Goal: Task Accomplishment & Management: Manage account settings

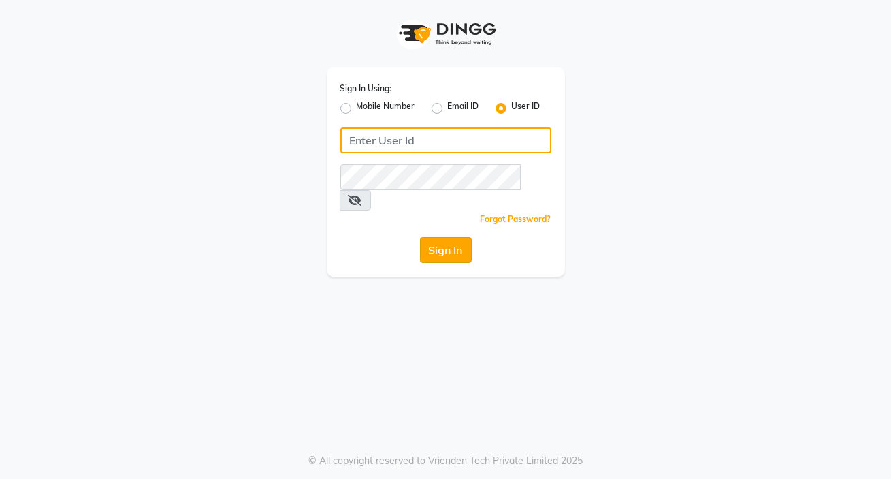
type input "e1884-49"
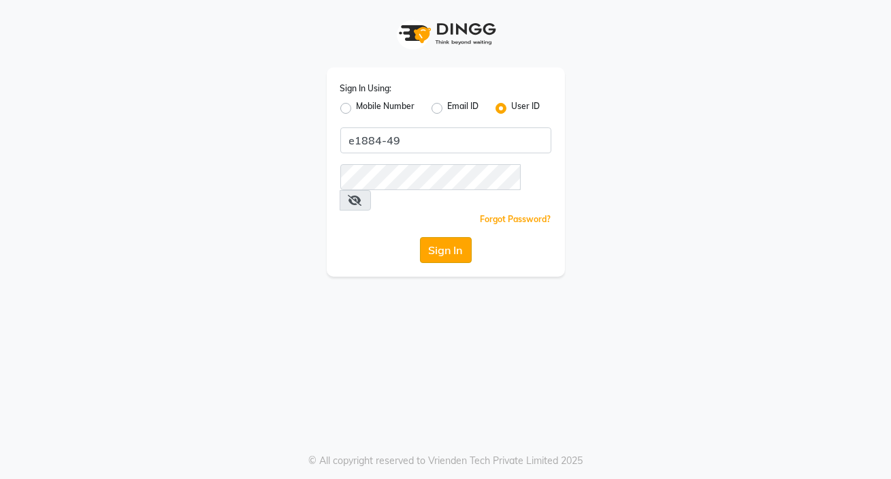
click at [456, 237] on button "Sign In" at bounding box center [446, 250] width 52 height 26
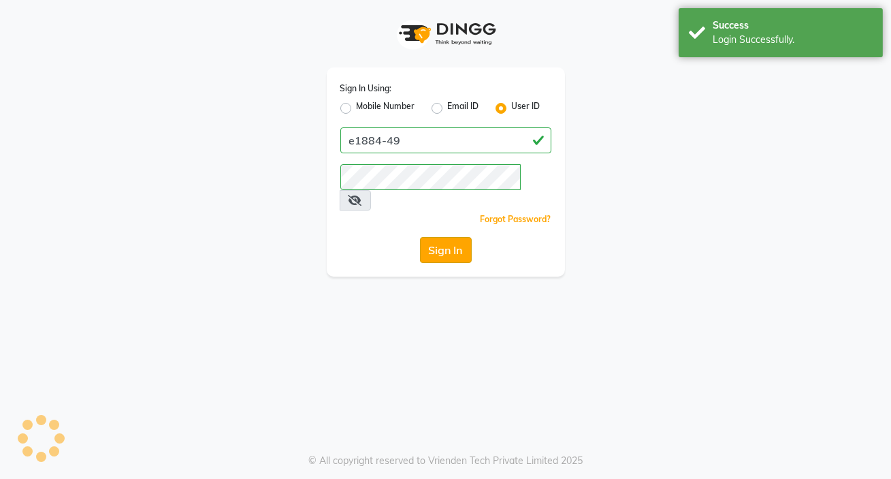
select select "service"
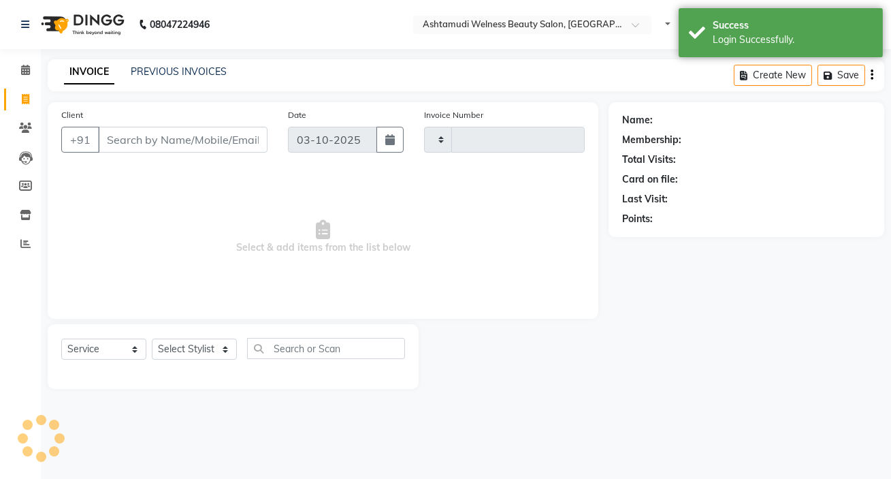
type input "8975"
select select "en"
select select "4529"
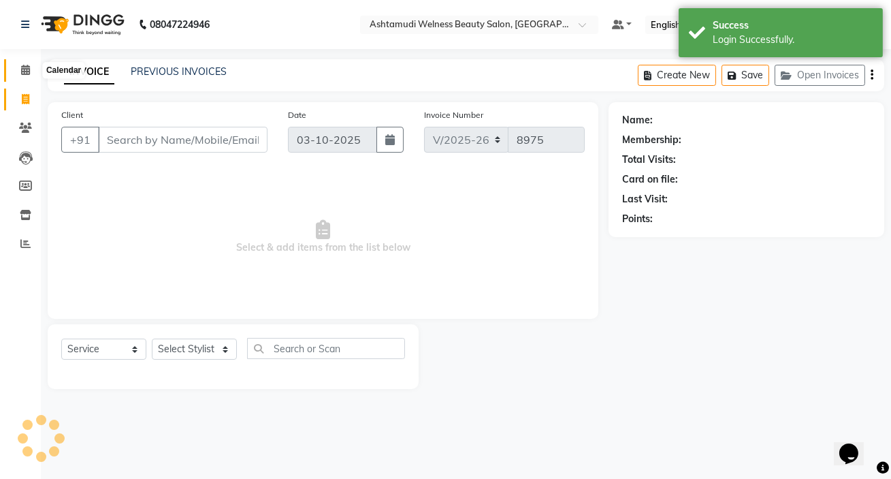
click at [21, 74] on icon at bounding box center [25, 70] width 9 height 10
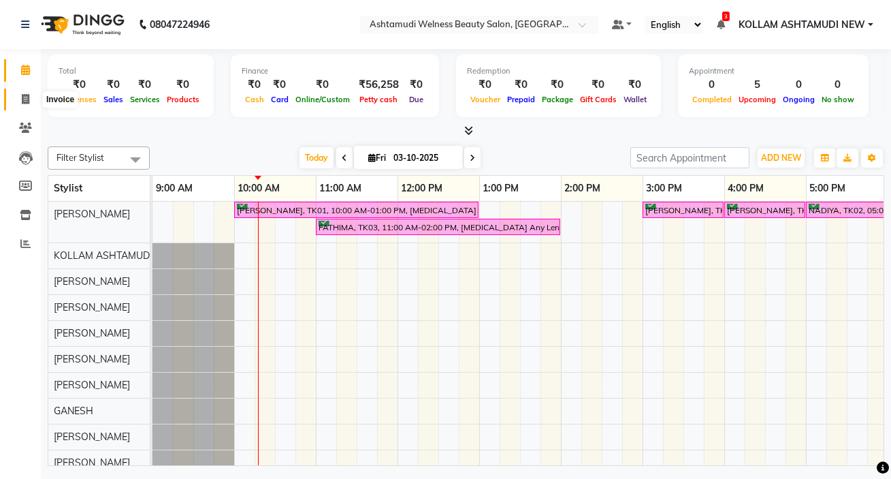
click at [22, 97] on icon at bounding box center [25, 99] width 7 height 10
select select "4529"
select select "service"
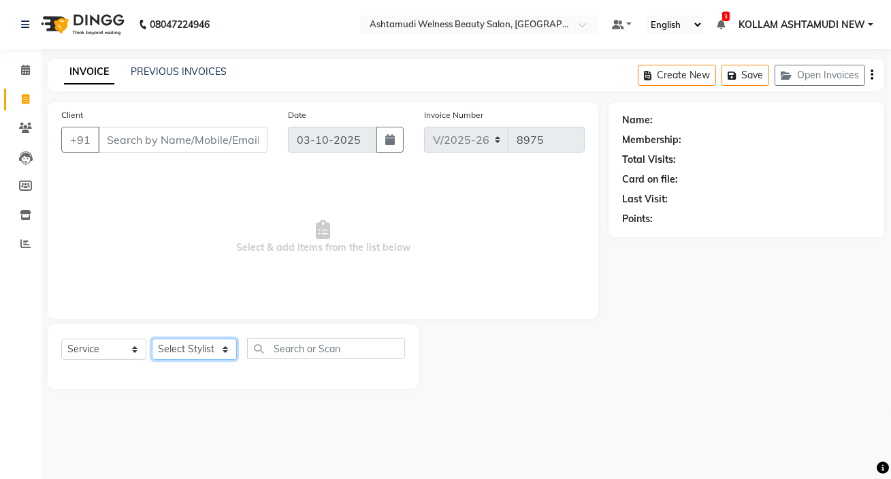
click at [176, 350] on select "Select Stylist [PERSON_NAME] Admin [PERSON_NAME] [PERSON_NAME] [PERSON_NAME] M …" at bounding box center [194, 348] width 85 height 21
select select "78962"
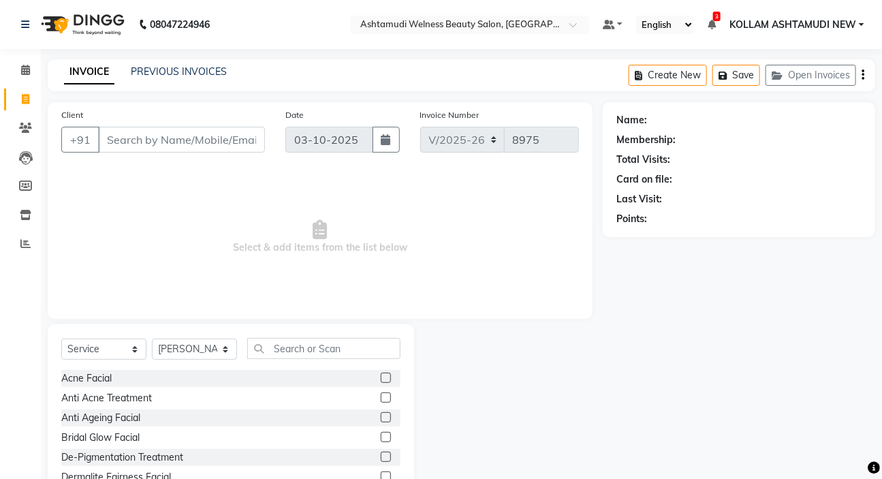
click at [325, 412] on div "Anti Ageing Facial" at bounding box center [230, 417] width 339 height 17
click at [347, 343] on input "text" at bounding box center [323, 348] width 153 height 21
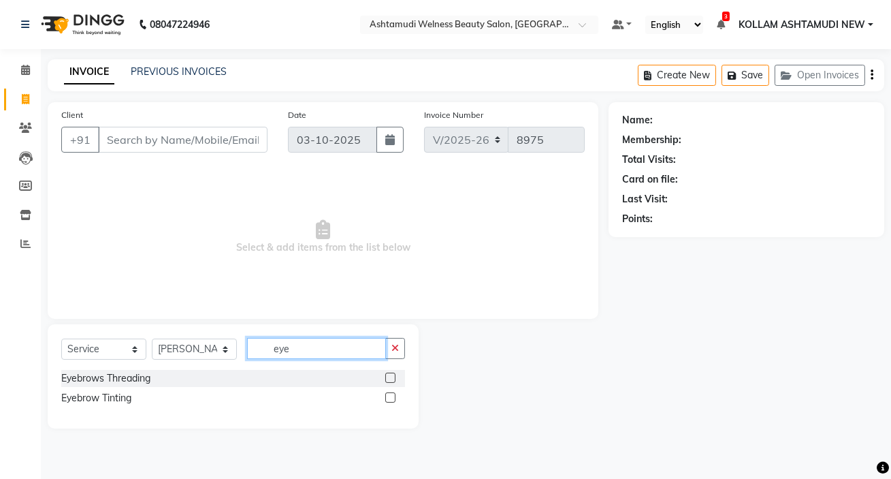
type input "eye"
click at [391, 375] on label at bounding box center [390, 377] width 10 height 10
click at [391, 375] on input "checkbox" at bounding box center [389, 378] width 9 height 9
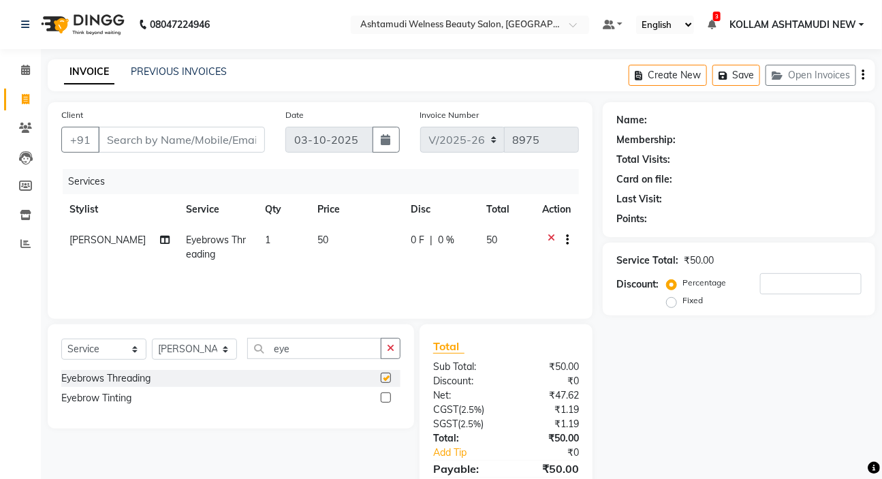
checkbox input "false"
click at [236, 136] on input "Client" at bounding box center [181, 140] width 167 height 26
click at [223, 135] on input "Client" at bounding box center [181, 140] width 167 height 26
type input "8"
type input "0"
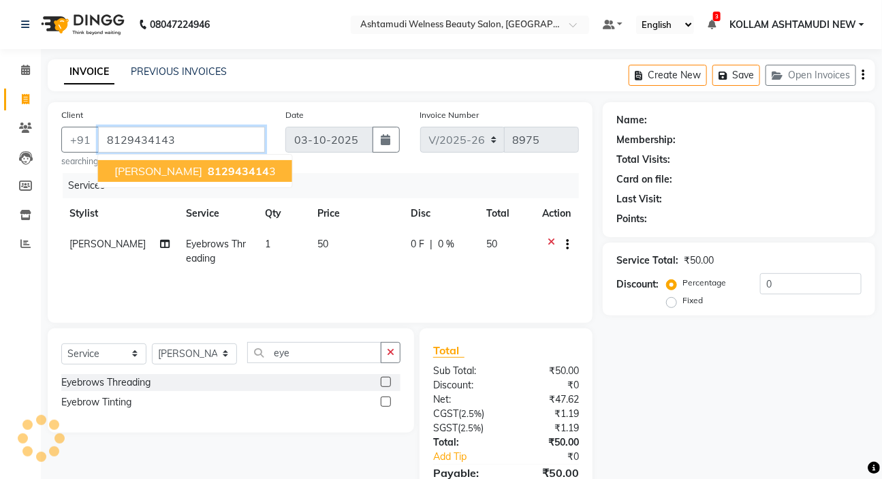
type input "8129434143"
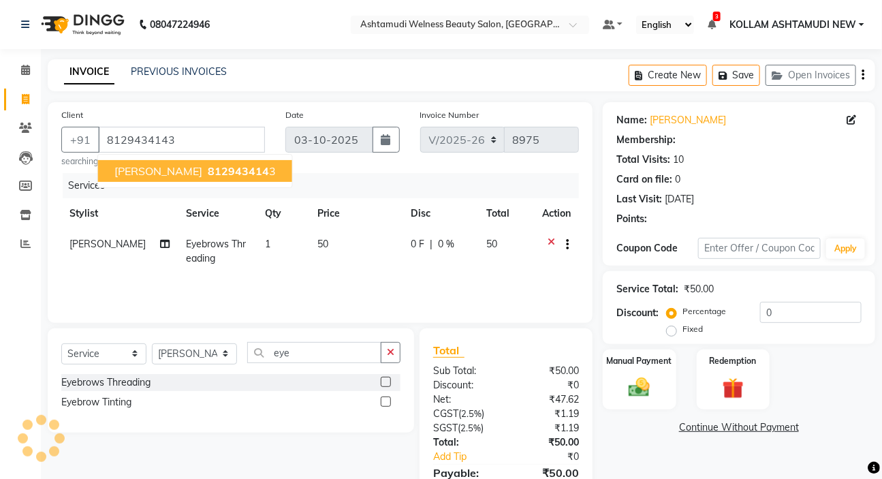
select select "1: Object"
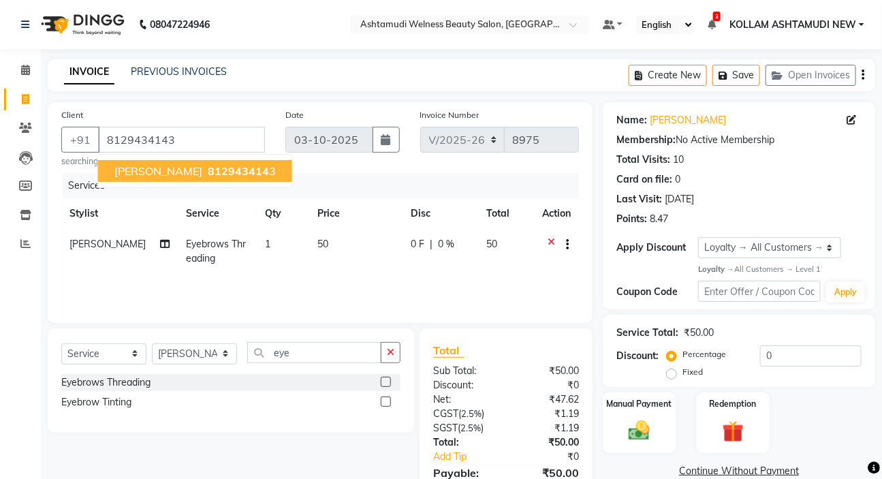
drag, startPoint x: 202, startPoint y: 174, endPoint x: 261, endPoint y: 187, distance: 61.3
click at [212, 177] on ngb-highlight "812943414 3" at bounding box center [240, 171] width 71 height 14
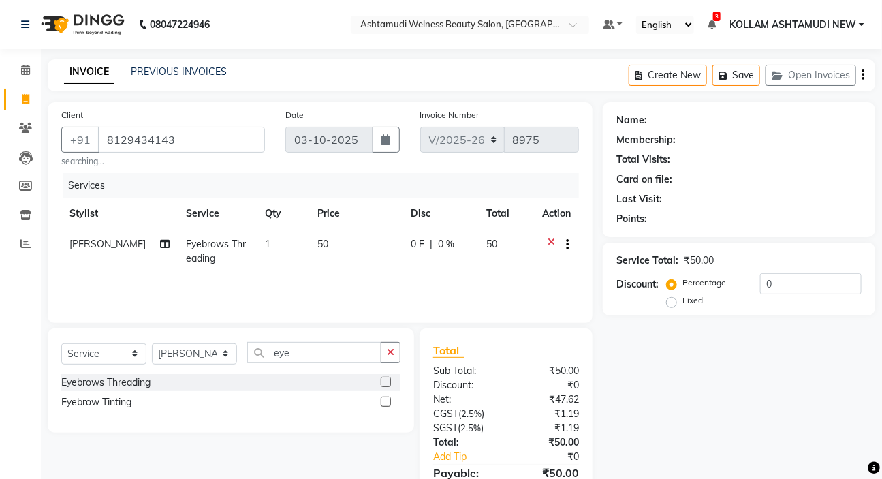
select select "1: Object"
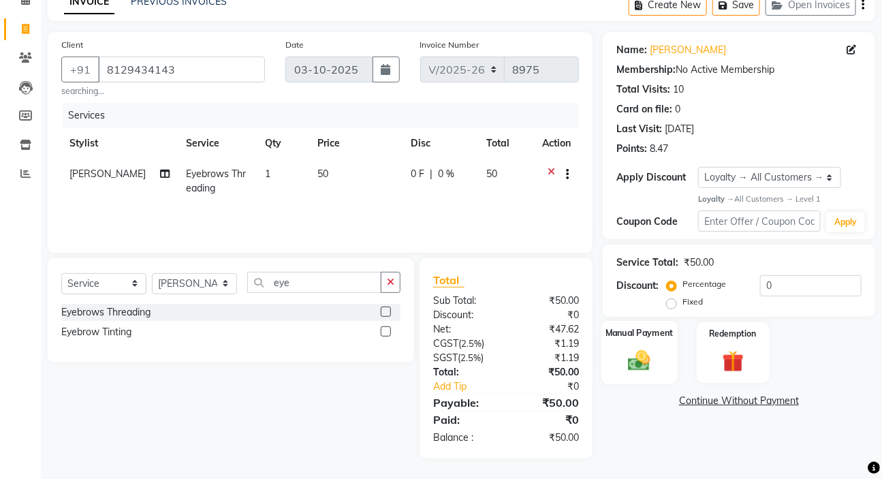
scroll to position [71, 0]
click at [645, 351] on img at bounding box center [639, 360] width 36 height 25
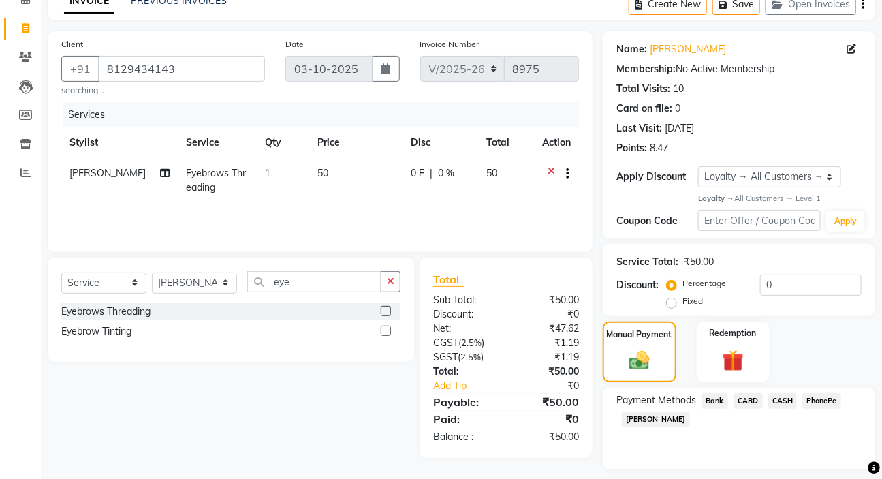
click at [786, 400] on span "CASH" at bounding box center [782, 401] width 29 height 16
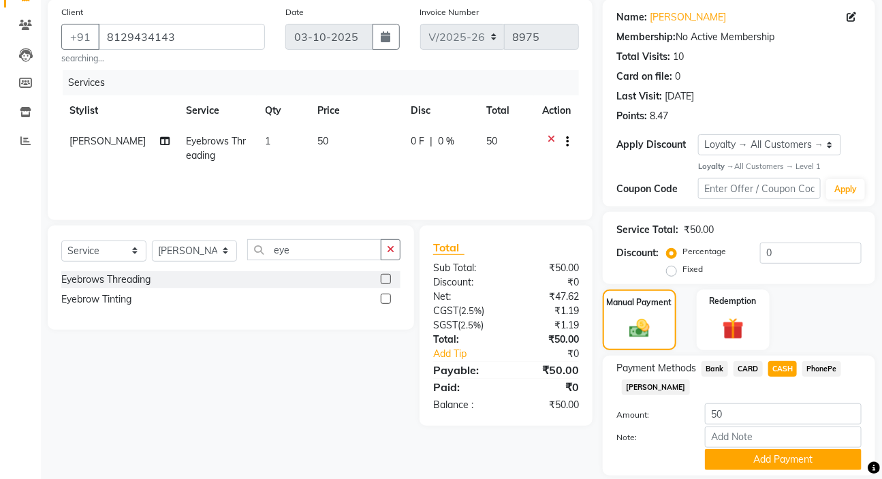
scroll to position [133, 0]
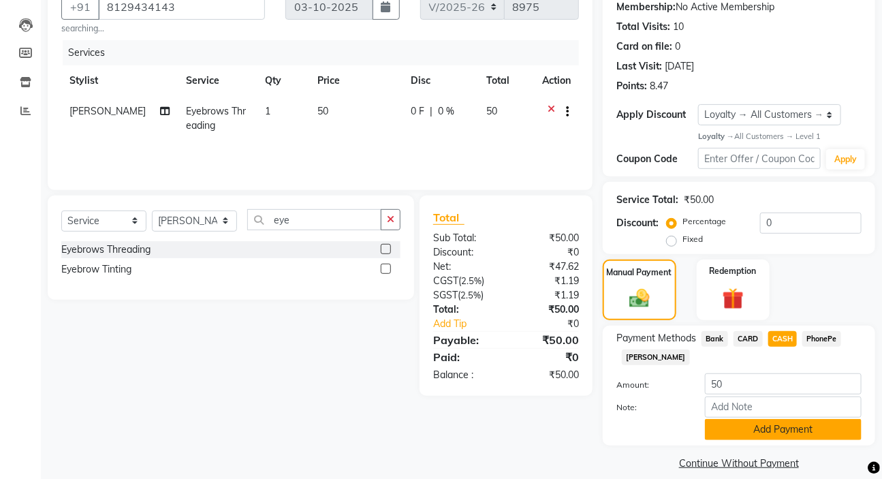
click at [770, 425] on button "Add Payment" at bounding box center [783, 429] width 157 height 21
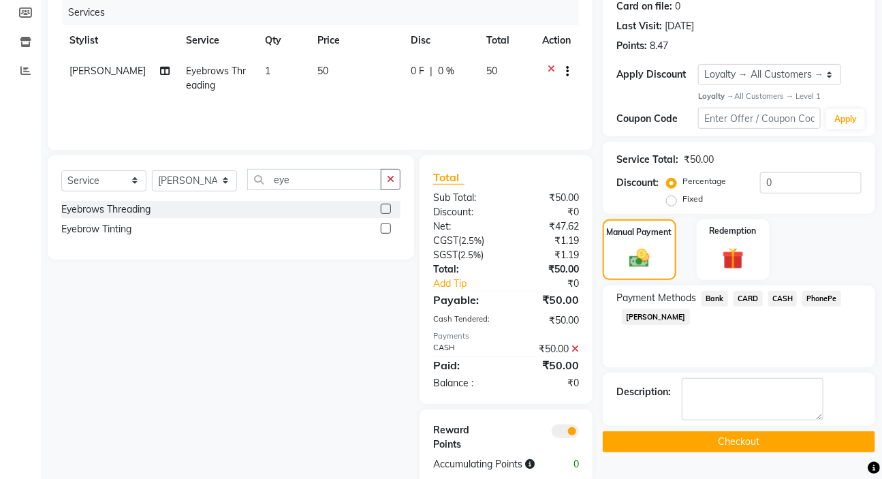
scroll to position [195, 0]
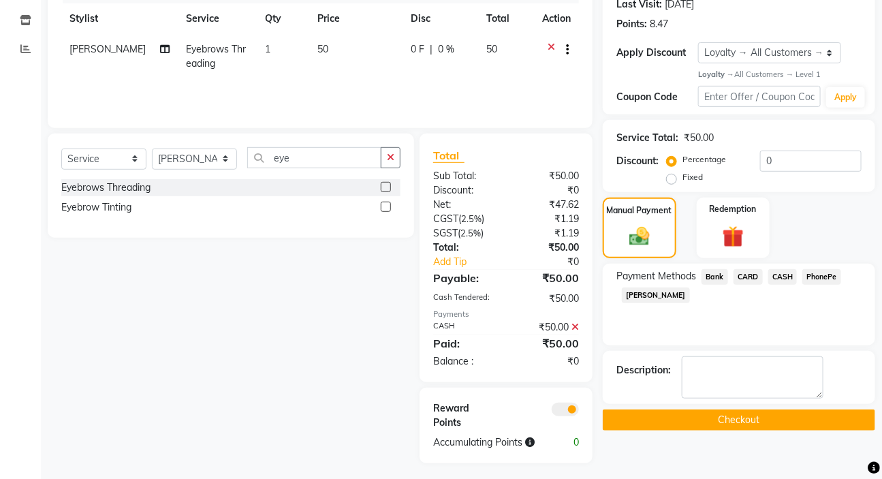
click at [767, 413] on button "Checkout" at bounding box center [739, 419] width 272 height 21
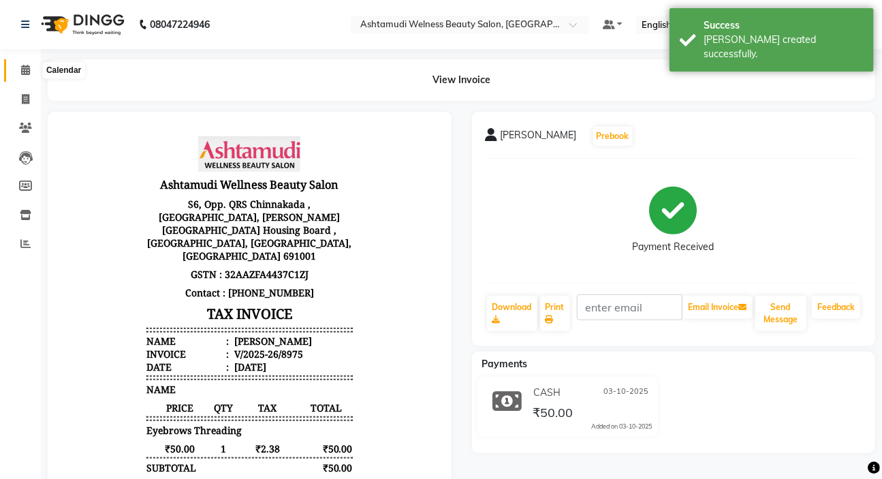
click at [23, 68] on icon at bounding box center [25, 70] width 9 height 10
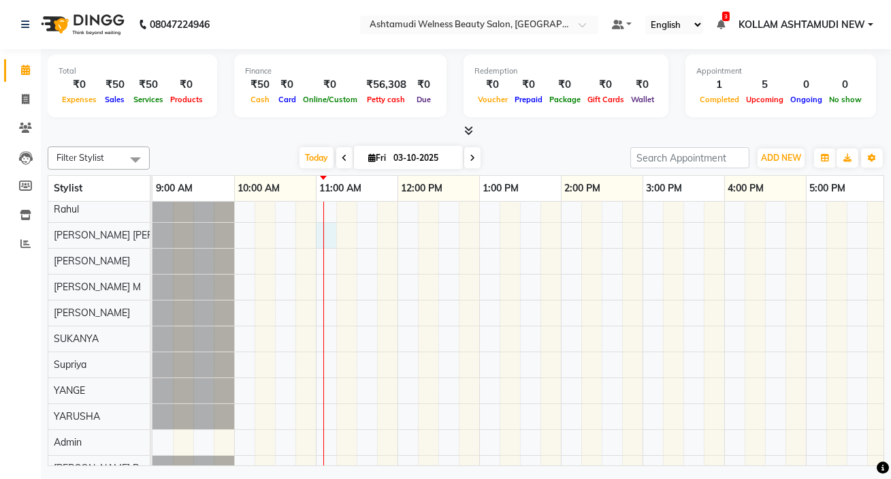
click at [330, 229] on div "[PERSON_NAME], TK01, 10:00 AM-01:00 PM, [MEDICAL_DATA] Any Length Offer [PERSON…" at bounding box center [643, 375] width 981 height 907
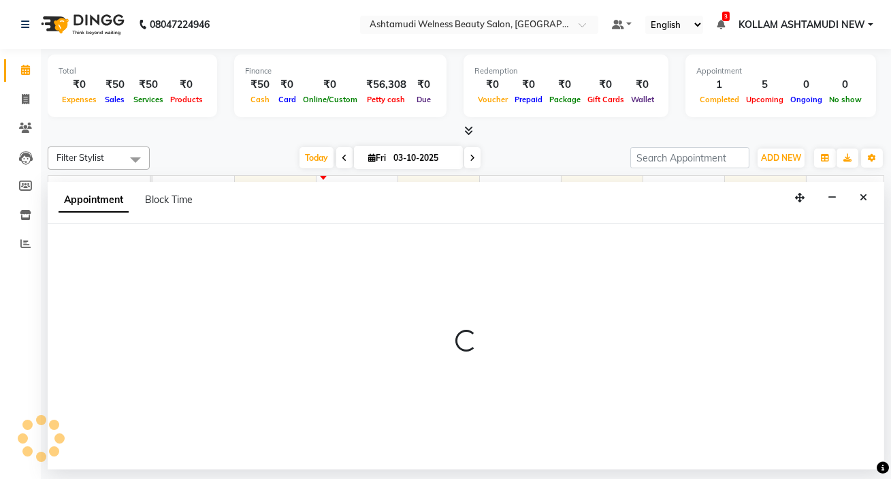
select select "25979"
select select "660"
select select "tentative"
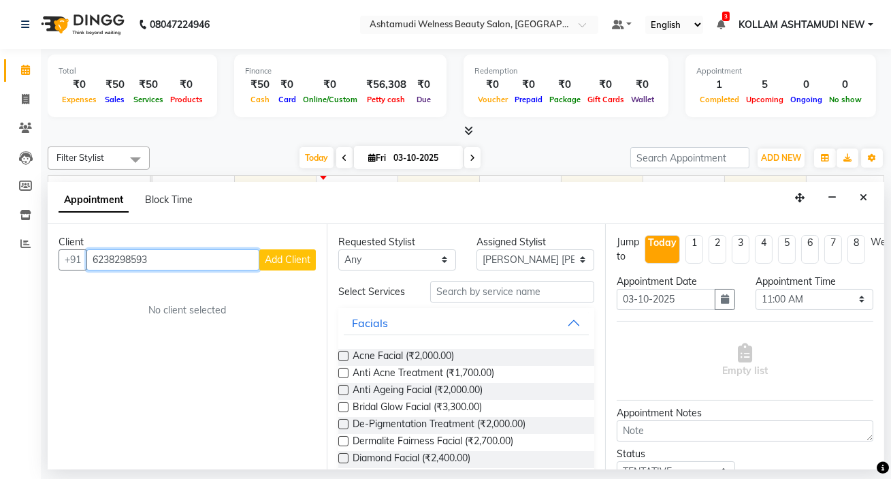
type input "6238298593"
click at [288, 263] on span "Add Client" at bounding box center [288, 259] width 46 height 12
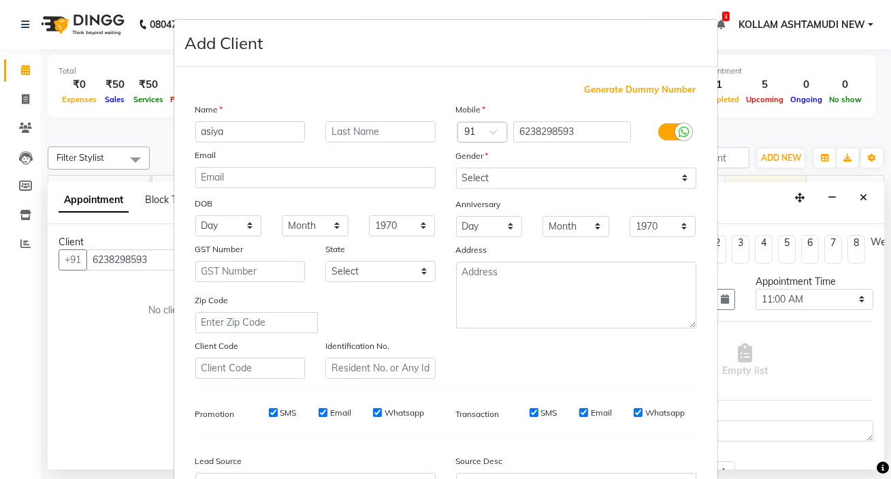
type input "asiya"
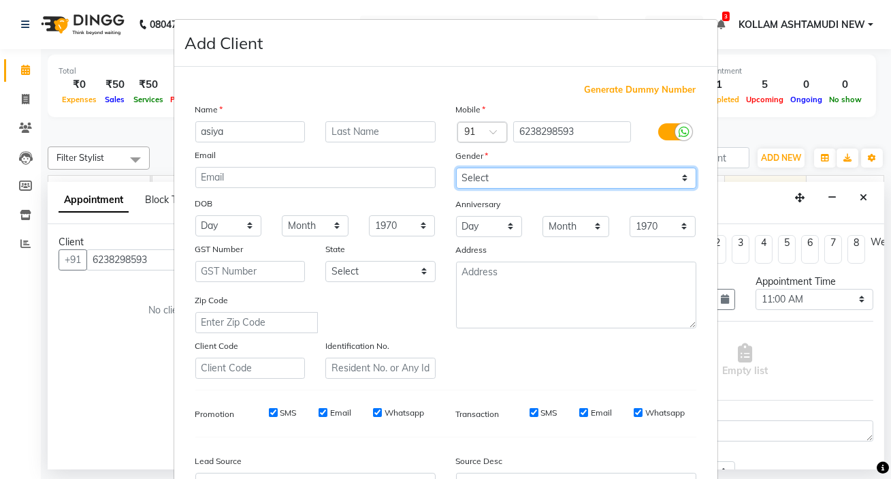
click at [571, 174] on select "Select [DEMOGRAPHIC_DATA] [DEMOGRAPHIC_DATA] Other Prefer Not To Say" at bounding box center [576, 178] width 240 height 21
select select "[DEMOGRAPHIC_DATA]"
click at [456, 168] on select "Select [DEMOGRAPHIC_DATA] [DEMOGRAPHIC_DATA] Other Prefer Not To Say" at bounding box center [576, 178] width 240 height 21
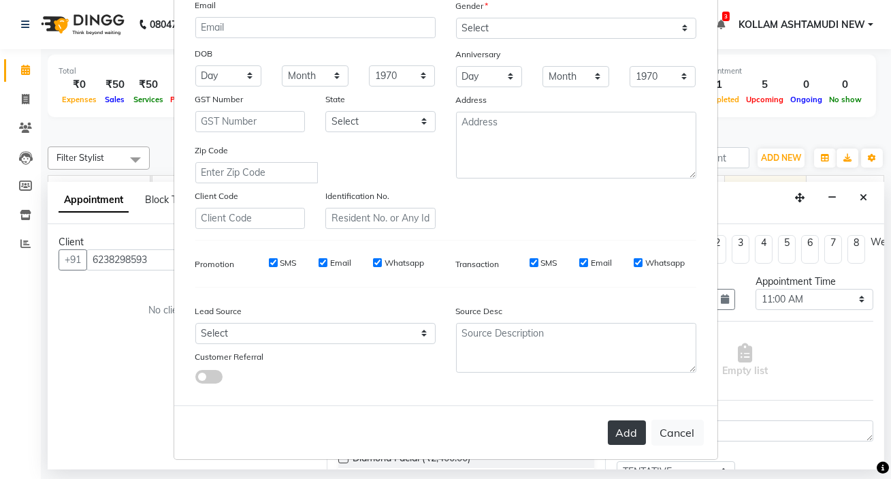
click at [636, 427] on button "Add" at bounding box center [627, 432] width 38 height 25
click at [754, 197] on ngb-modal-window "Add Client Generate Dummy Number Name asiya Email DOB Day 01 02 03 04 05 06 07 …" at bounding box center [445, 239] width 891 height 479
click at [766, 378] on ngb-modal-window "Add Client Generate Dummy Number Name asiya Email DOB Day 01 02 03 04 05 06 07 …" at bounding box center [445, 239] width 891 height 479
select select
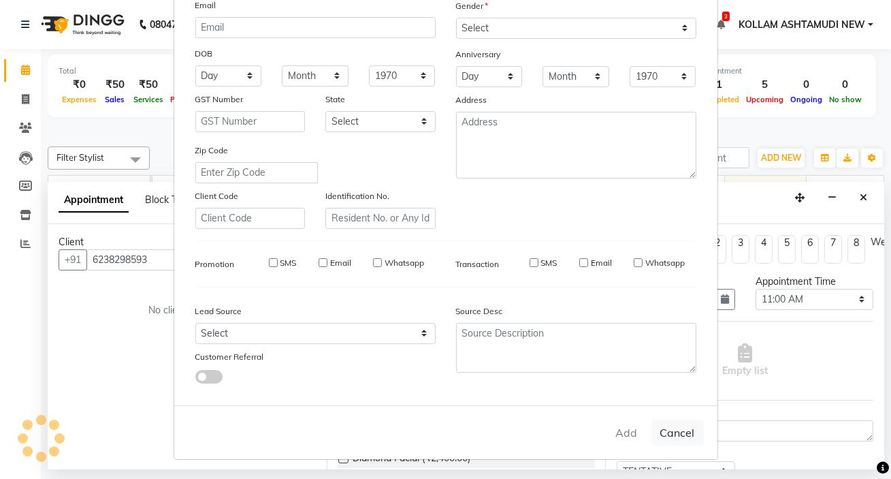
select select
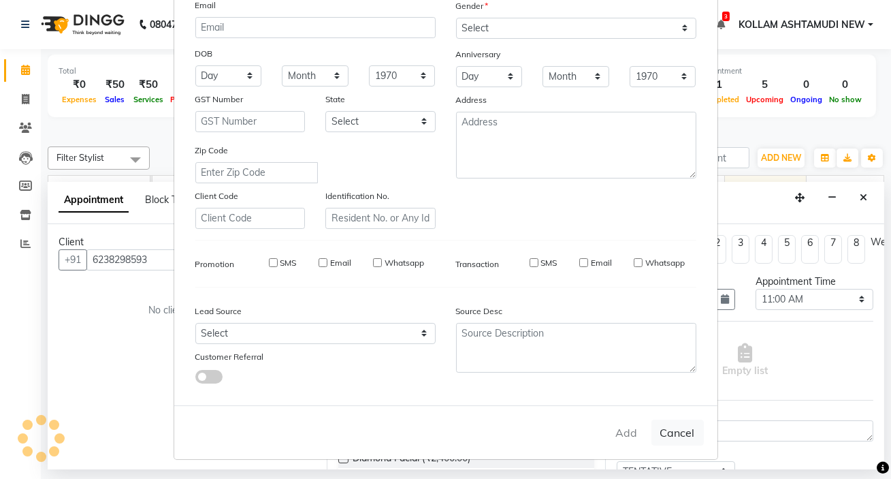
checkbox input "false"
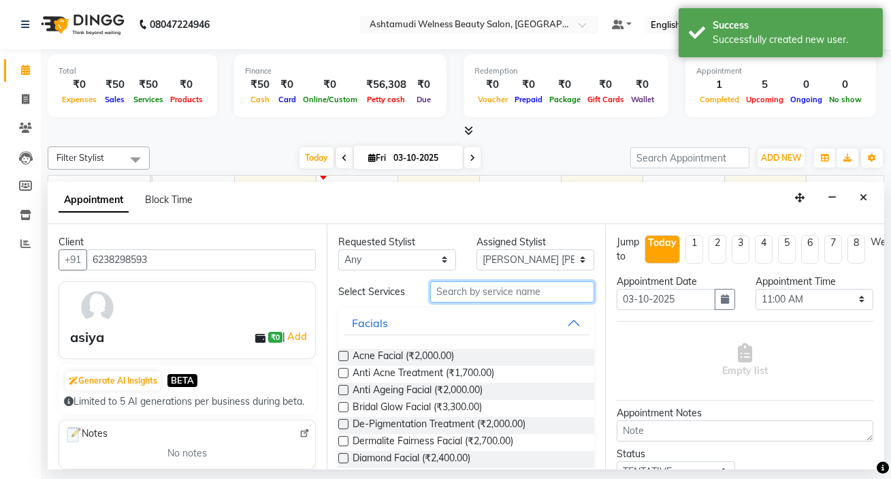
click at [461, 296] on input "text" at bounding box center [512, 291] width 164 height 21
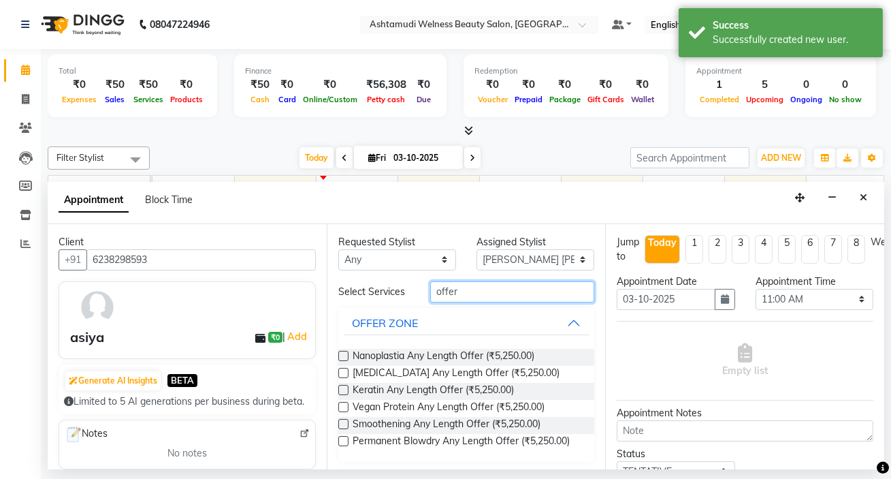
type input "offer"
drag, startPoint x: 341, startPoint y: 353, endPoint x: 838, endPoint y: 394, distance: 498.7
click at [341, 354] on label at bounding box center [343, 356] width 10 height 10
click at [341, 354] on input "checkbox" at bounding box center [342, 357] width 9 height 9
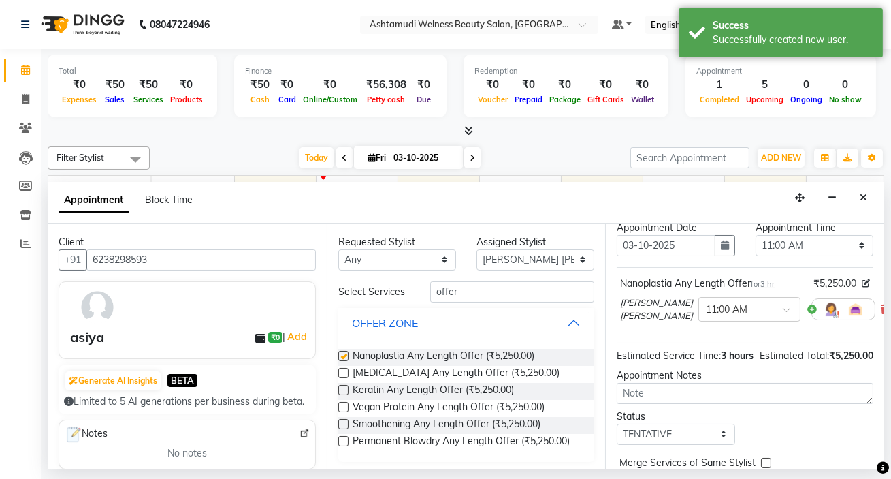
checkbox input "false"
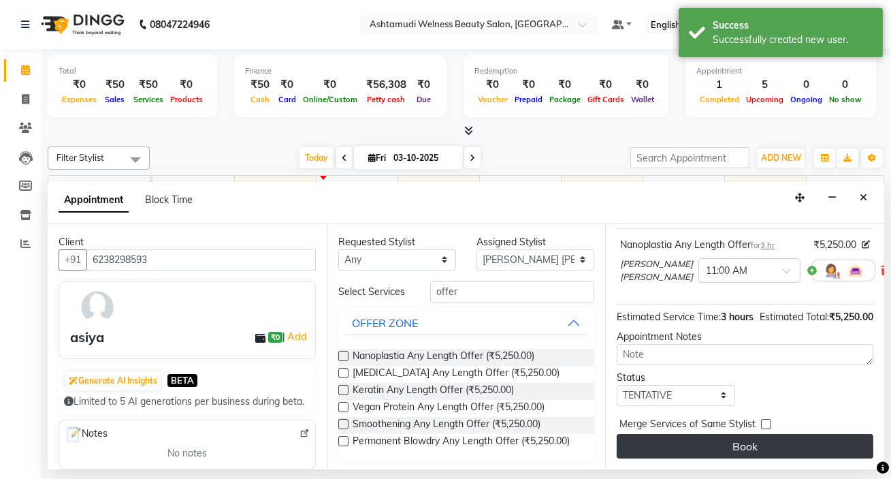
click at [767, 434] on button "Book" at bounding box center [745, 446] width 257 height 25
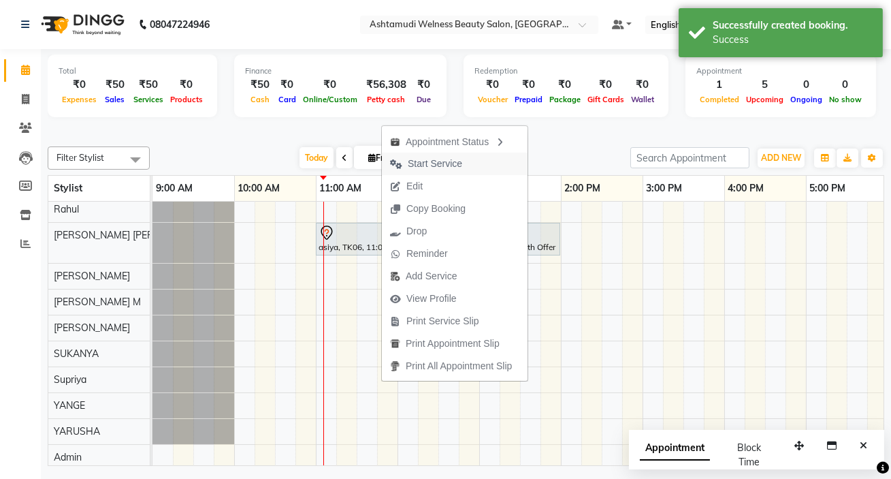
click at [454, 163] on span "Start Service" at bounding box center [435, 164] width 54 height 14
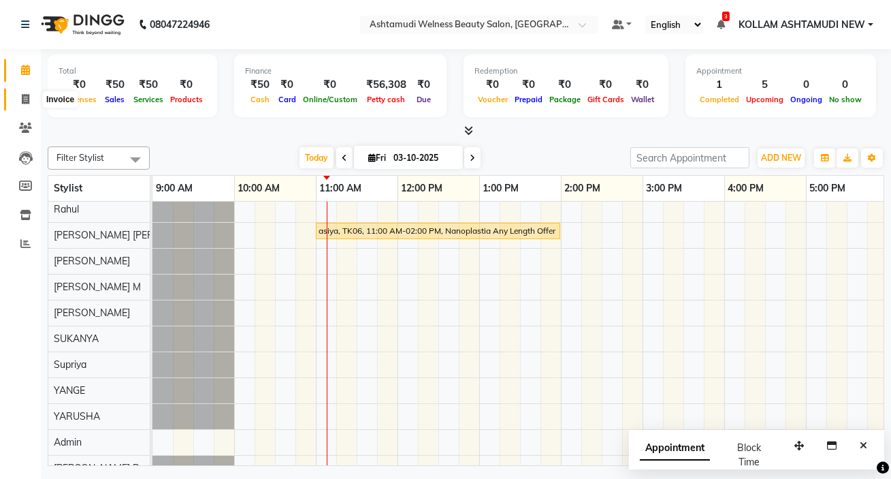
click at [26, 101] on icon at bounding box center [25, 99] width 7 height 10
select select "service"
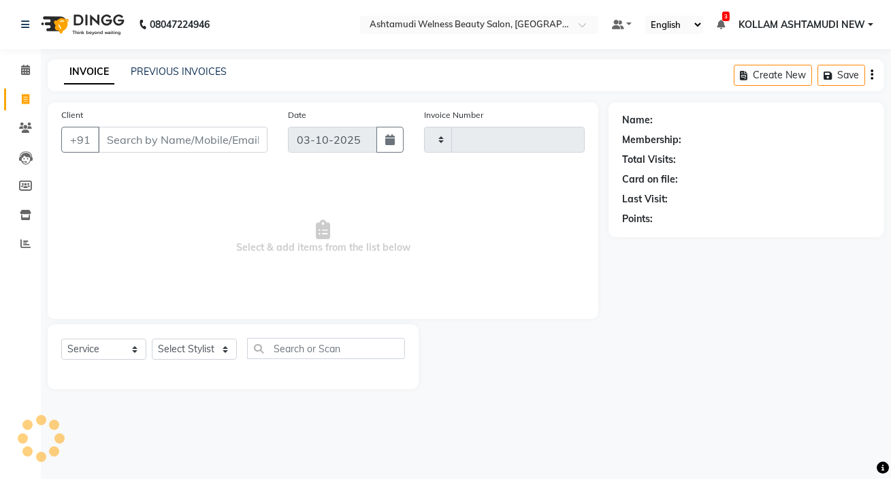
type input "8976"
select select "4529"
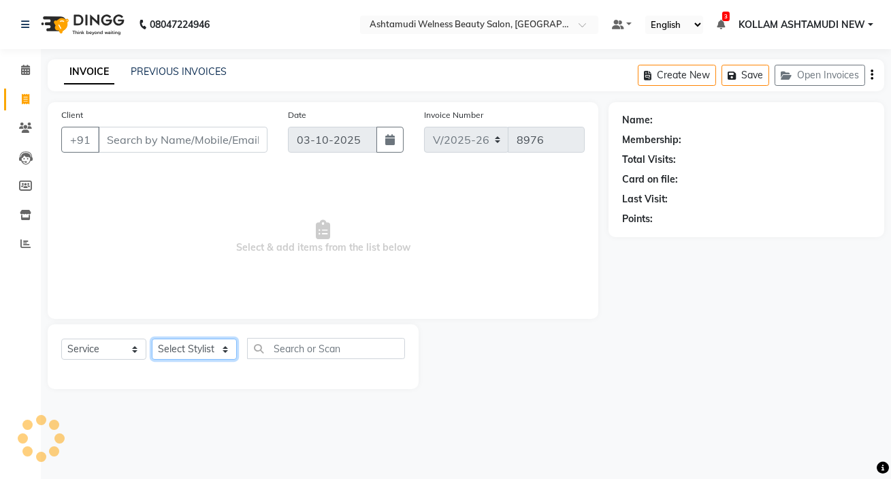
click at [189, 345] on select "Select Stylist" at bounding box center [194, 348] width 85 height 21
select select "25963"
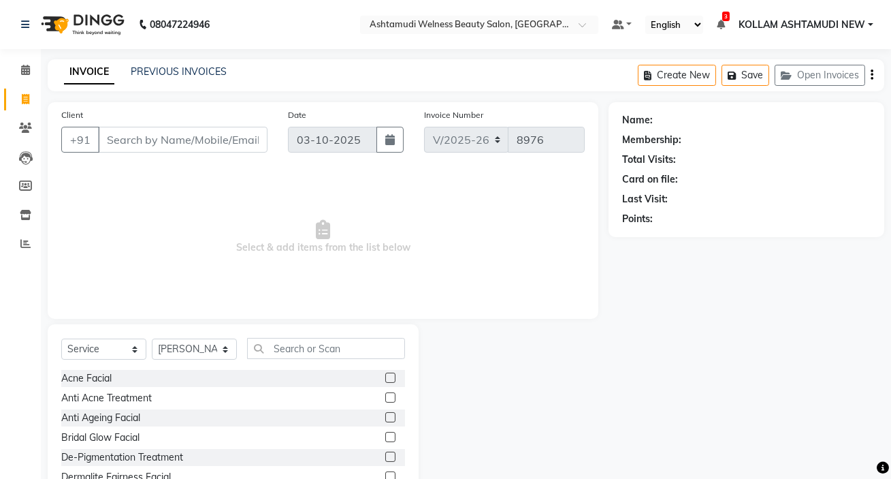
click at [279, 441] on div "Bridal Glow Facial" at bounding box center [233, 437] width 344 height 17
click at [341, 347] on input "text" at bounding box center [323, 348] width 153 height 21
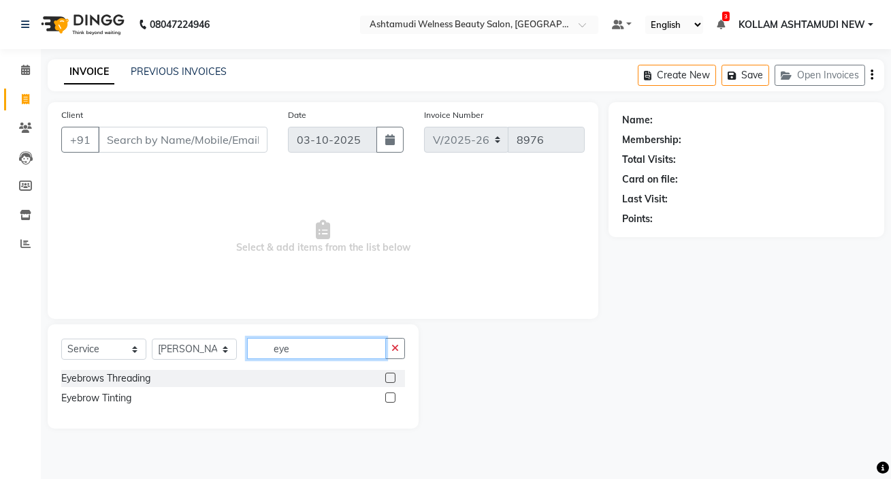
type input "eye"
click at [388, 379] on label at bounding box center [390, 377] width 10 height 10
click at [388, 379] on input "checkbox" at bounding box center [389, 378] width 9 height 9
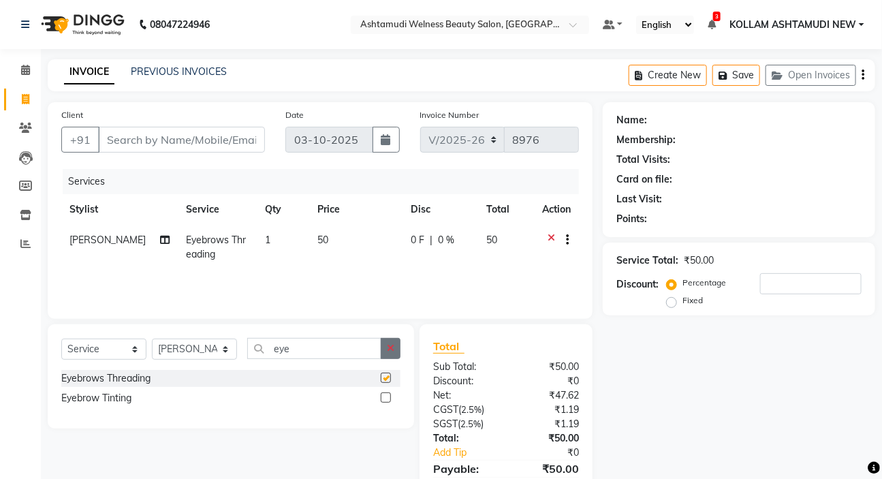
checkbox input "false"
click at [393, 349] on icon "button" at bounding box center [390, 348] width 7 height 10
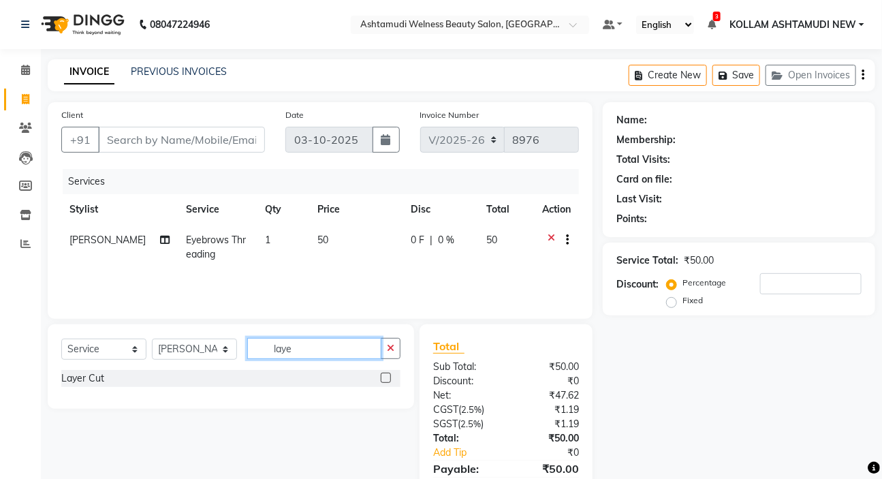
type input "laye"
click at [388, 377] on label at bounding box center [386, 377] width 10 height 10
click at [388, 377] on input "checkbox" at bounding box center [385, 378] width 9 height 9
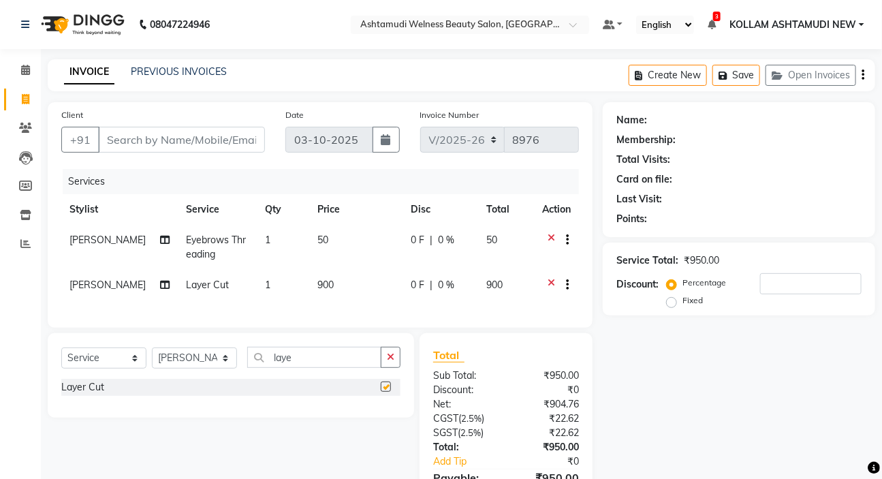
checkbox input "false"
click at [164, 129] on input "Client" at bounding box center [181, 140] width 167 height 26
type input "9"
type input "0"
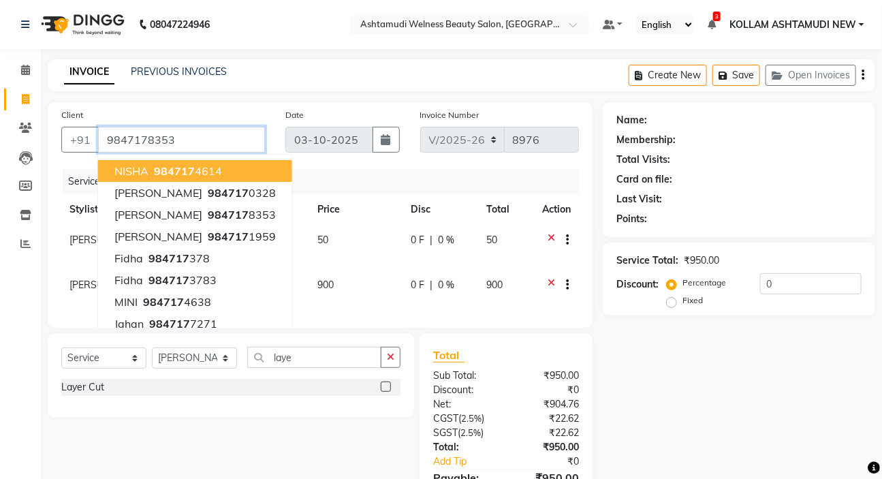
type input "9847178353"
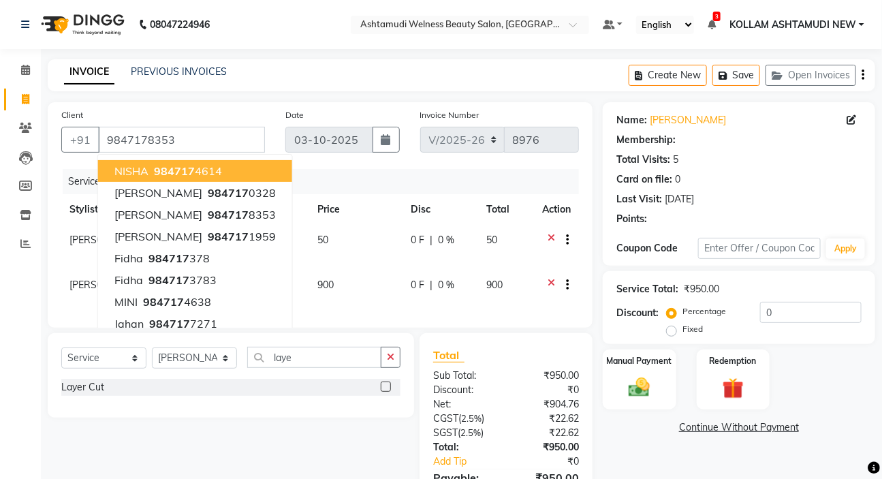
select select "1: Object"
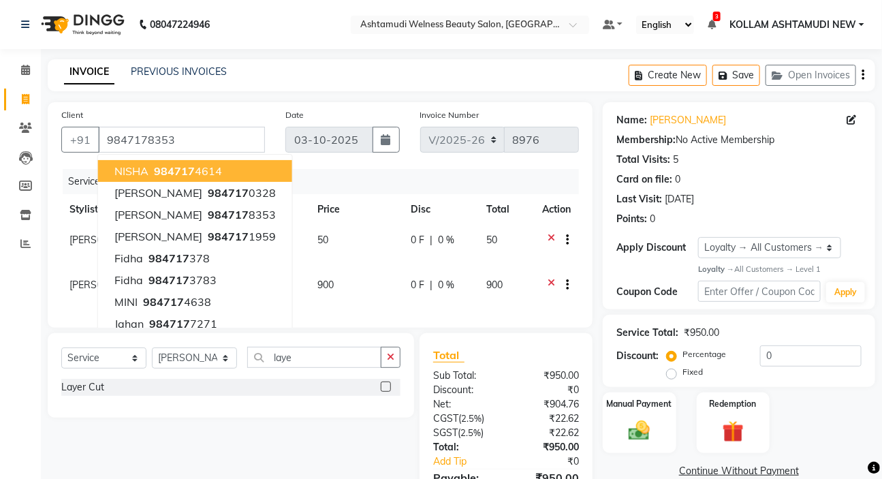
click at [748, 173] on div "Card on file: 0" at bounding box center [738, 179] width 245 height 14
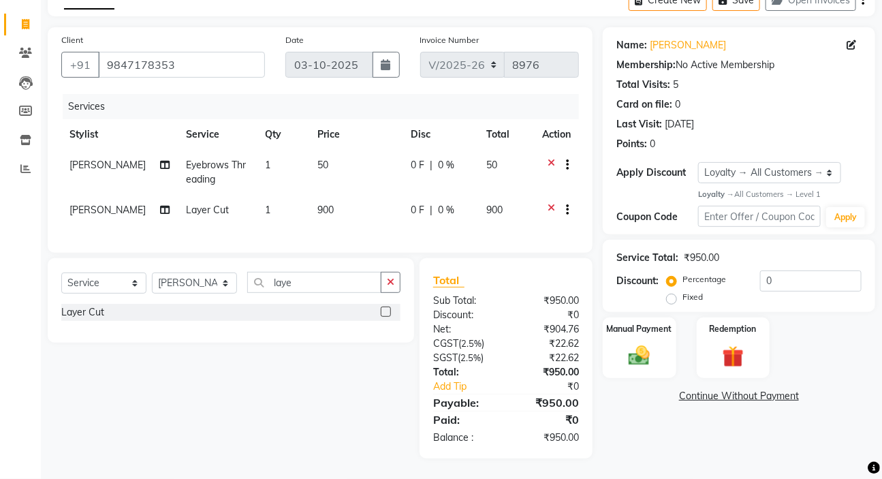
scroll to position [96, 0]
click at [646, 322] on label "Manual Payment" at bounding box center [639, 328] width 68 height 13
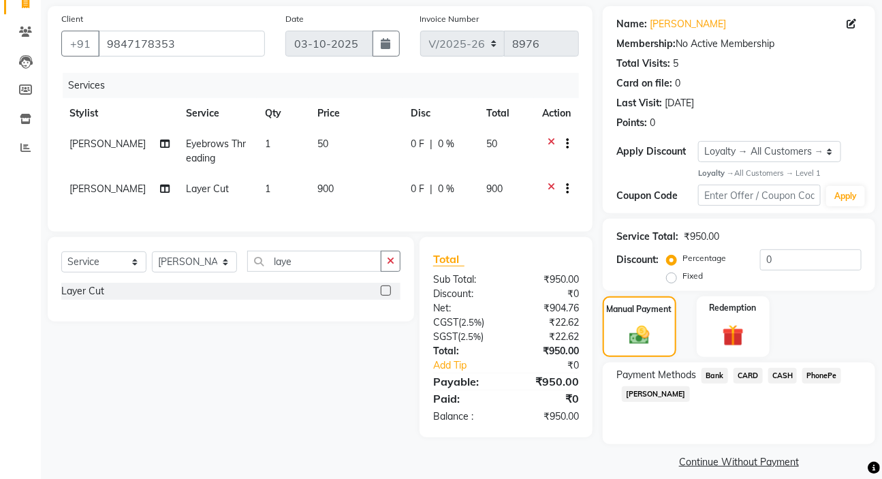
click at [830, 375] on span "PhonePe" at bounding box center [821, 376] width 39 height 16
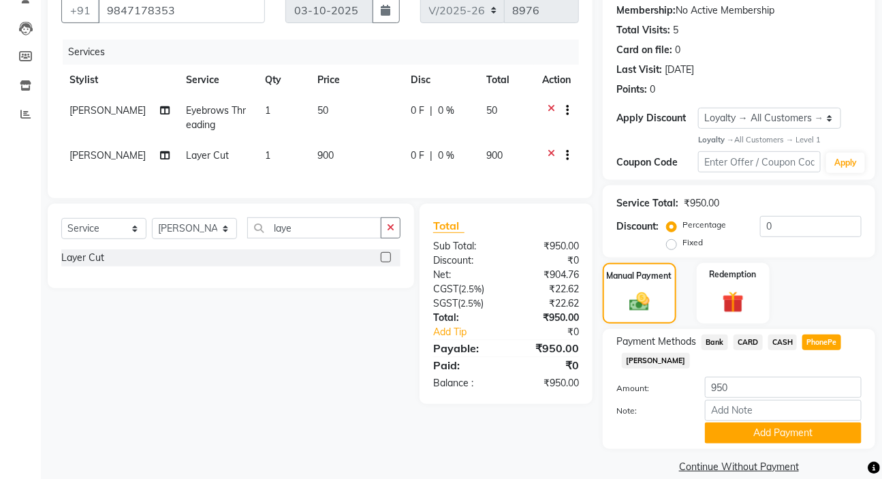
scroll to position [148, 0]
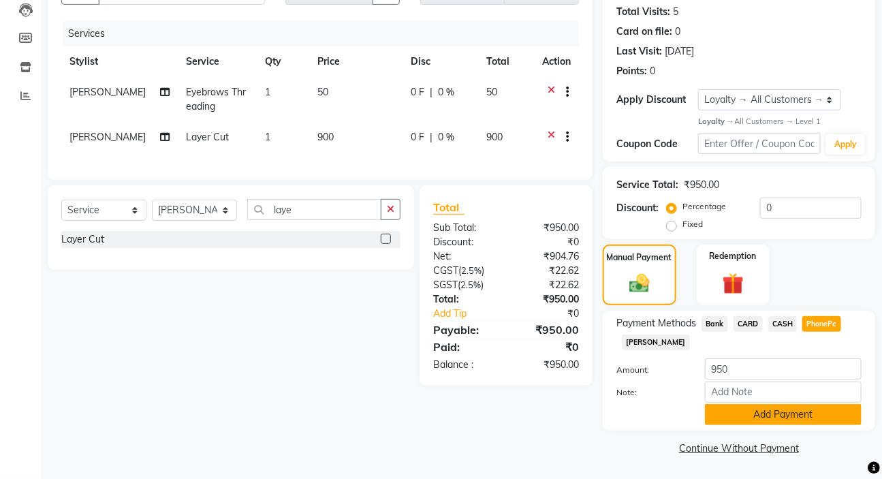
click at [828, 414] on button "Add Payment" at bounding box center [783, 414] width 157 height 21
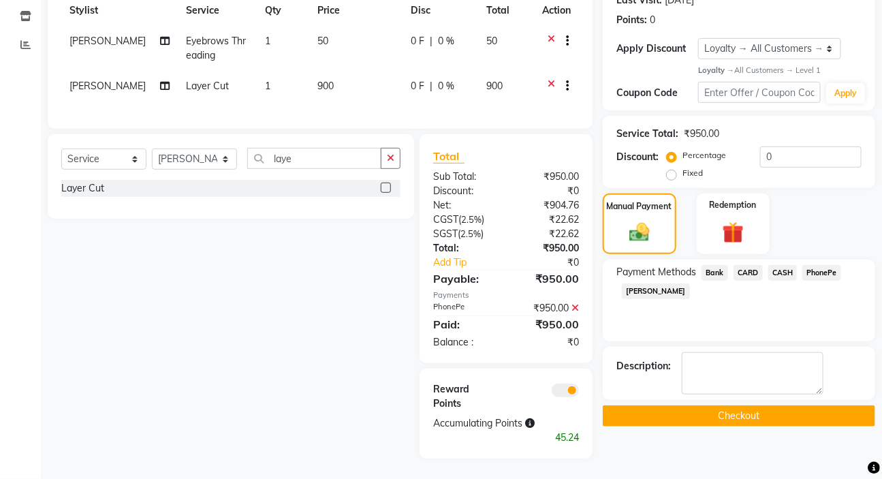
scroll to position [234, 0]
click at [814, 405] on button "Checkout" at bounding box center [739, 415] width 272 height 21
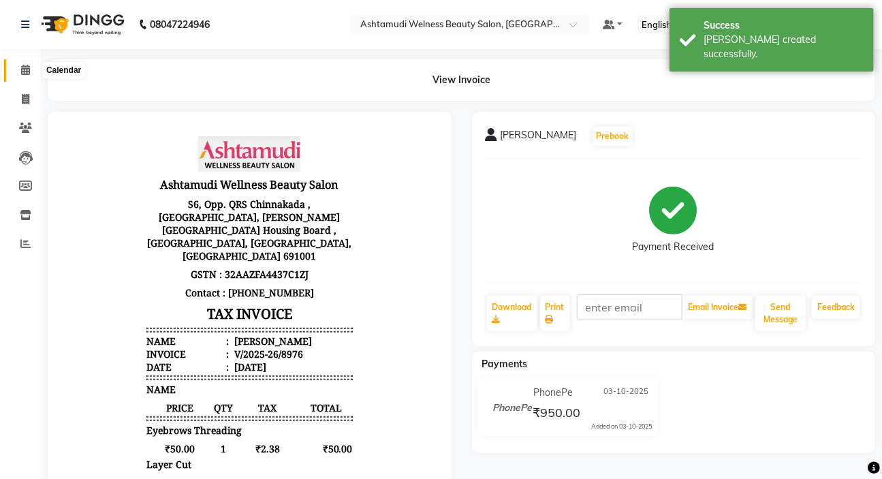
click at [26, 68] on icon at bounding box center [25, 70] width 9 height 10
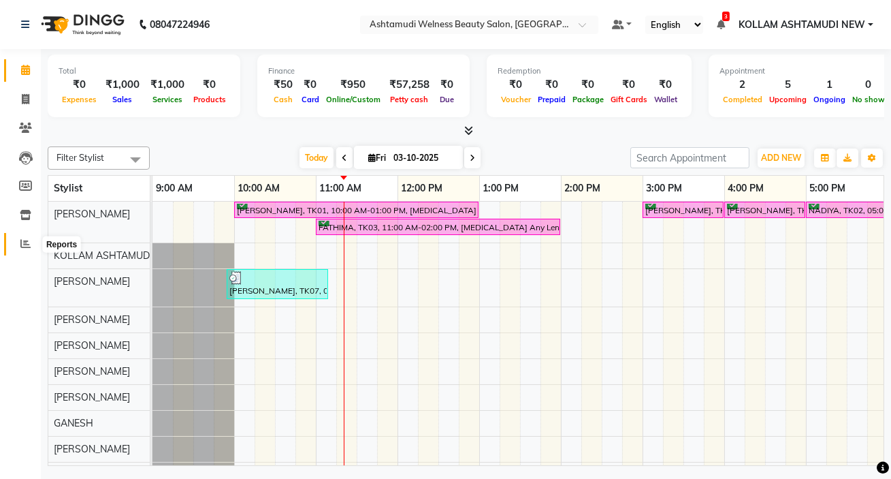
click at [20, 242] on icon at bounding box center [25, 243] width 10 height 10
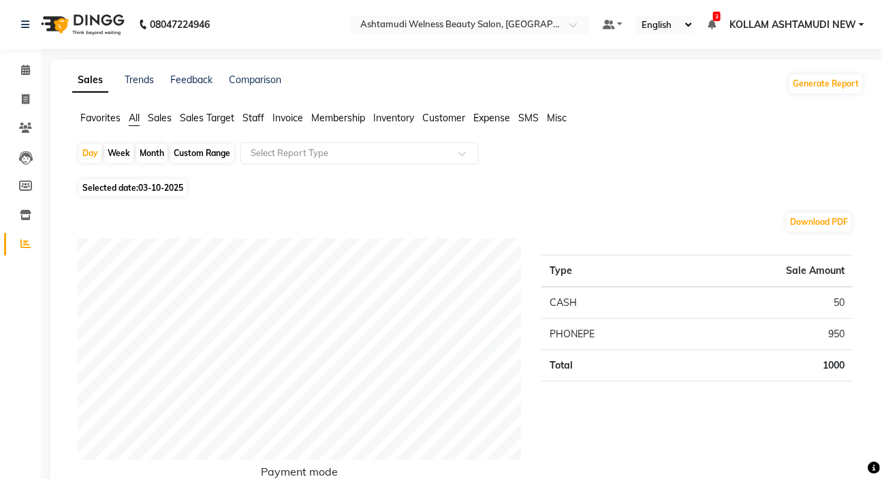
click at [165, 187] on span "03-10-2025" at bounding box center [160, 188] width 45 height 10
select select "10"
select select "2025"
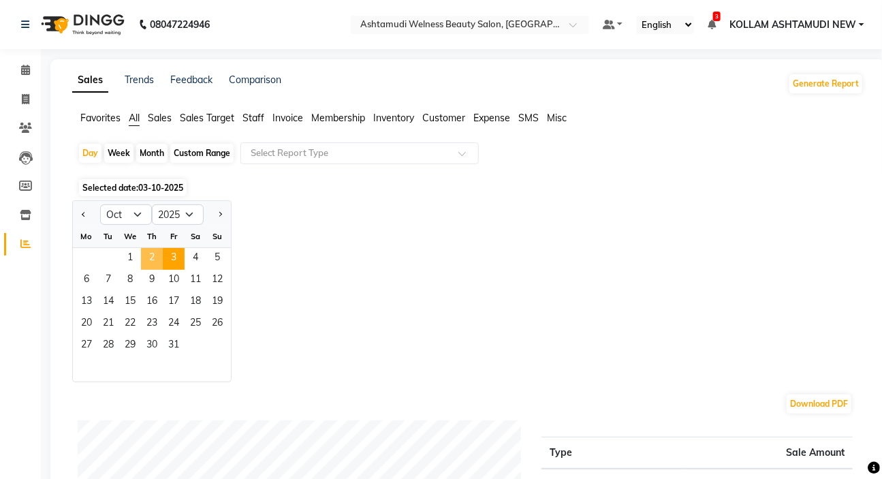
click at [153, 259] on span "2" at bounding box center [152, 259] width 22 height 22
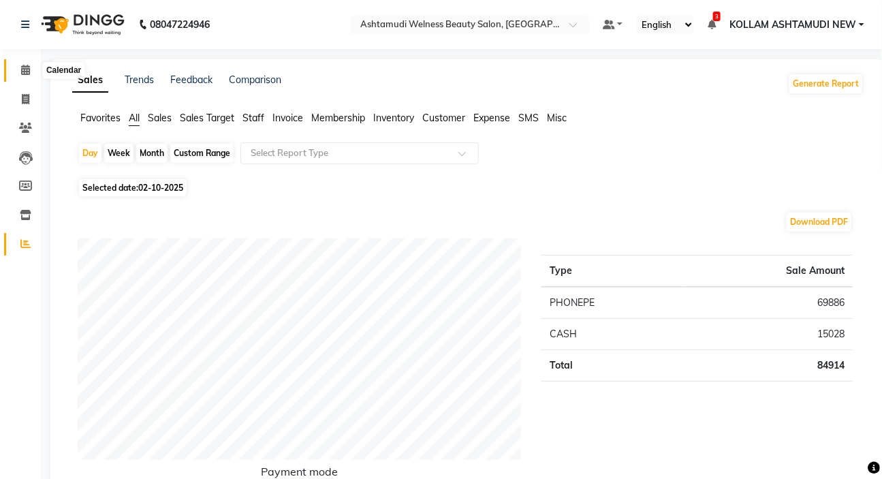
click at [16, 76] on span at bounding box center [26, 71] width 24 height 16
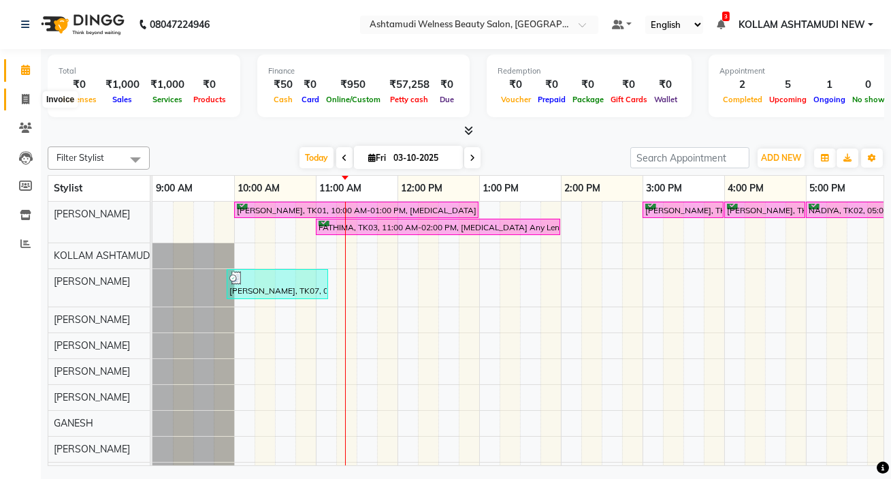
click at [22, 101] on icon at bounding box center [25, 99] width 7 height 10
select select "4529"
select select "service"
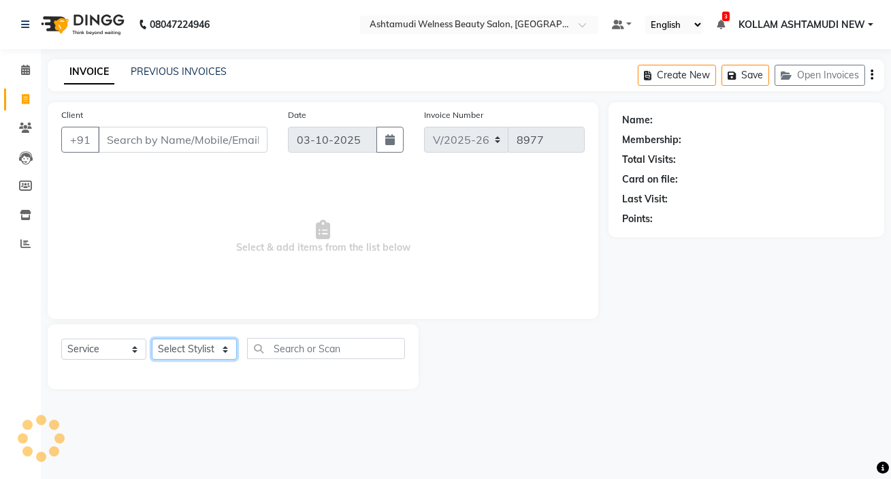
click at [172, 349] on select "Select Stylist" at bounding box center [194, 348] width 85 height 21
select select "65685"
drag, startPoint x: 513, startPoint y: 204, endPoint x: 498, endPoint y: 217, distance: 19.4
click at [512, 207] on span "Select & add items from the list below" at bounding box center [323, 237] width 524 height 136
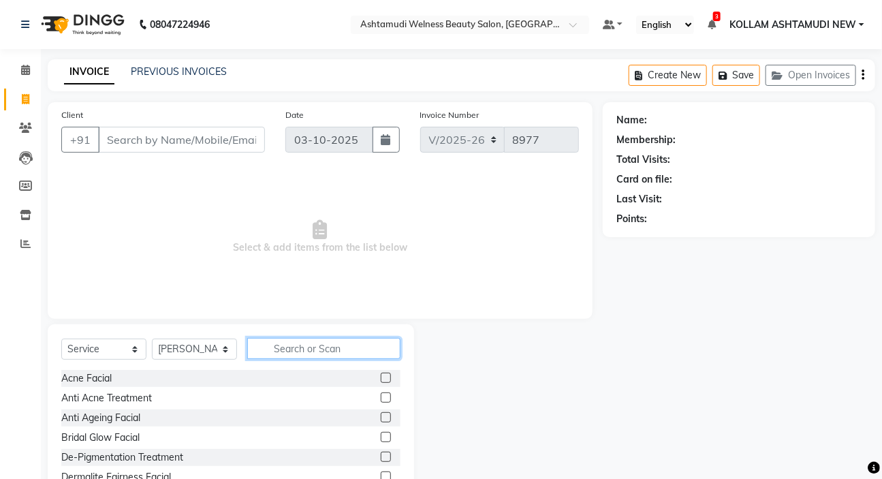
click at [345, 355] on input "text" at bounding box center [323, 348] width 153 height 21
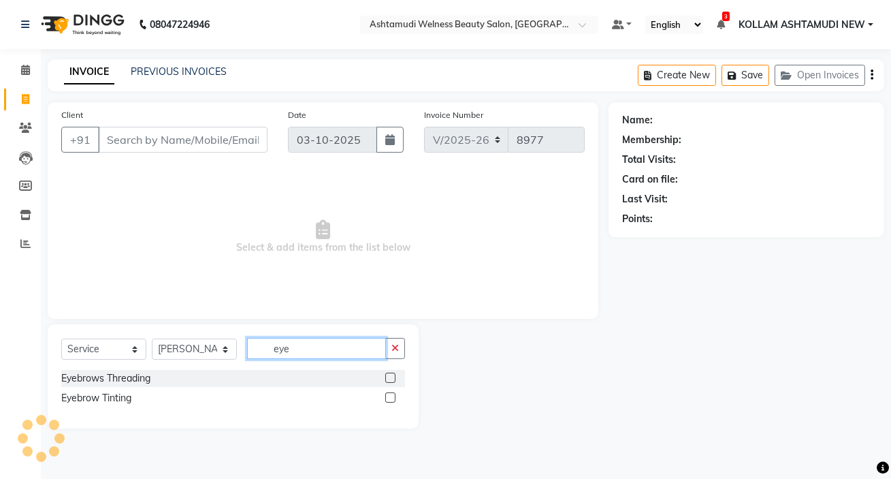
type input "eye"
click at [394, 379] on label at bounding box center [390, 377] width 10 height 10
click at [394, 379] on input "checkbox" at bounding box center [389, 378] width 9 height 9
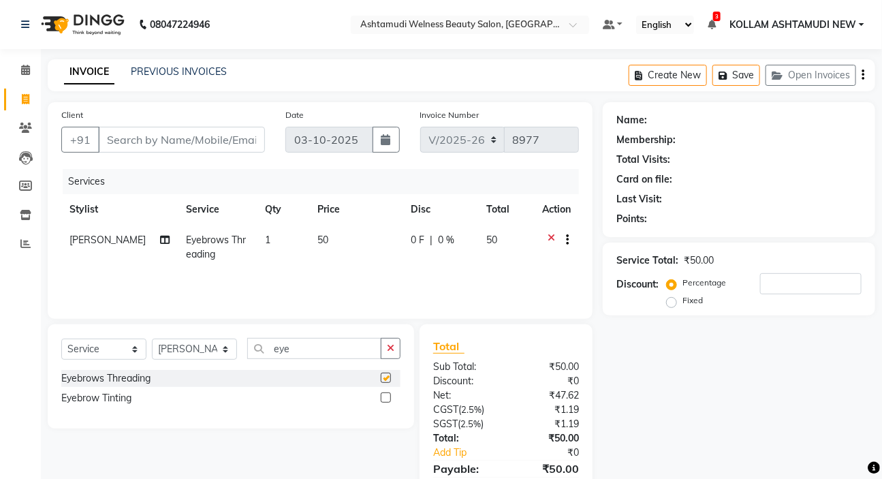
checkbox input "false"
click at [172, 143] on input "Client" at bounding box center [181, 140] width 167 height 26
type input "7"
type input "0"
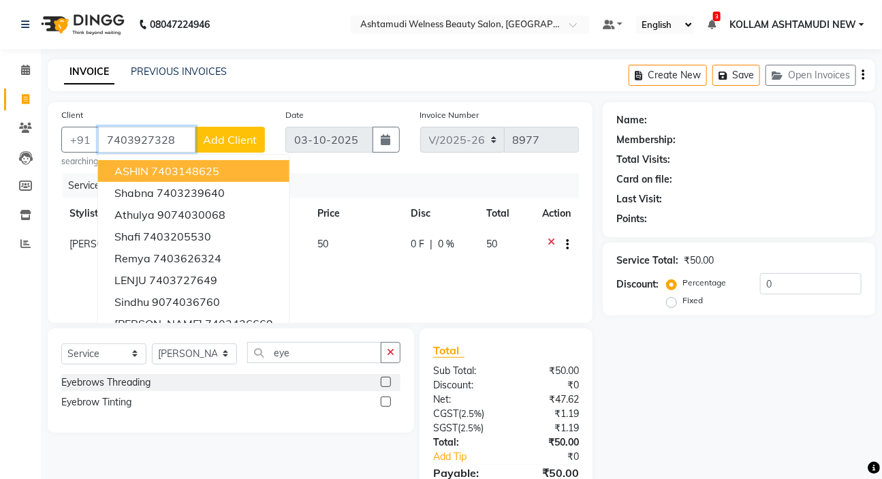
type input "7403927328"
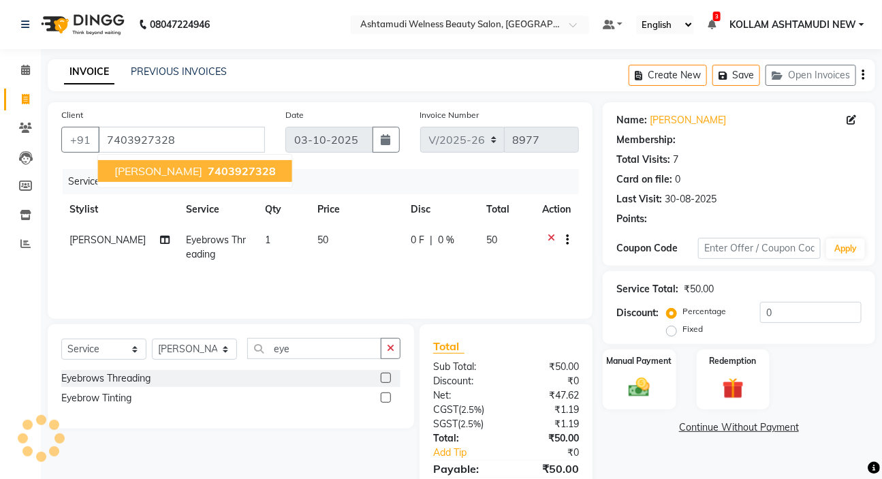
select select "1: Object"
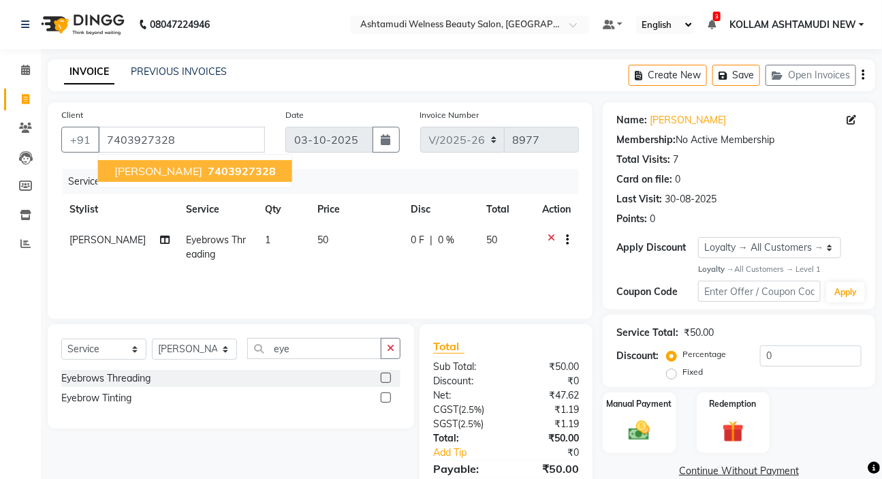
drag, startPoint x: 185, startPoint y: 165, endPoint x: 395, endPoint y: 219, distance: 217.2
click at [208, 170] on span "7403927328" at bounding box center [242, 171] width 68 height 14
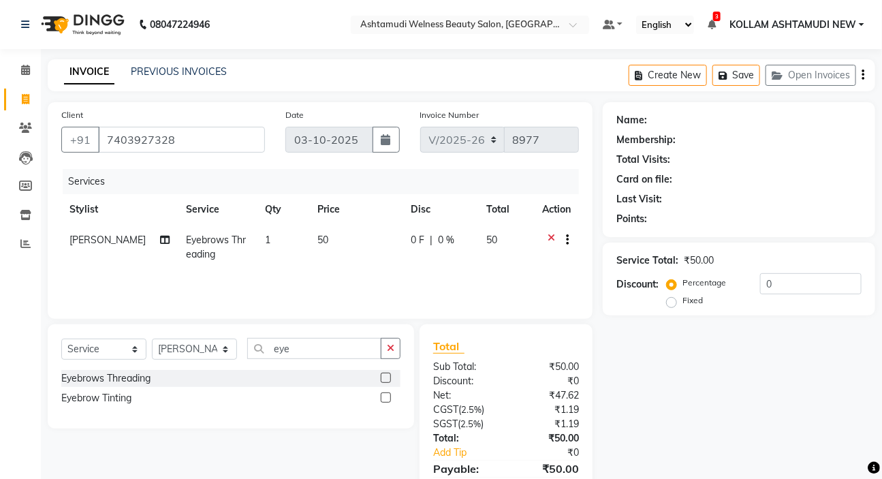
select select "1: Object"
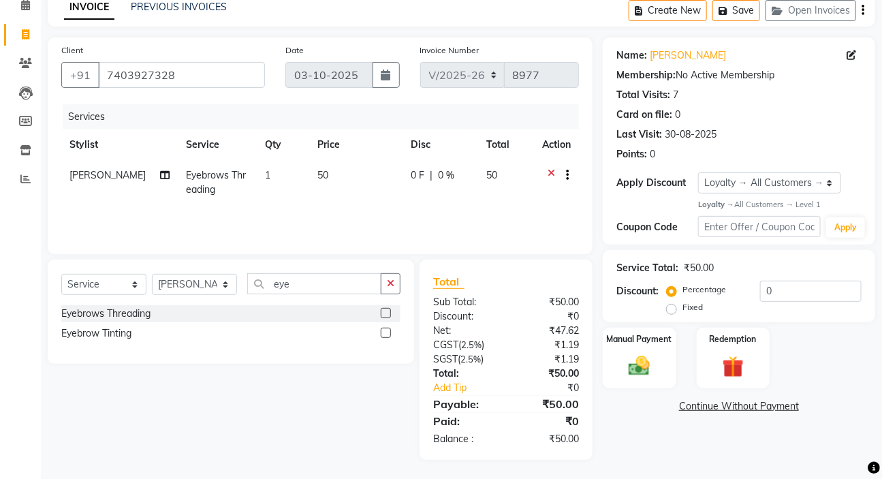
scroll to position [67, 0]
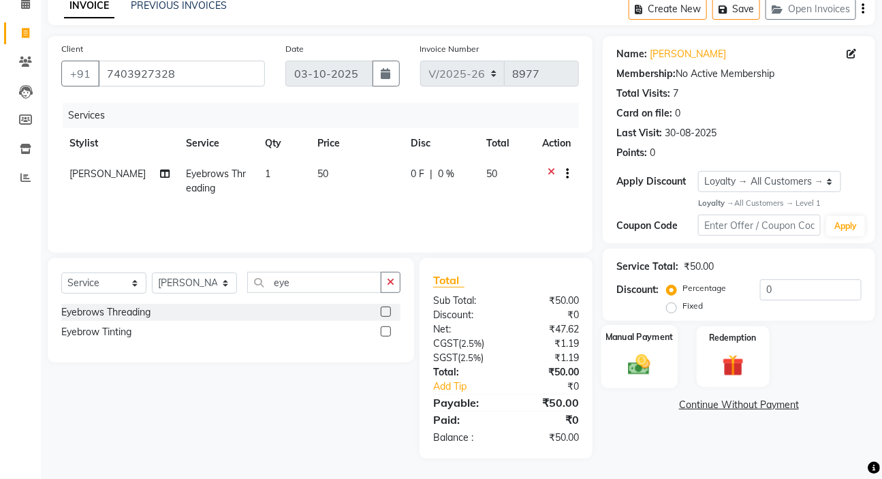
drag, startPoint x: 626, startPoint y: 356, endPoint x: 638, endPoint y: 360, distance: 12.9
click at [627, 356] on img at bounding box center [639, 364] width 36 height 25
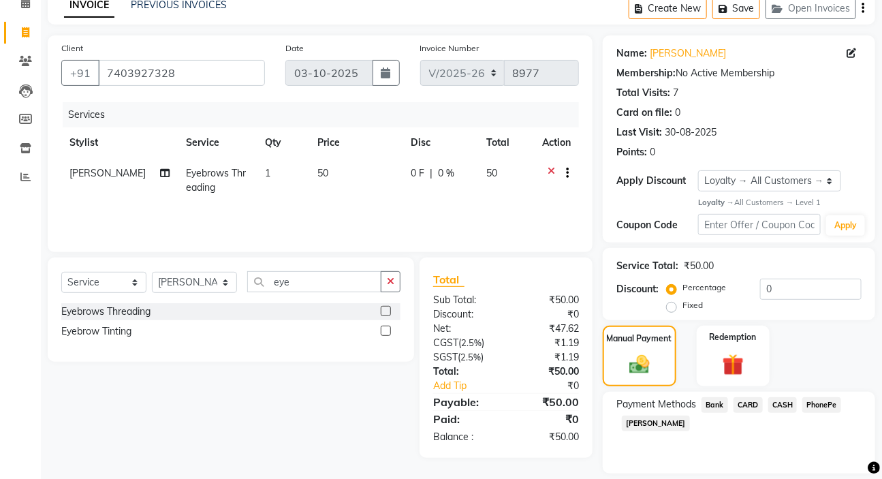
click at [786, 402] on span "CASH" at bounding box center [782, 405] width 29 height 16
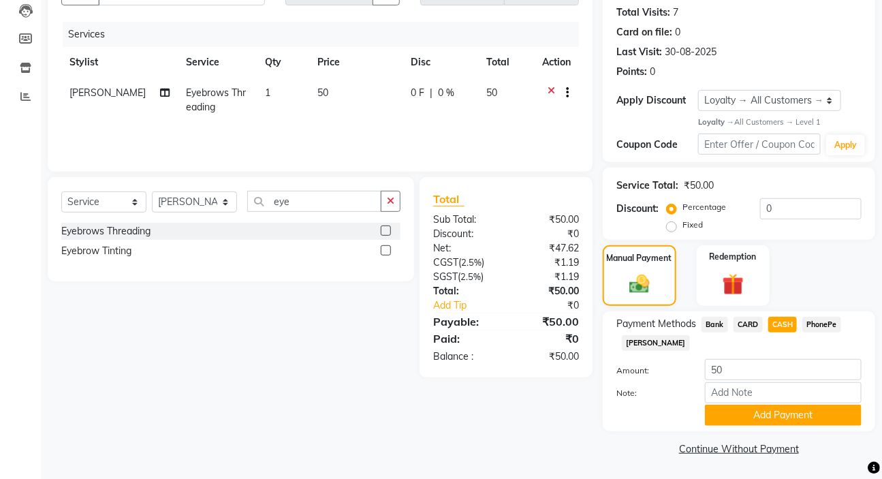
scroll to position [148, 0]
click at [790, 410] on button "Add Payment" at bounding box center [783, 414] width 157 height 21
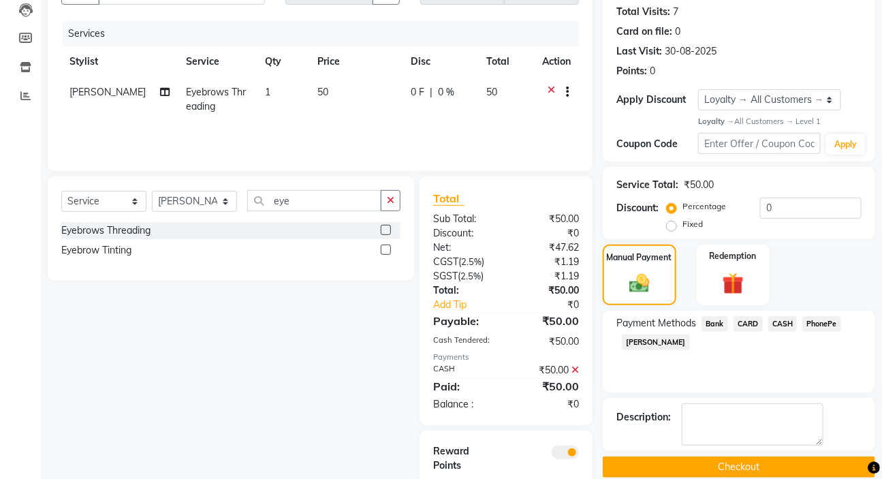
click at [776, 458] on button "Checkout" at bounding box center [739, 466] width 272 height 21
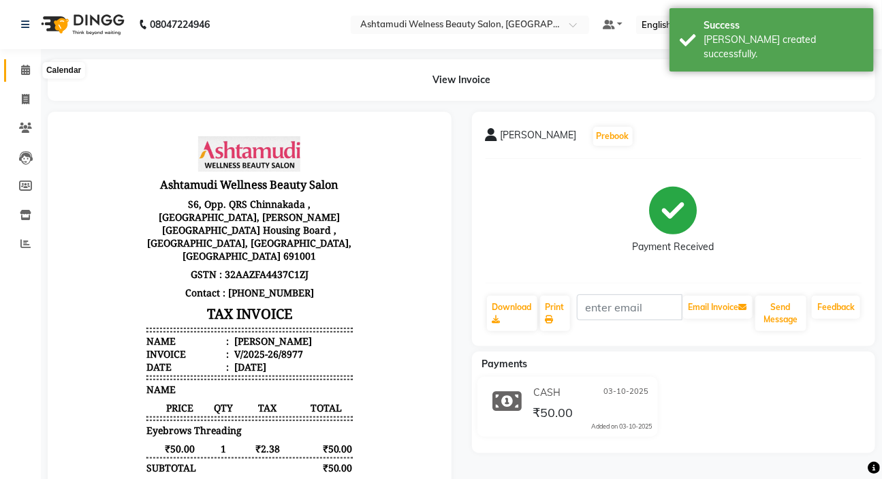
click at [26, 72] on icon at bounding box center [25, 70] width 9 height 10
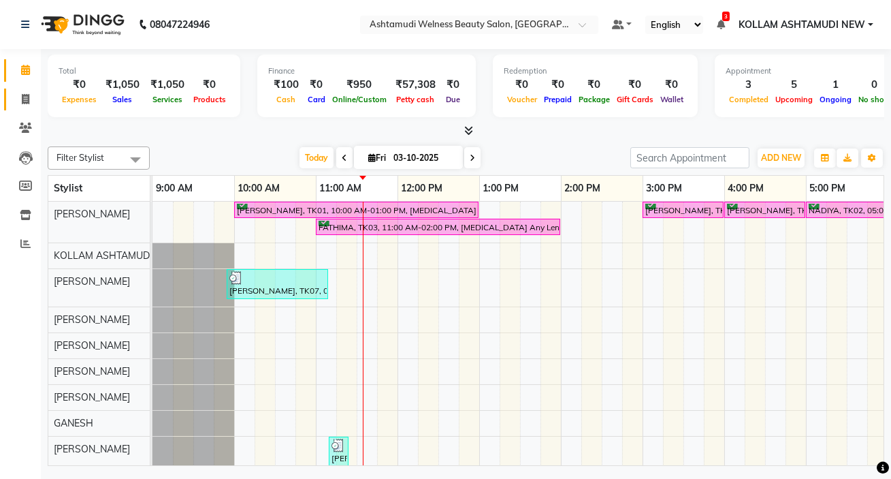
click at [27, 101] on icon at bounding box center [25, 99] width 7 height 10
select select "4529"
select select "service"
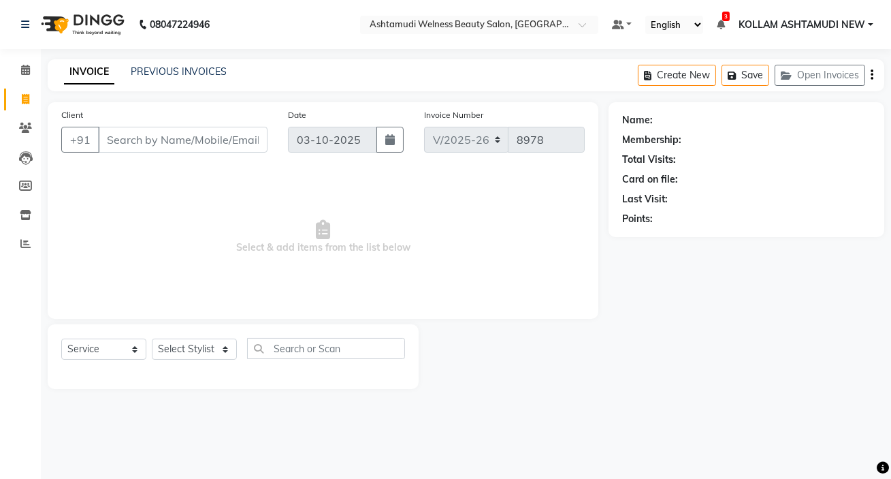
click at [149, 138] on input "Client" at bounding box center [183, 140] width 170 height 26
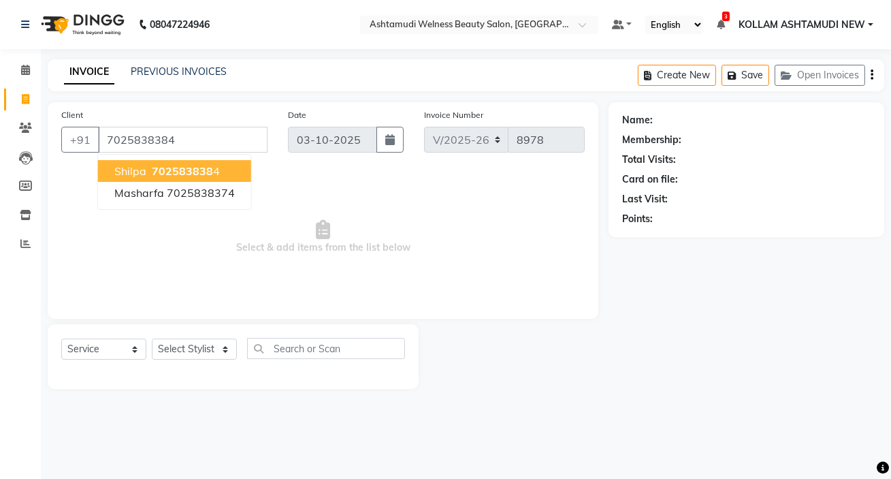
type input "7025838384"
select select "1: Object"
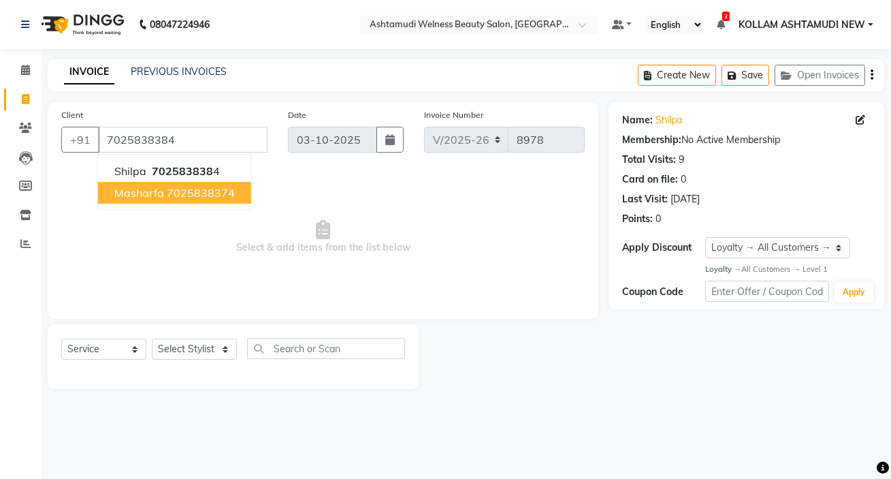
click at [891, 168] on div "Name: Shilpa Membership: No Active Membership Total Visits: 9 Card on file: 0 L…" at bounding box center [752, 245] width 286 height 287
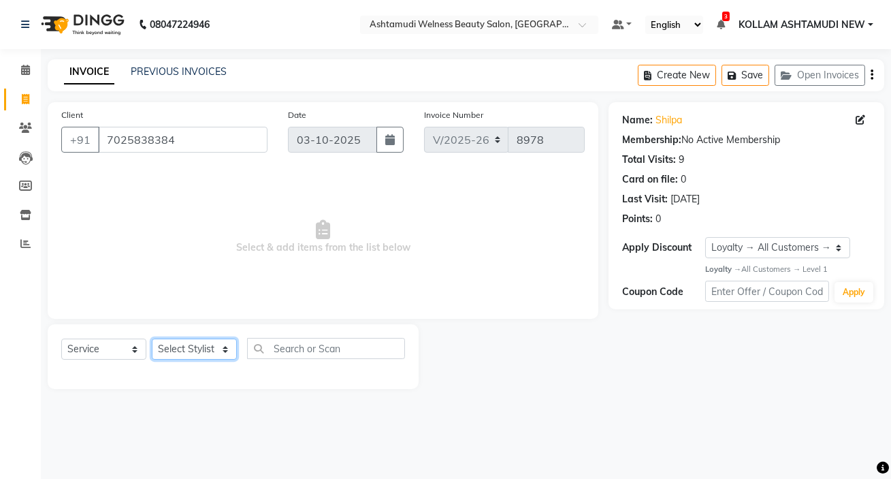
click at [195, 347] on select "Select Stylist [PERSON_NAME] Admin [PERSON_NAME] [PERSON_NAME] [PERSON_NAME] M …" at bounding box center [194, 348] width 85 height 21
select select "49945"
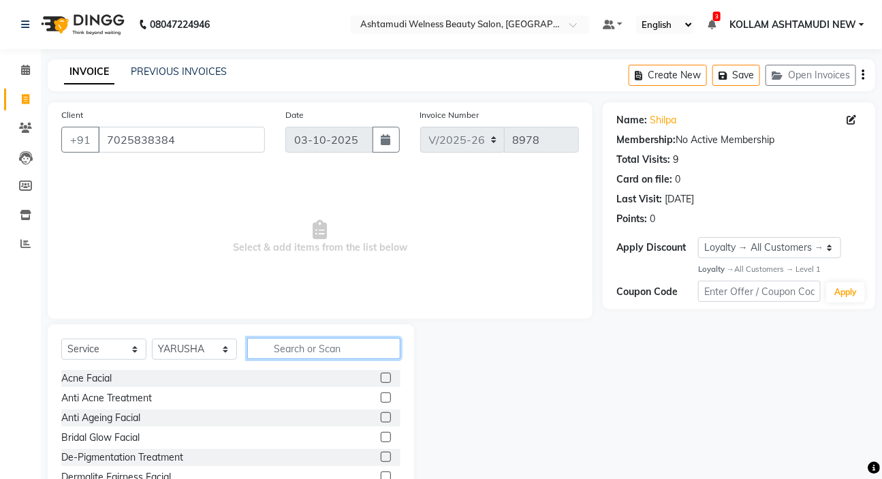
click at [352, 345] on input "text" at bounding box center [323, 348] width 153 height 21
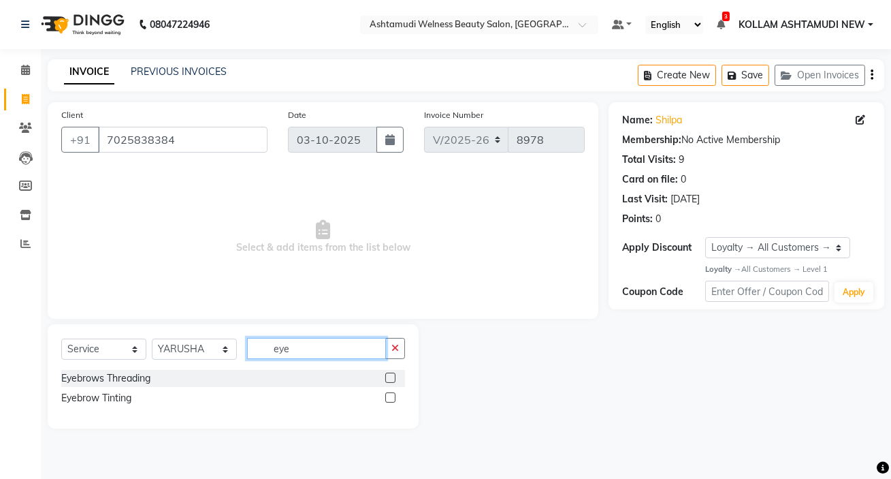
type input "eye"
click at [395, 379] on div at bounding box center [395, 378] width 20 height 17
click at [392, 378] on label at bounding box center [390, 377] width 10 height 10
click at [392, 378] on input "checkbox" at bounding box center [389, 378] width 9 height 9
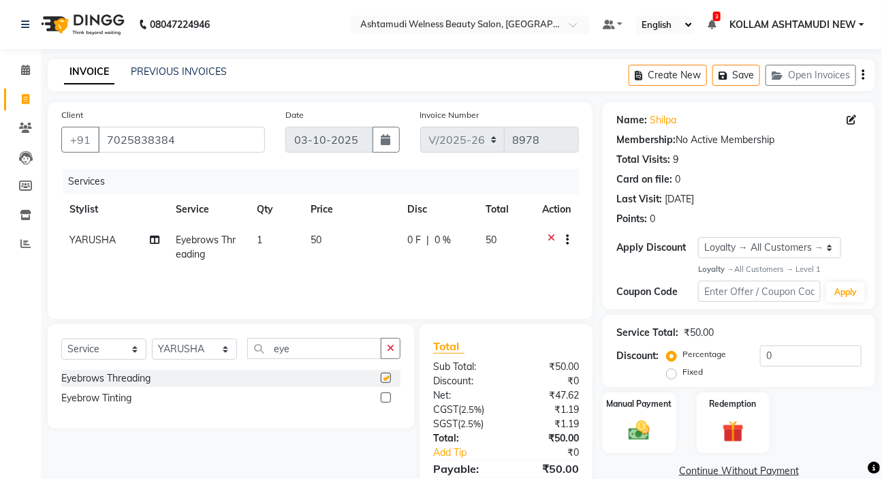
checkbox input "false"
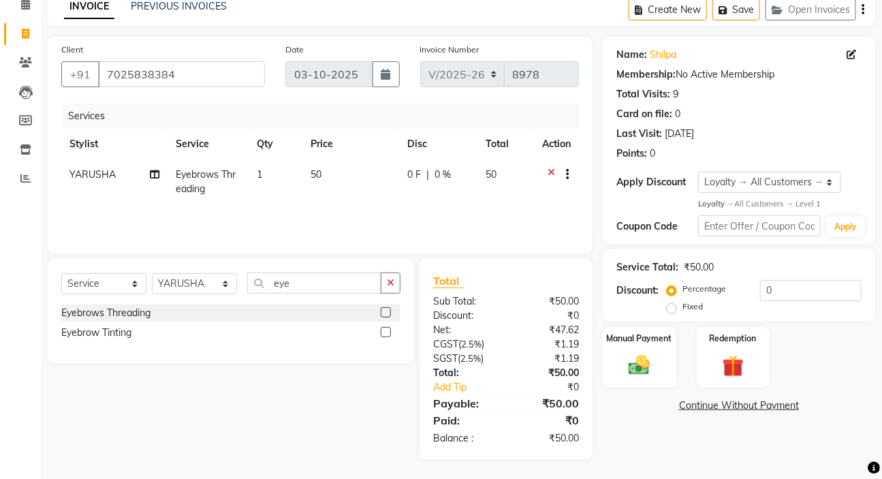
scroll to position [67, 0]
click at [628, 333] on label "Manual Payment" at bounding box center [639, 337] width 68 height 13
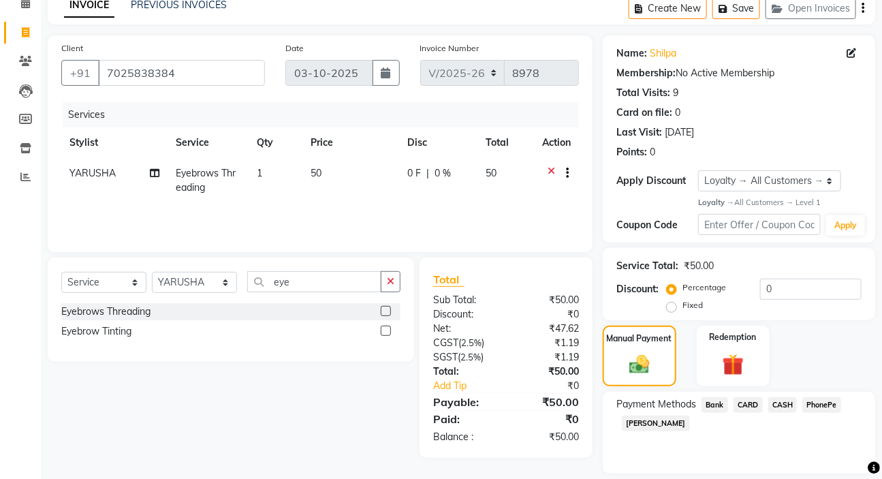
click at [781, 408] on span "CASH" at bounding box center [782, 405] width 29 height 16
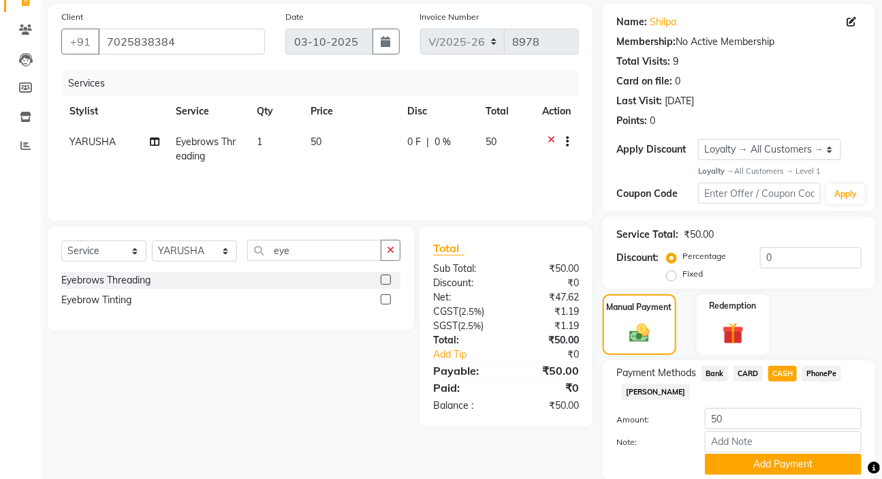
scroll to position [148, 0]
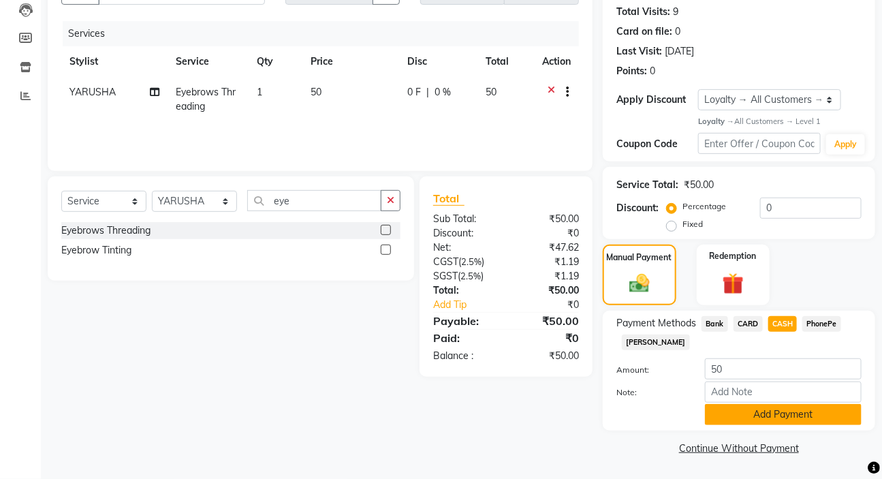
click at [763, 419] on button "Add Payment" at bounding box center [783, 414] width 157 height 21
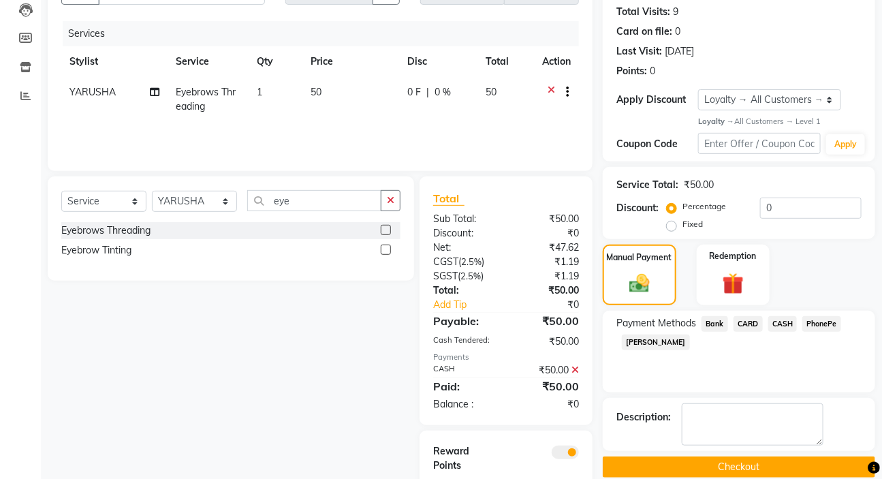
scroll to position [210, 0]
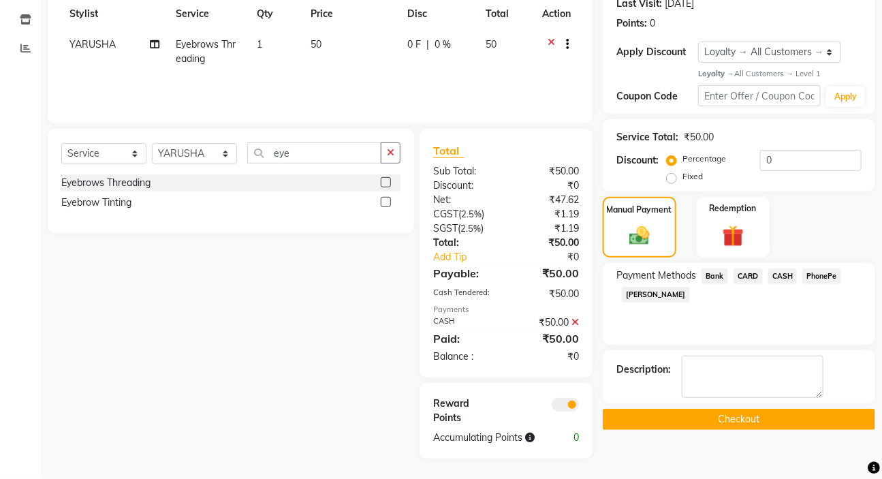
click at [749, 409] on button "Checkout" at bounding box center [739, 419] width 272 height 21
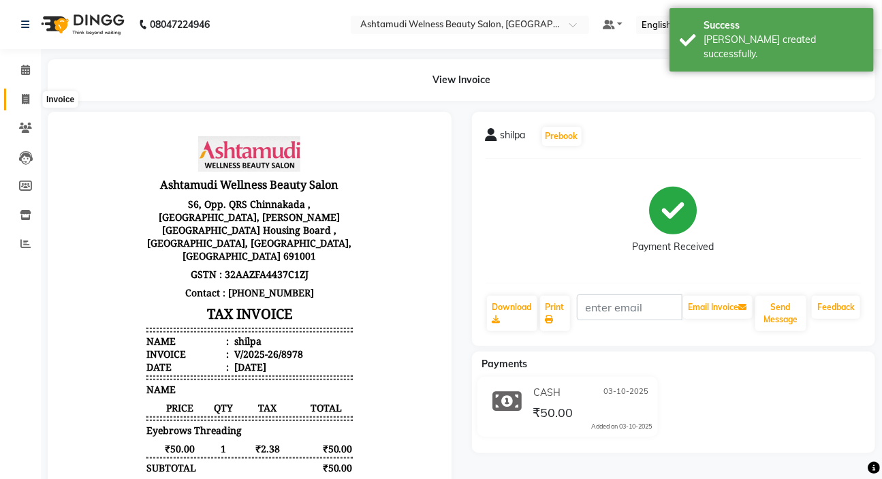
click at [27, 102] on icon at bounding box center [25, 99] width 7 height 10
select select "service"
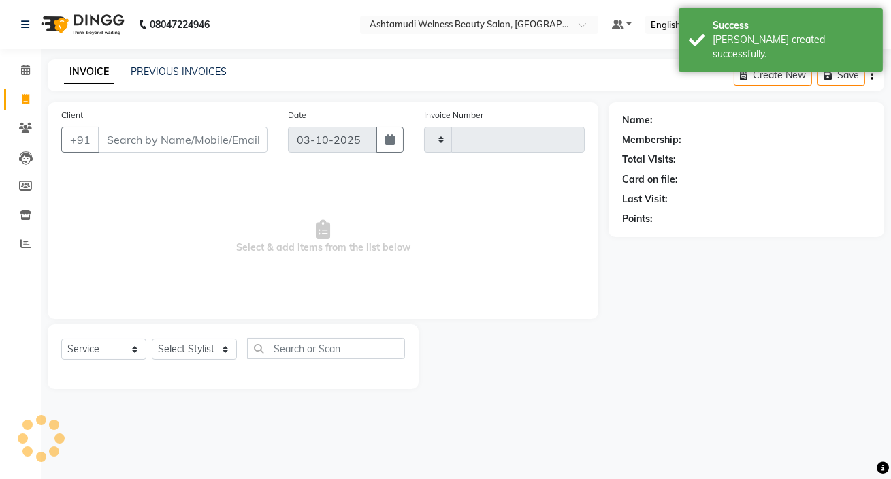
type input "8979"
select select "4529"
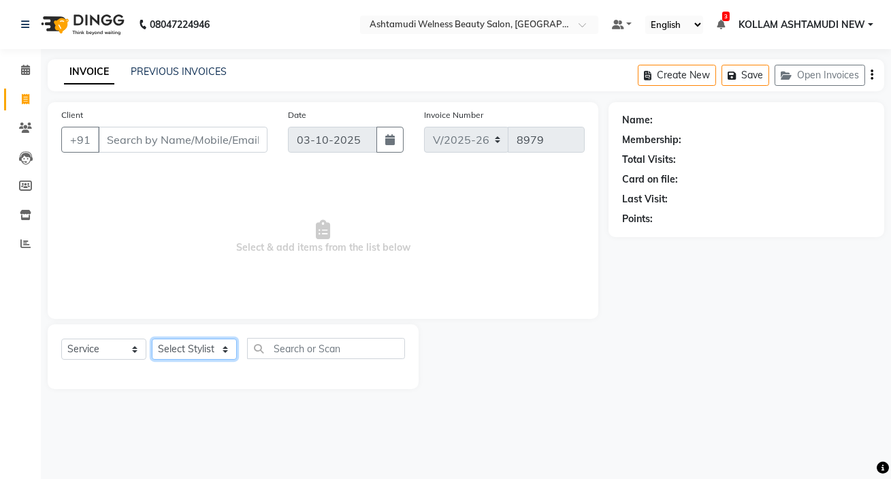
click at [188, 353] on select "Select Stylist [PERSON_NAME] Admin [PERSON_NAME] [PERSON_NAME] [PERSON_NAME] M …" at bounding box center [194, 348] width 85 height 21
select select "25980"
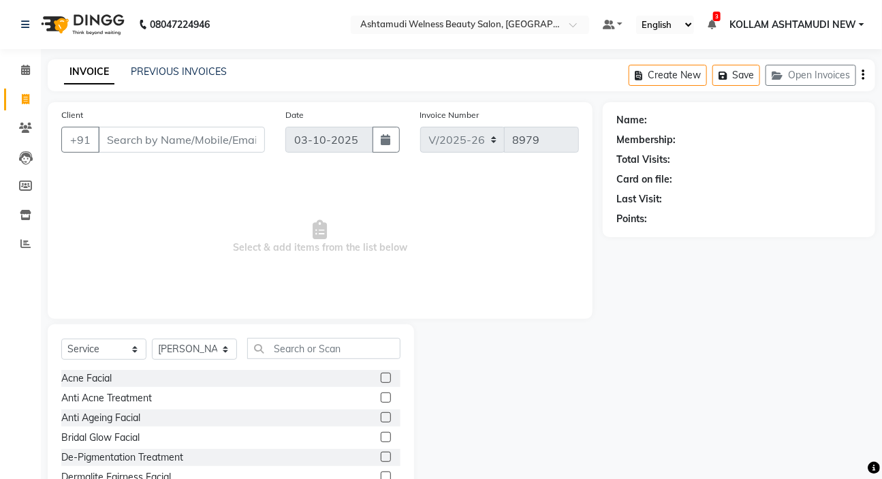
click at [293, 417] on div "Anti Ageing Facial" at bounding box center [230, 417] width 339 height 17
click at [320, 359] on input "text" at bounding box center [323, 348] width 153 height 21
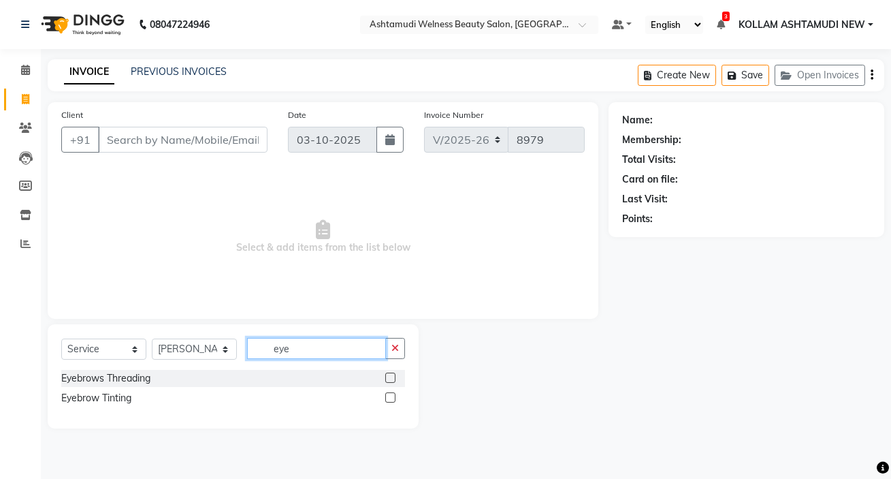
type input "eye"
click at [390, 376] on label at bounding box center [390, 377] width 10 height 10
click at [390, 376] on input "checkbox" at bounding box center [389, 378] width 9 height 9
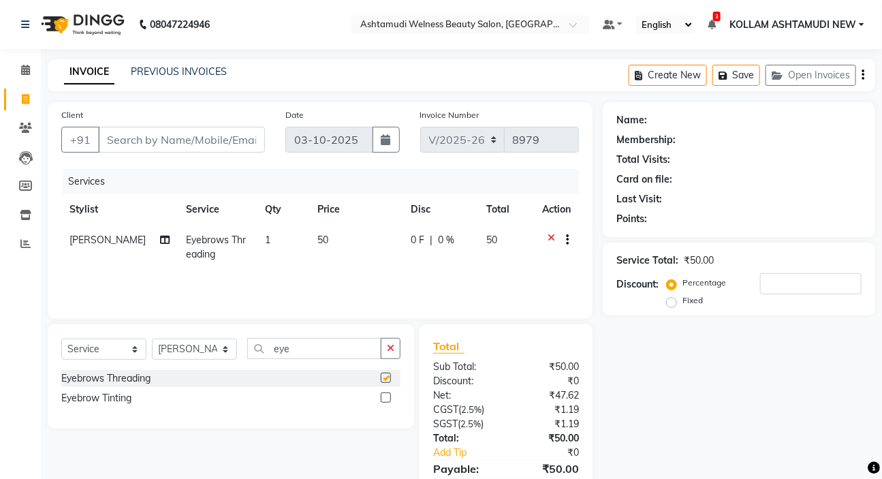
checkbox input "false"
click at [215, 357] on select "Select Stylist [PERSON_NAME] Admin [PERSON_NAME] [PERSON_NAME] [PERSON_NAME] M …" at bounding box center [194, 348] width 85 height 21
select select "91402"
drag, startPoint x: 215, startPoint y: 352, endPoint x: 223, endPoint y: 355, distance: 8.2
click at [215, 352] on select "Select Stylist [PERSON_NAME] Admin [PERSON_NAME] [PERSON_NAME] [PERSON_NAME] M …" at bounding box center [194, 348] width 85 height 21
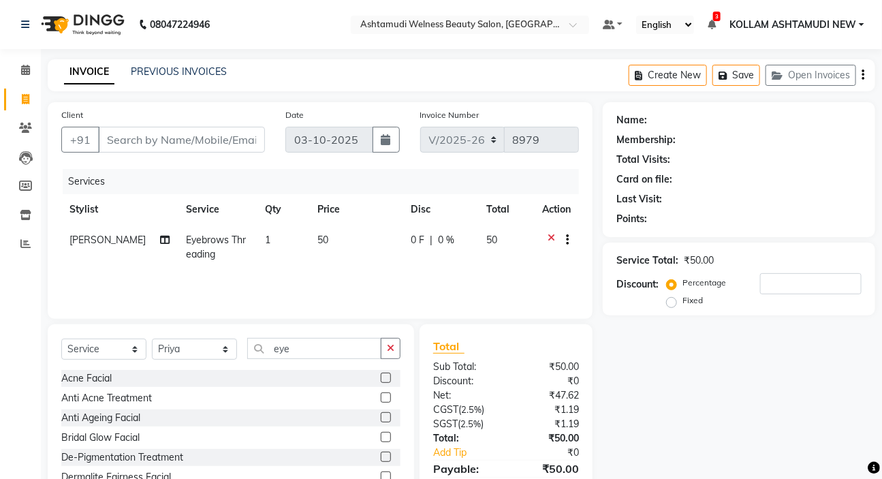
click at [333, 364] on div "Select Service Product Membership Package Voucher Prepaid Gift Card Select Styl…" at bounding box center [230, 354] width 339 height 32
click at [349, 356] on input "eye" at bounding box center [314, 348] width 134 height 21
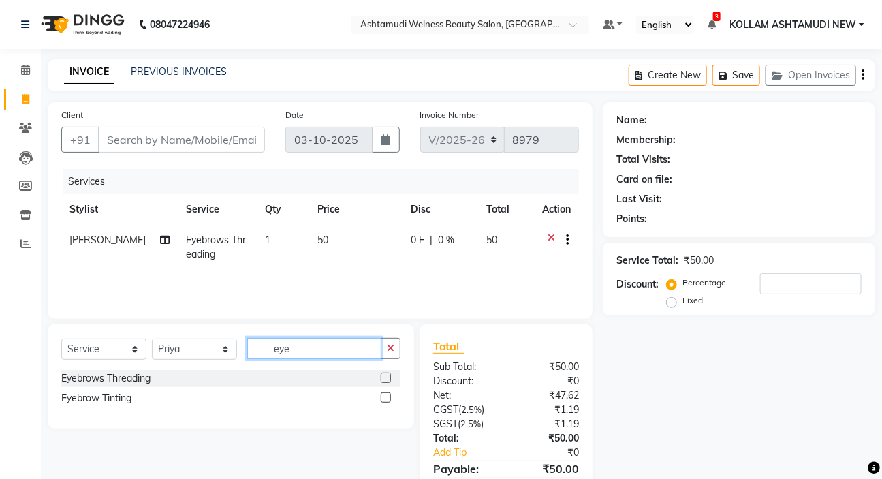
type input "eye"
click at [381, 376] on label at bounding box center [386, 377] width 10 height 10
click at [381, 376] on input "checkbox" at bounding box center [385, 378] width 9 height 9
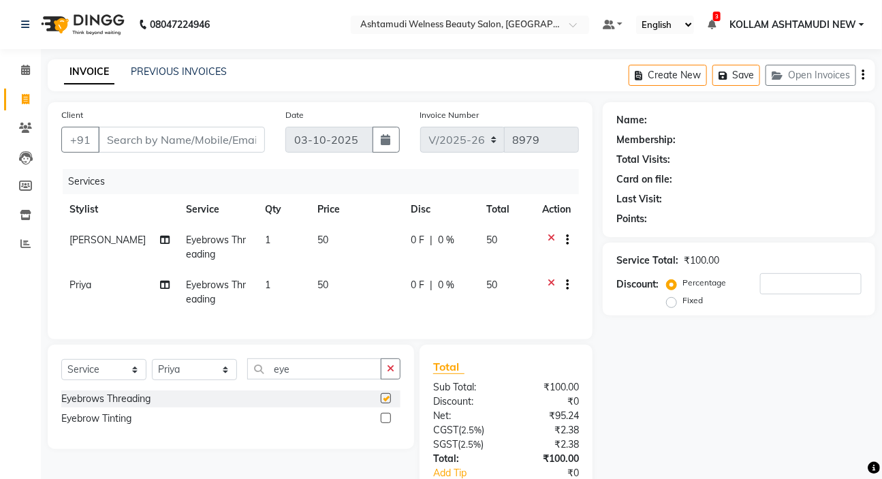
checkbox input "false"
click at [136, 150] on input "Client" at bounding box center [181, 140] width 167 height 26
type input "7"
type input "0"
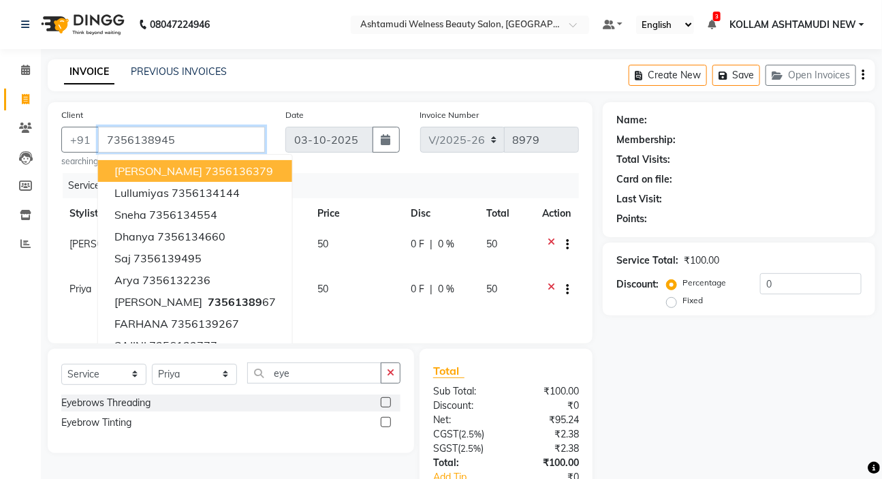
type input "7356138945"
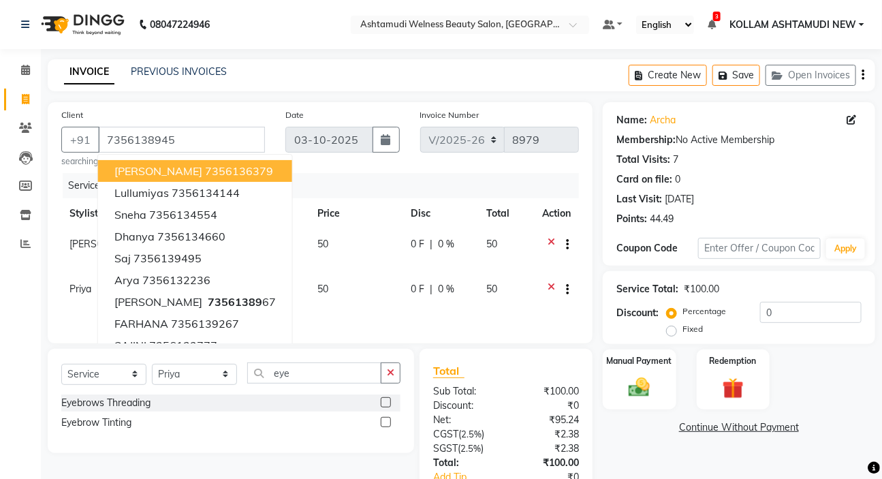
click at [648, 154] on div "Total Visits:" at bounding box center [643, 160] width 54 height 14
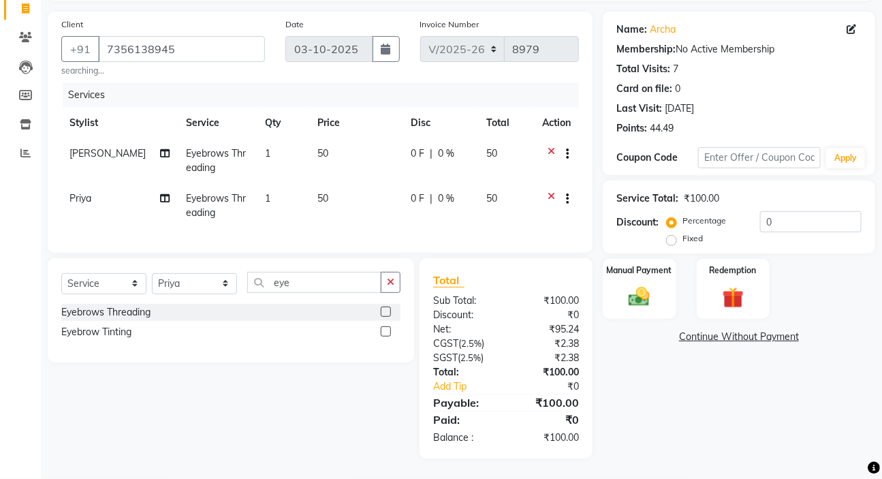
scroll to position [101, 0]
click at [627, 294] on img at bounding box center [639, 296] width 36 height 25
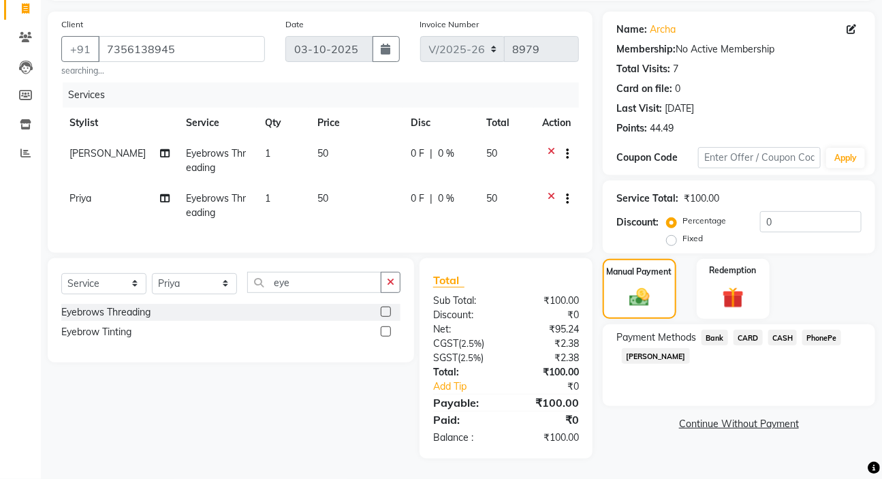
click at [825, 330] on span "PhonePe" at bounding box center [821, 338] width 39 height 16
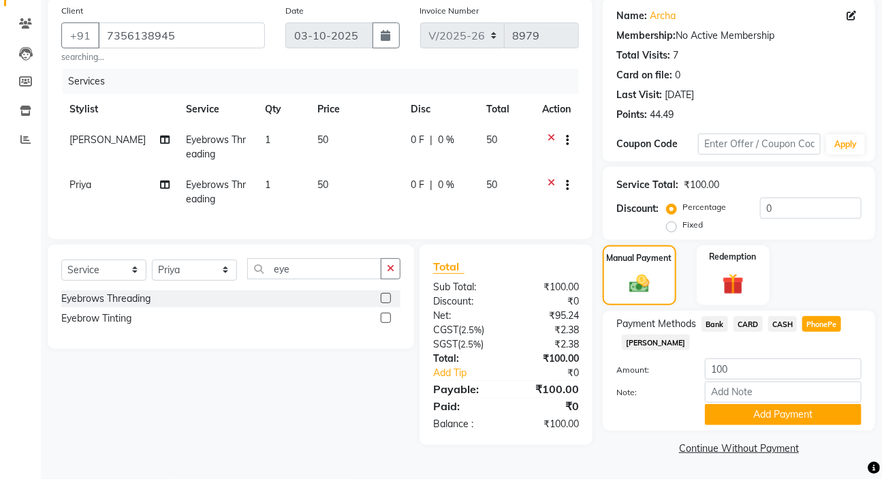
click at [788, 411] on button "Add Payment" at bounding box center [783, 414] width 157 height 21
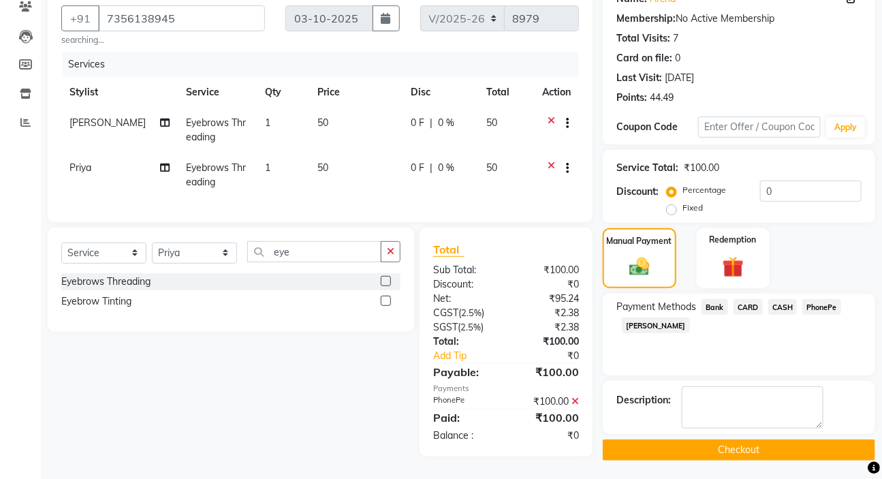
scroll to position [129, 0]
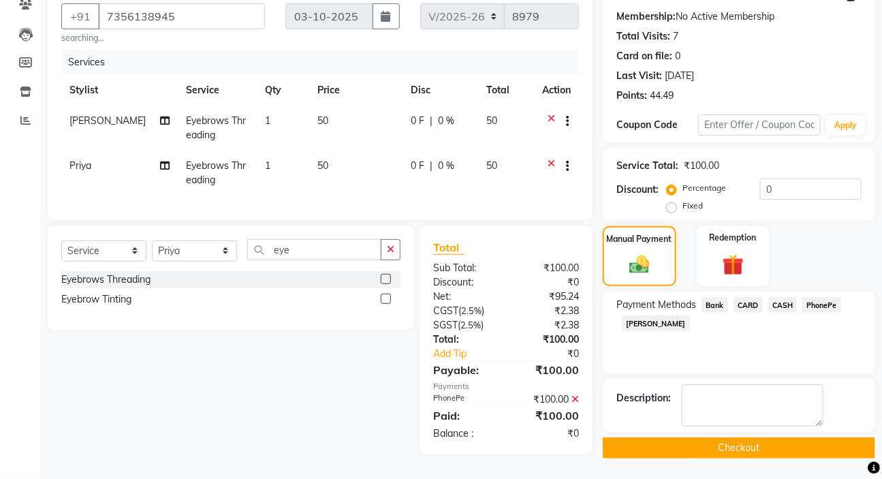
click at [835, 298] on span "PhonePe" at bounding box center [821, 305] width 39 height 16
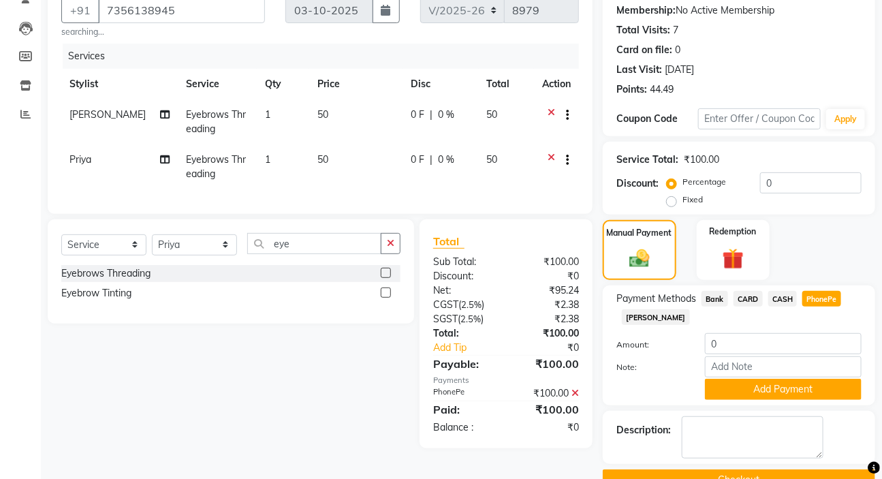
click at [870, 259] on div "Manual Payment Redemption" at bounding box center [738, 250] width 293 height 61
click at [814, 297] on span "PhonePe" at bounding box center [821, 299] width 39 height 16
click at [790, 396] on button "Add Payment" at bounding box center [783, 389] width 157 height 21
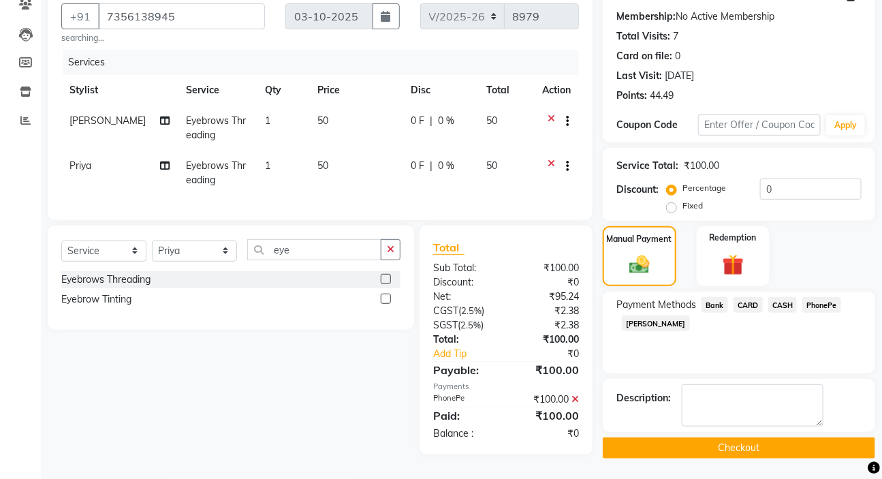
click at [829, 299] on span "PhonePe" at bounding box center [821, 305] width 39 height 16
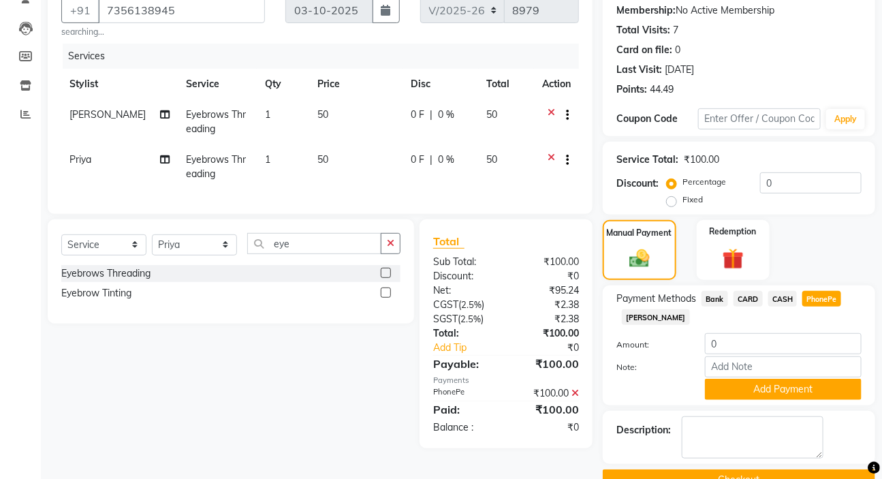
click at [822, 326] on div "Payment Methods Bank CARD CASH PhonePe [PERSON_NAME]" at bounding box center [738, 309] width 245 height 37
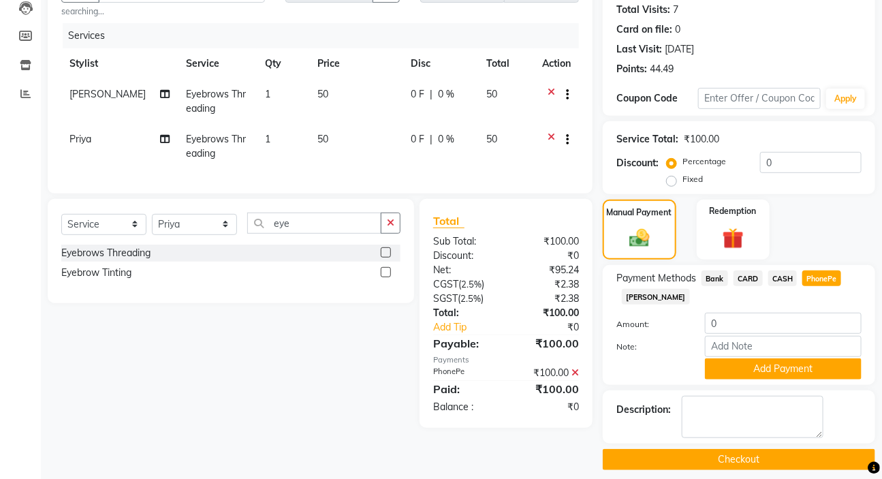
scroll to position [161, 0]
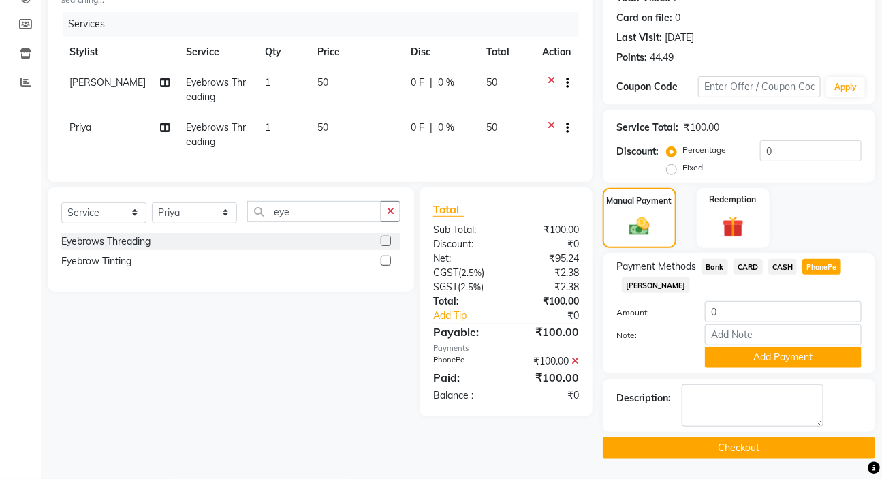
click at [573, 366] on icon at bounding box center [574, 361] width 7 height 10
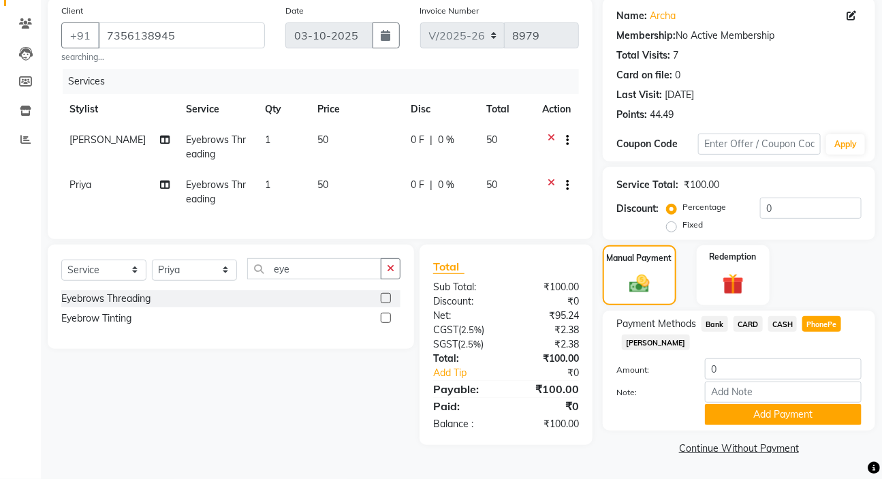
scroll to position [104, 0]
click at [822, 321] on span "PhonePe" at bounding box center [821, 324] width 39 height 16
type input "100"
click at [783, 417] on button "Add Payment" at bounding box center [783, 414] width 157 height 21
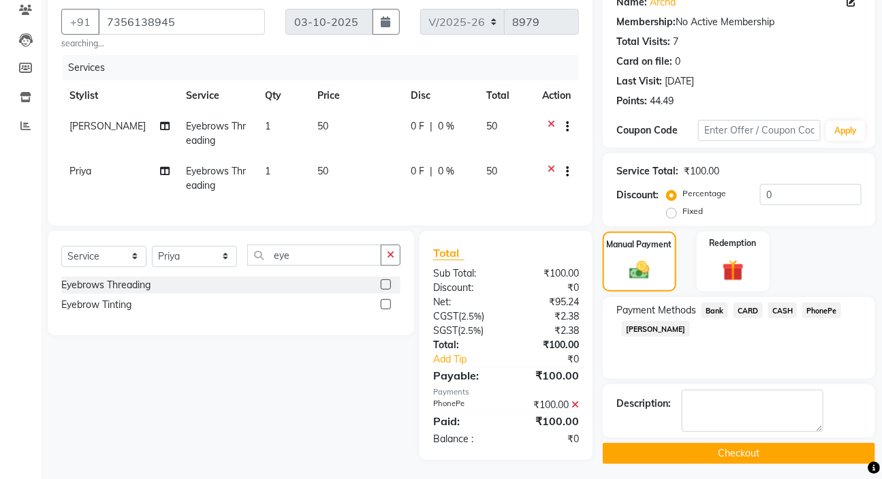
scroll to position [129, 0]
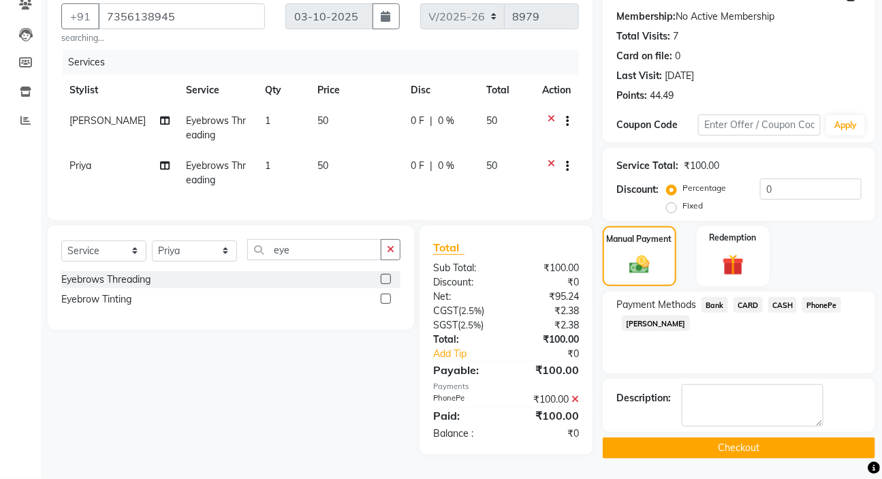
click at [776, 440] on button "Checkout" at bounding box center [739, 447] width 272 height 21
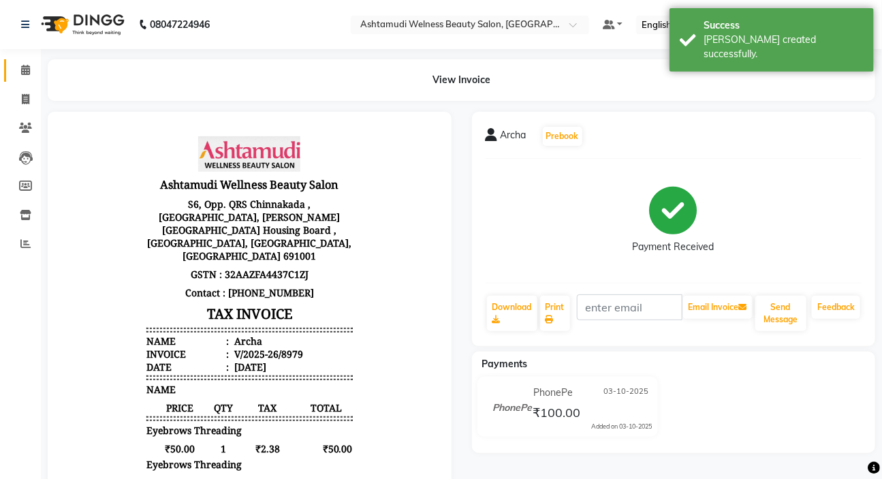
click at [20, 61] on link "Calendar" at bounding box center [20, 70] width 33 height 22
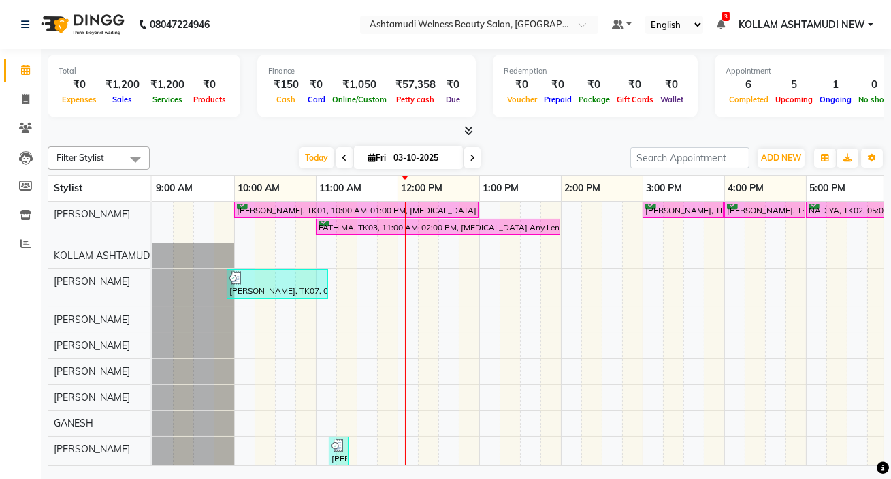
click at [74, 129] on div at bounding box center [466, 131] width 837 height 14
click at [27, 99] on icon at bounding box center [25, 99] width 7 height 10
select select "4529"
select select "service"
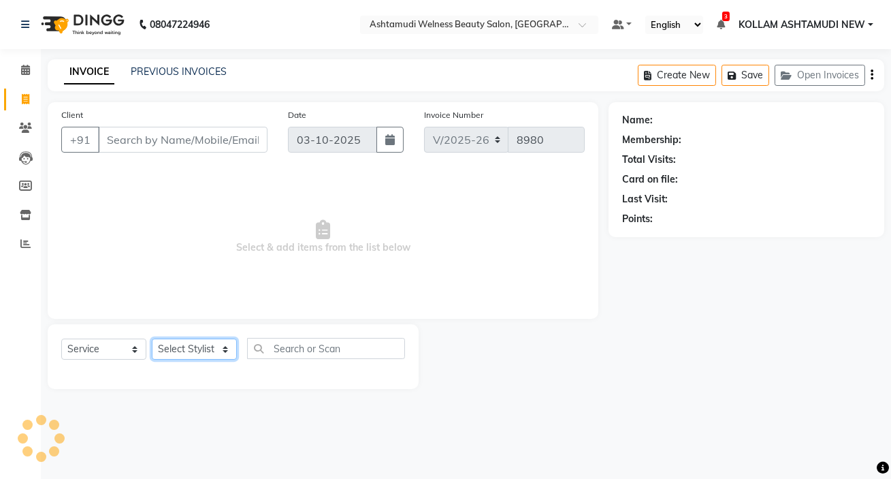
click at [197, 346] on select "Select Stylist" at bounding box center [194, 348] width 85 height 21
select select "30859"
click at [152, 338] on select "Select Stylist [PERSON_NAME] Admin [PERSON_NAME] [PERSON_NAME] [PERSON_NAME] M …" at bounding box center [194, 348] width 85 height 21
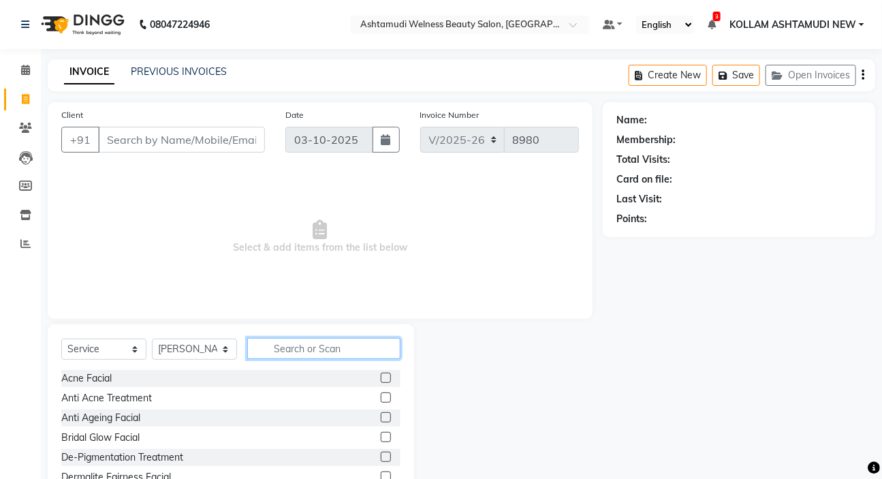
drag, startPoint x: 294, startPoint y: 350, endPoint x: 331, endPoint y: 319, distance: 48.3
click at [298, 347] on input "text" at bounding box center [323, 348] width 153 height 21
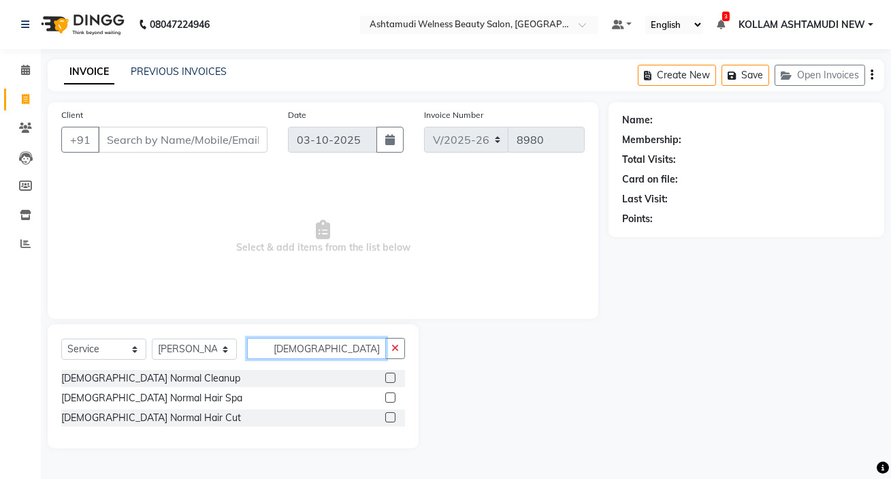
type input "[DEMOGRAPHIC_DATA] norm"
click at [388, 415] on label at bounding box center [390, 417] width 10 height 10
click at [388, 415] on input "checkbox" at bounding box center [389, 417] width 9 height 9
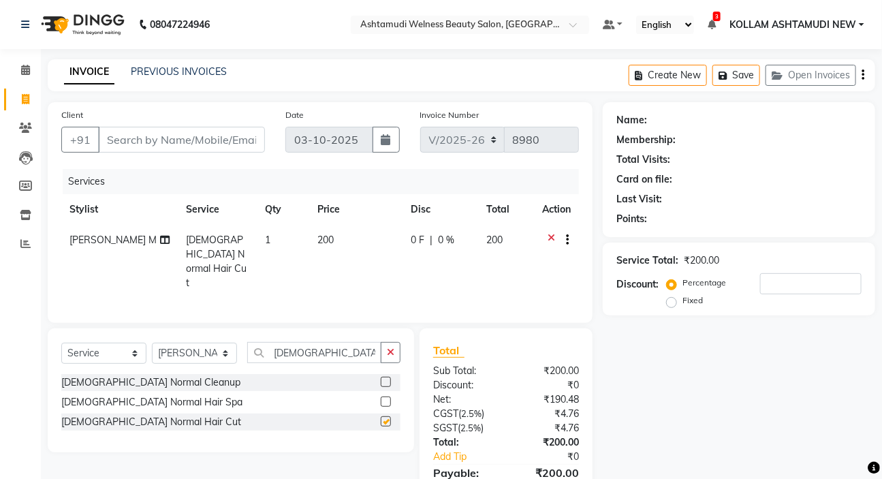
checkbox input "false"
click at [180, 136] on input "Client" at bounding box center [181, 140] width 167 height 26
click at [181, 133] on input "Client" at bounding box center [181, 140] width 167 height 26
type input "b"
type input "0"
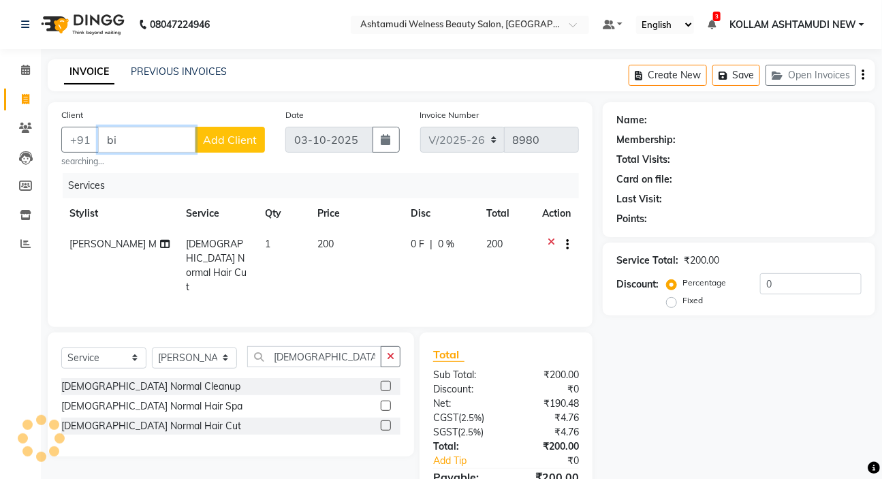
type input "b"
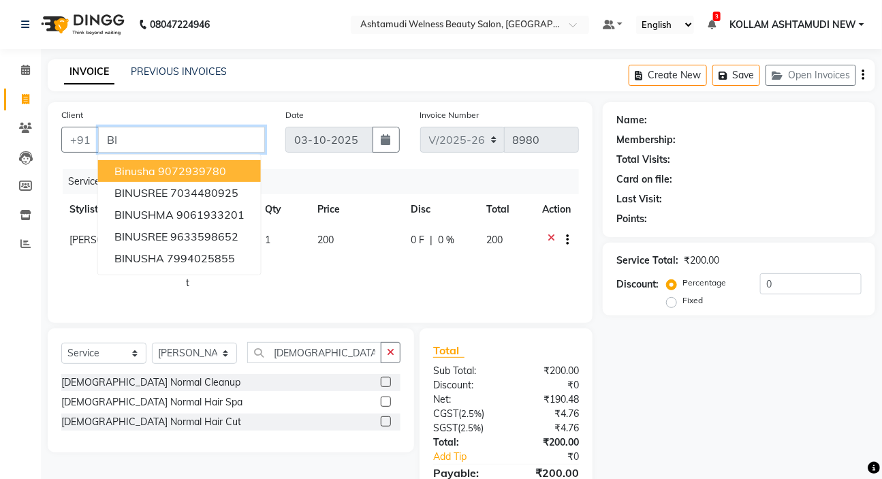
type input "B"
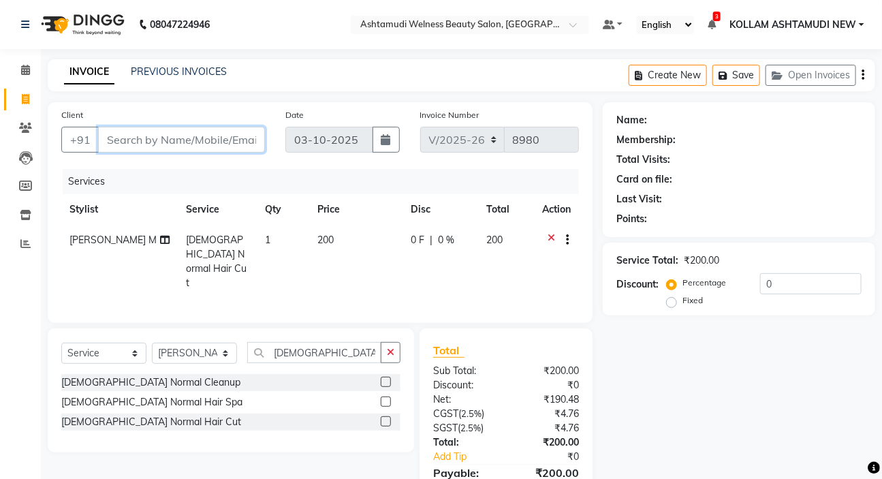
click at [140, 143] on input "Client" at bounding box center [181, 140] width 167 height 26
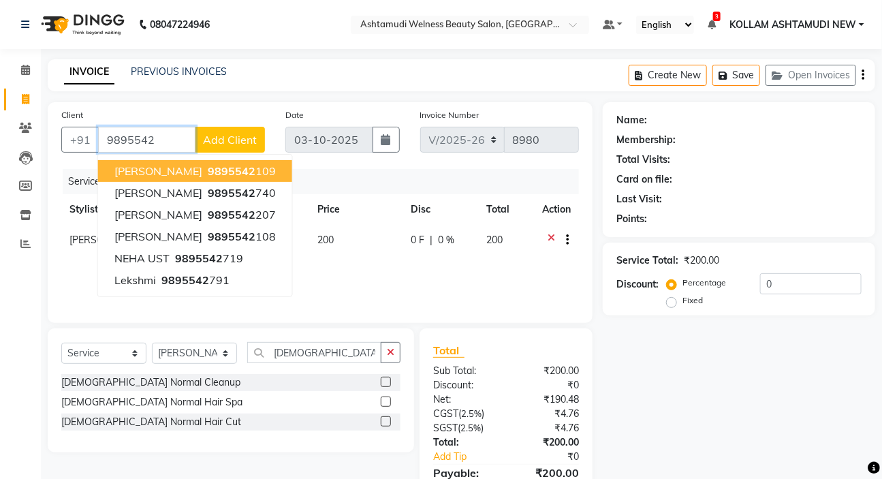
click at [163, 175] on span "[PERSON_NAME]" at bounding box center [158, 171] width 88 height 14
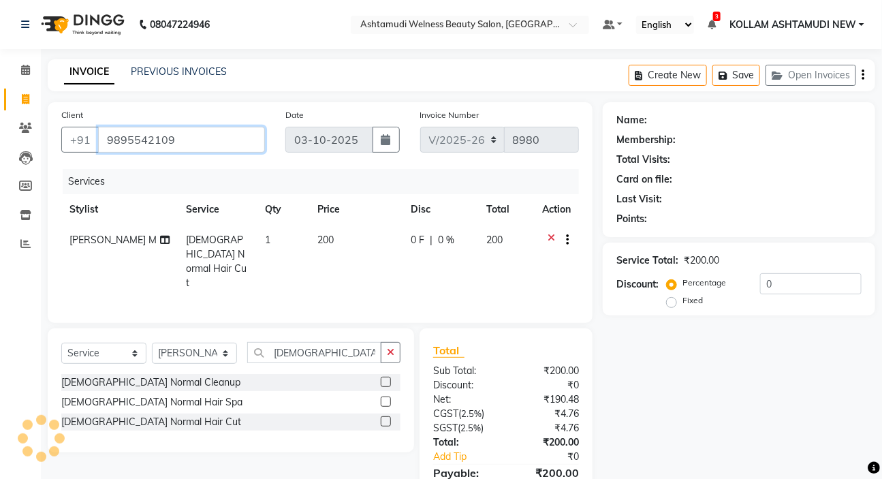
type input "9895542109"
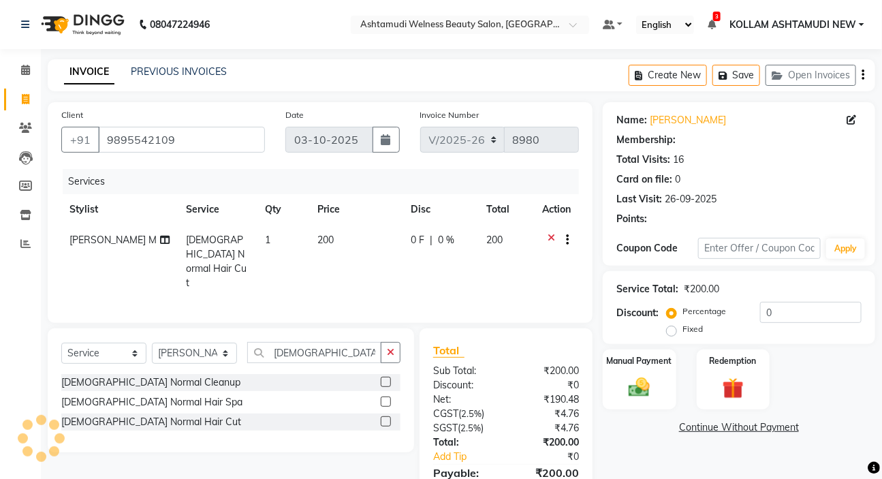
select select "2: Object"
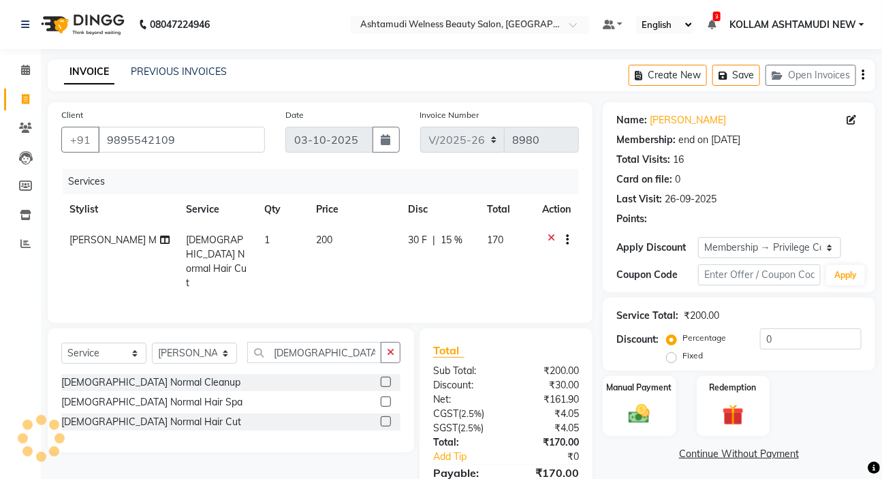
type input "15"
click at [746, 78] on button "Save" at bounding box center [736, 75] width 48 height 21
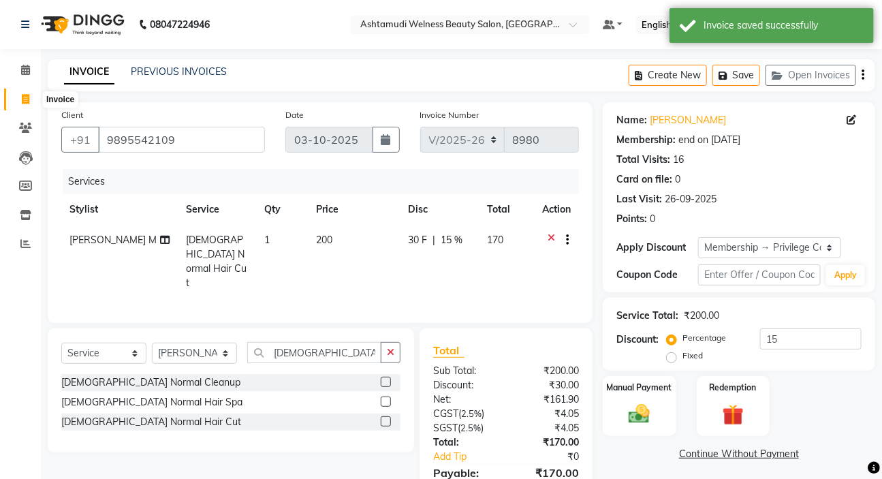
click at [23, 98] on icon at bounding box center [25, 99] width 7 height 10
select select "service"
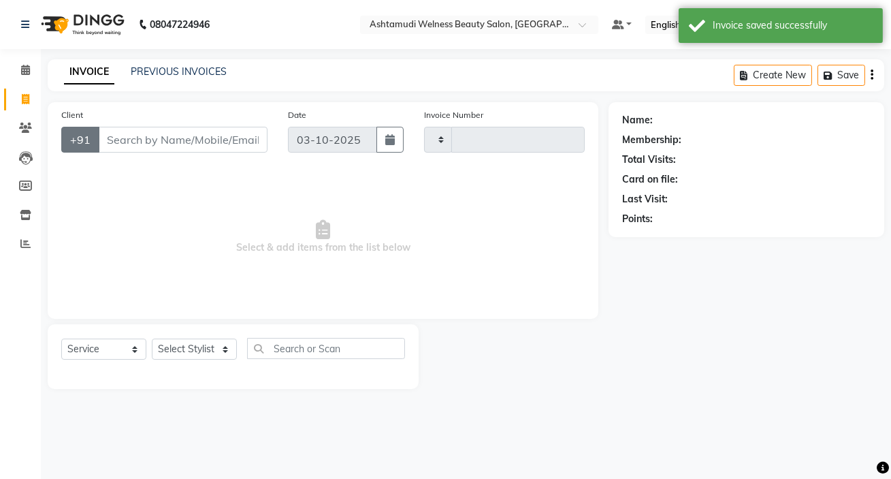
type input "8980"
select select "4529"
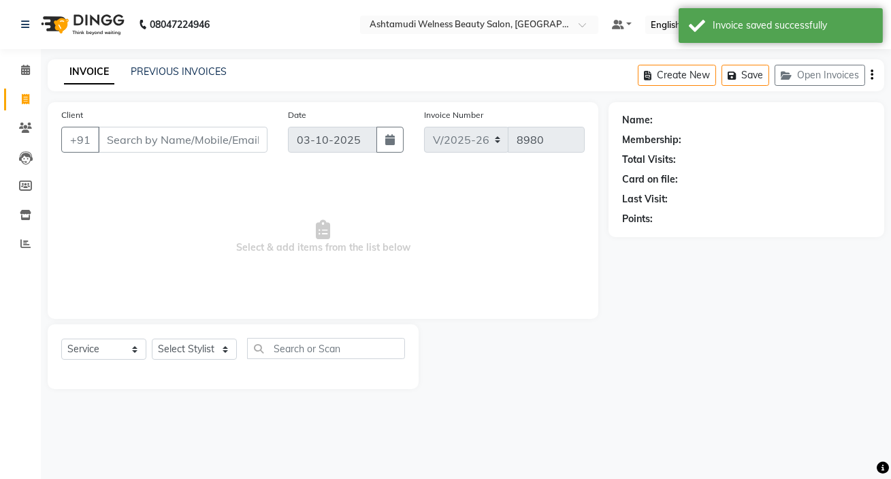
click at [138, 139] on input "Client" at bounding box center [183, 140] width 170 height 26
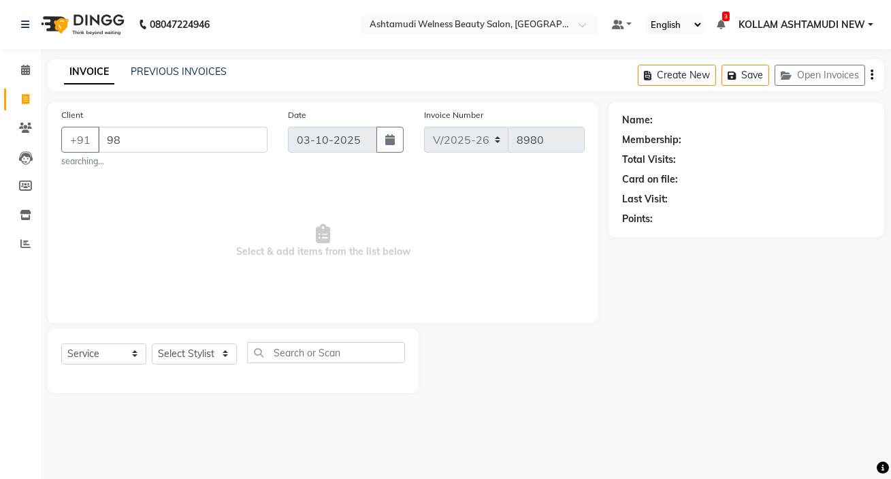
type input "9"
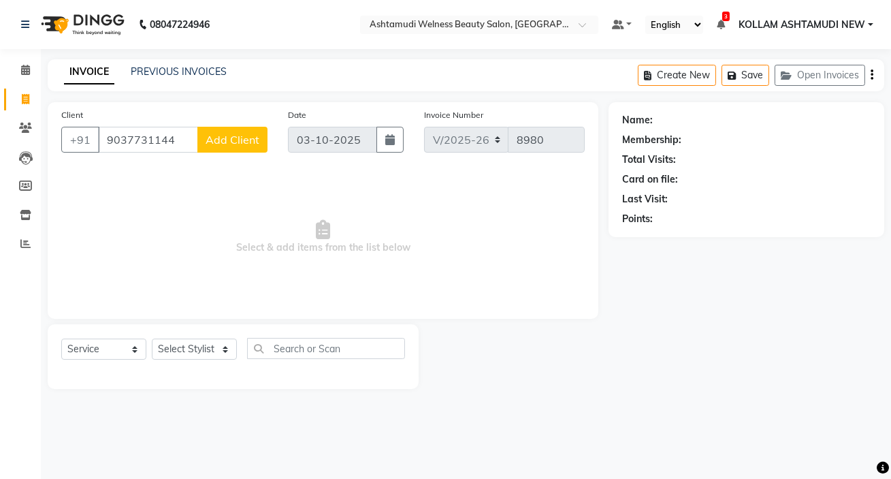
type input "9037731144"
click at [230, 144] on span "Add Client" at bounding box center [233, 140] width 54 height 14
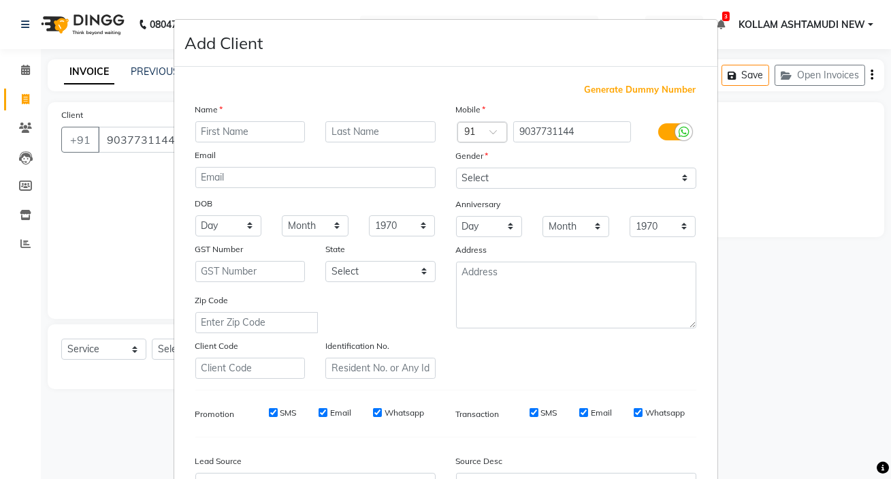
click at [254, 134] on input "text" at bounding box center [250, 131] width 110 height 21
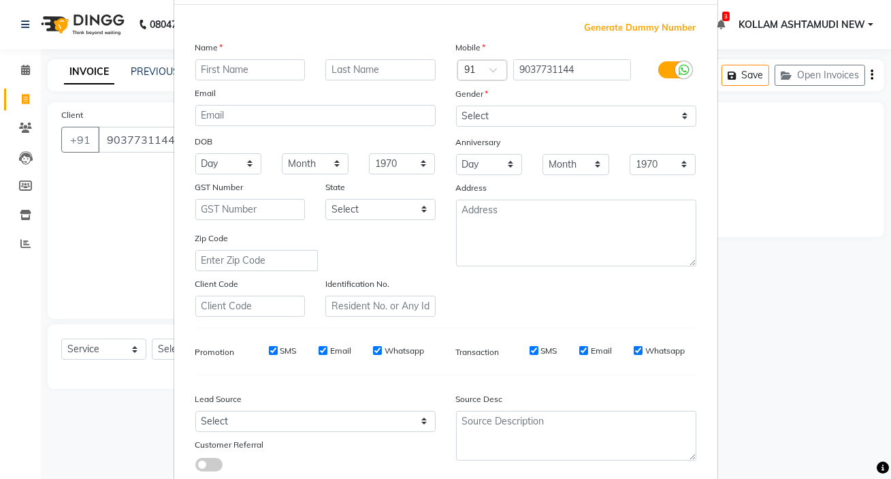
scroll to position [154, 0]
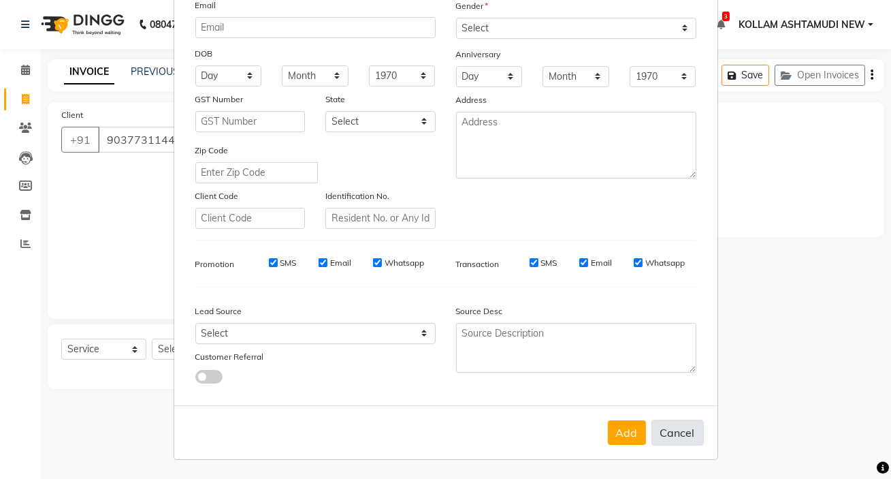
click at [673, 432] on button "Cancel" at bounding box center [678, 432] width 52 height 26
select select
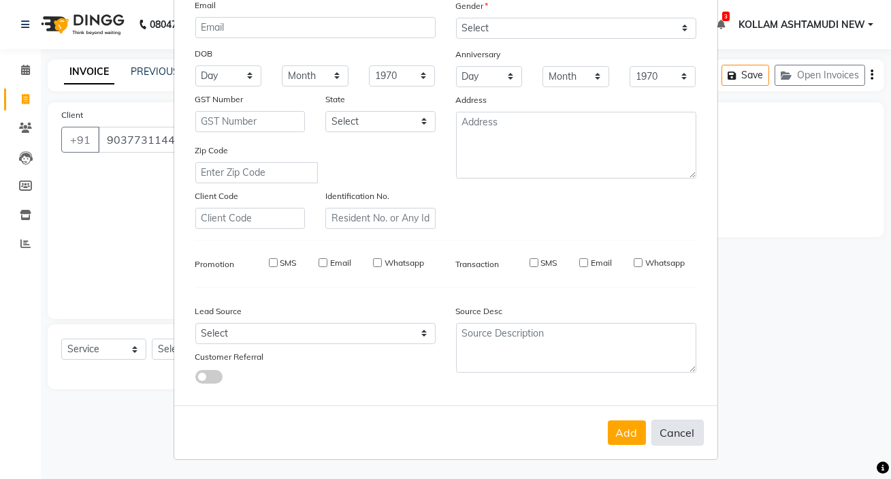
select select
checkbox input "false"
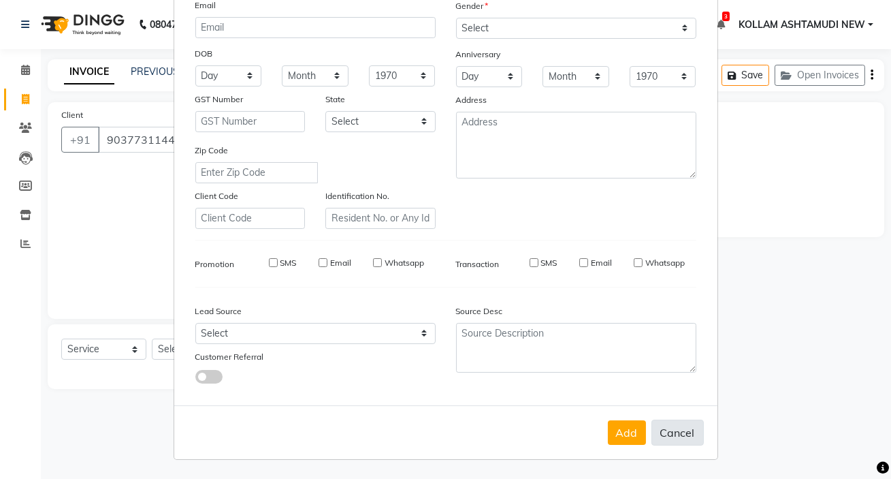
checkbox input "false"
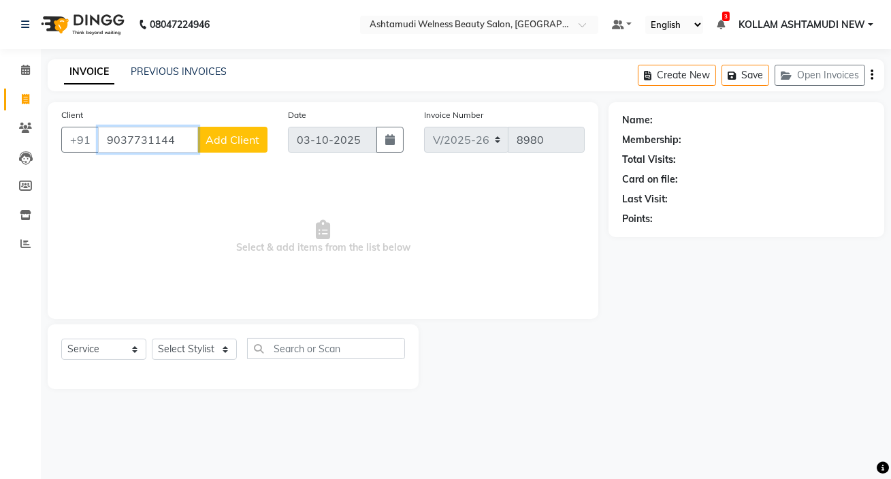
drag, startPoint x: 173, startPoint y: 136, endPoint x: 191, endPoint y: 133, distance: 17.9
click at [174, 136] on input "9037731144" at bounding box center [148, 140] width 100 height 26
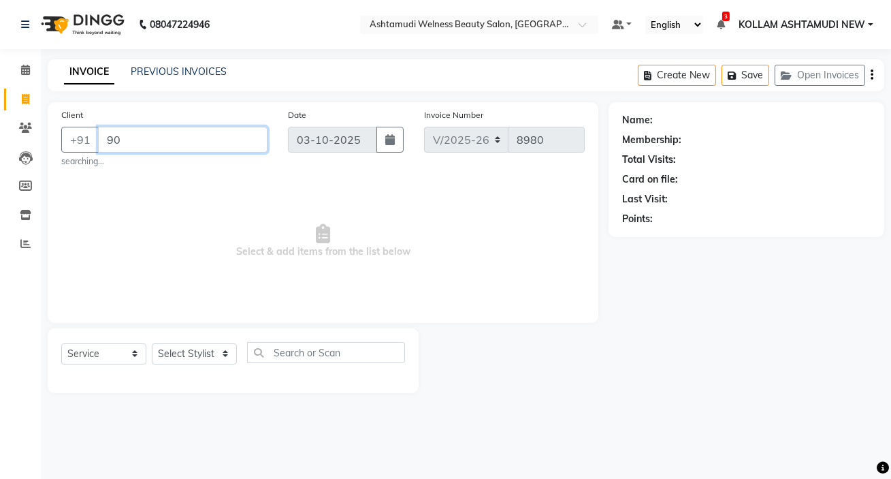
type input "9"
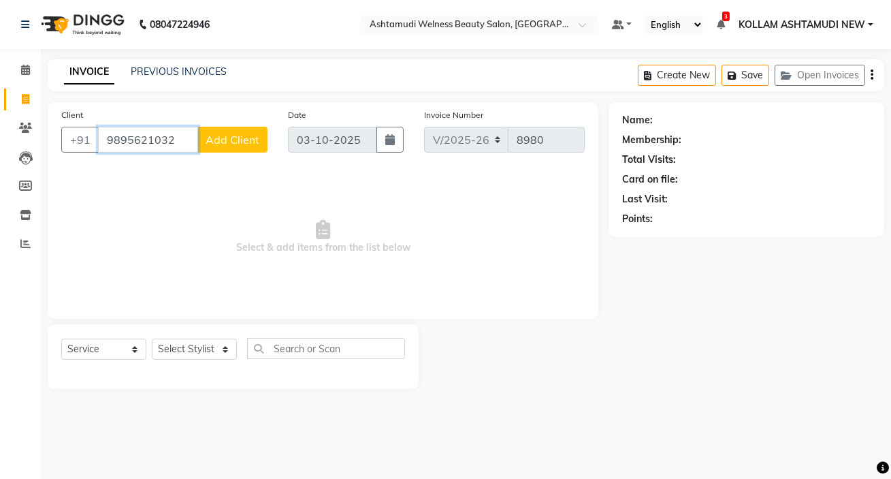
type input "9895621032"
click at [244, 139] on span "Add Client" at bounding box center [233, 140] width 54 height 14
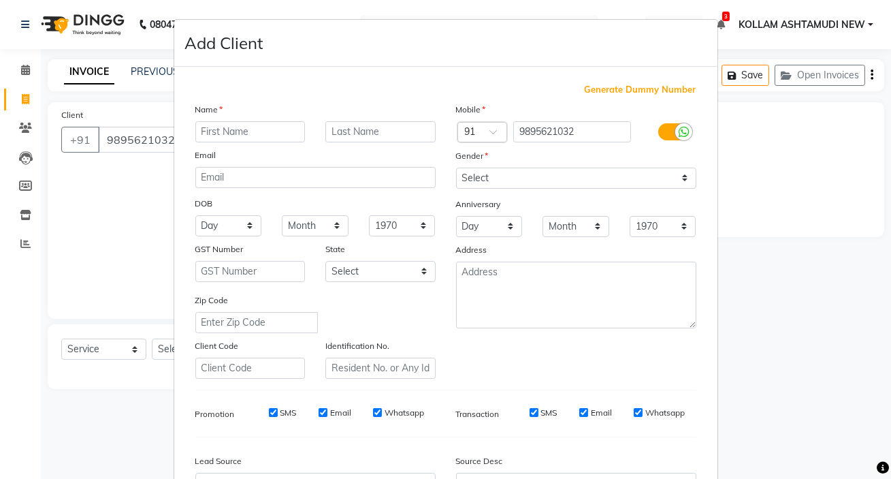
click at [264, 131] on input "text" at bounding box center [250, 131] width 110 height 21
type input "[PERSON_NAME]"
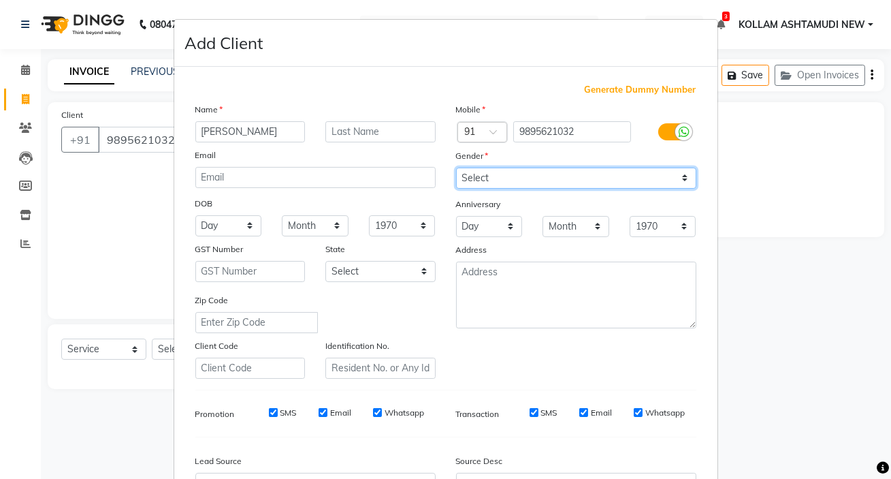
click at [482, 181] on select "Select [DEMOGRAPHIC_DATA] [DEMOGRAPHIC_DATA] Other Prefer Not To Say" at bounding box center [576, 178] width 240 height 21
select select "[DEMOGRAPHIC_DATA]"
click at [456, 168] on select "Select [DEMOGRAPHIC_DATA] [DEMOGRAPHIC_DATA] Other Prefer Not To Say" at bounding box center [576, 178] width 240 height 21
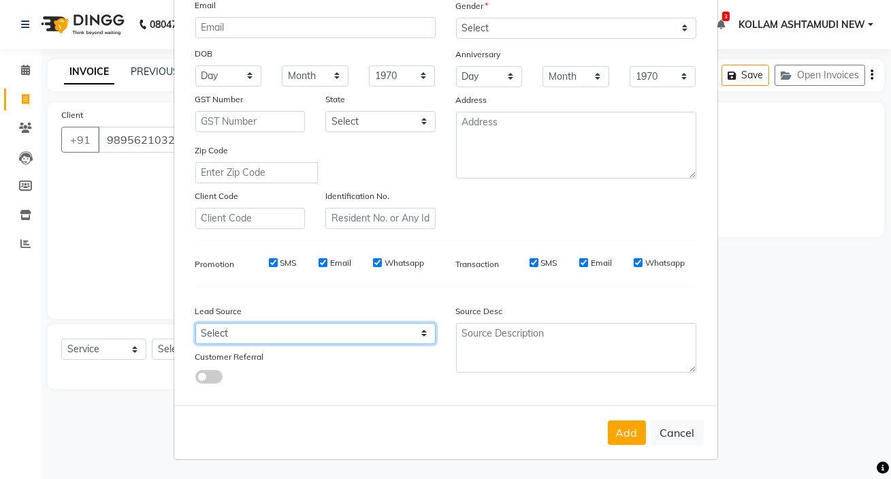
click at [240, 335] on select "Select Walk-in Referral Internet Friend Word of Mouth Advertisement Facebook Ju…" at bounding box center [315, 333] width 240 height 21
select select "41798"
click at [195, 323] on select "Select Walk-in Referral Internet Friend Word of Mouth Advertisement Facebook Ju…" at bounding box center [315, 333] width 240 height 21
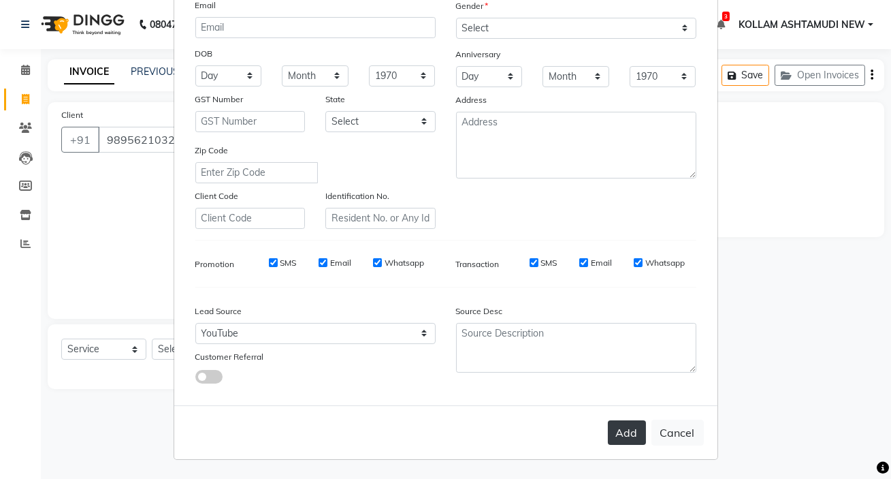
click at [620, 432] on button "Add" at bounding box center [627, 432] width 38 height 25
select select
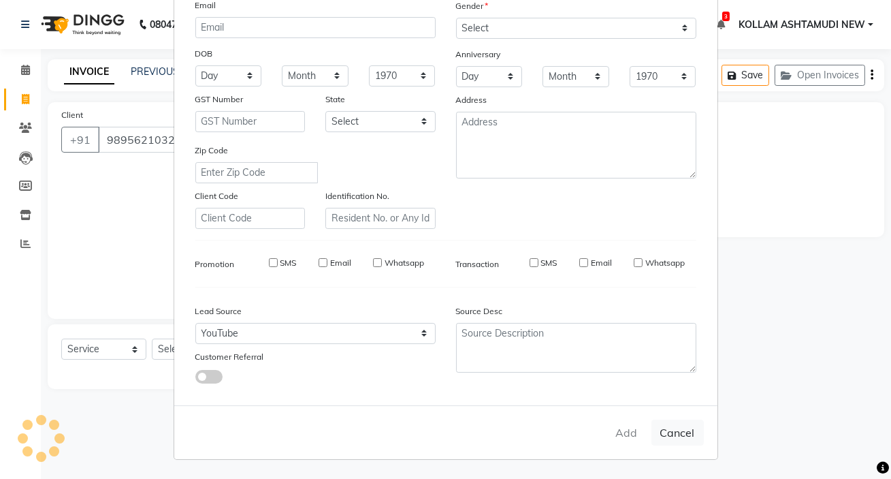
select select
checkbox input "false"
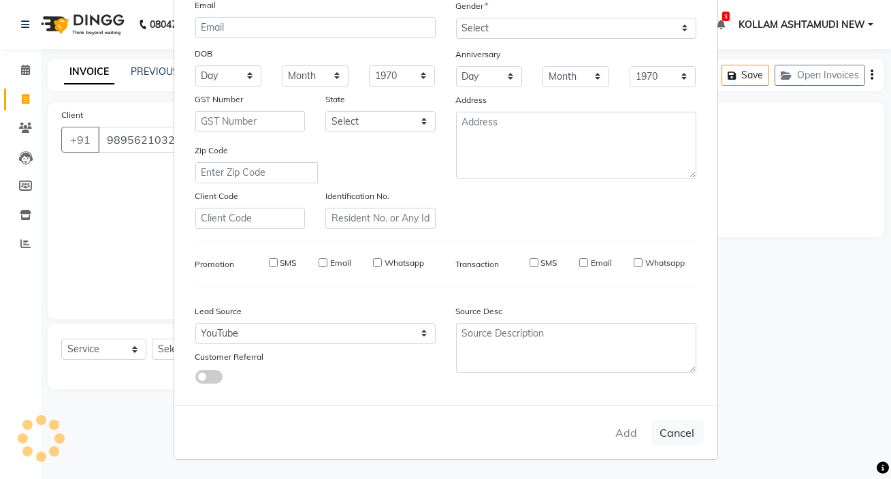
checkbox input "false"
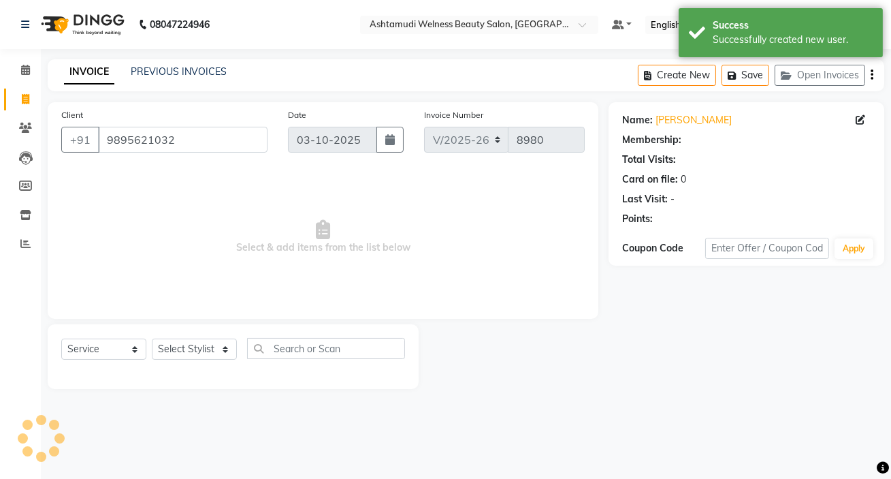
select select "1: Object"
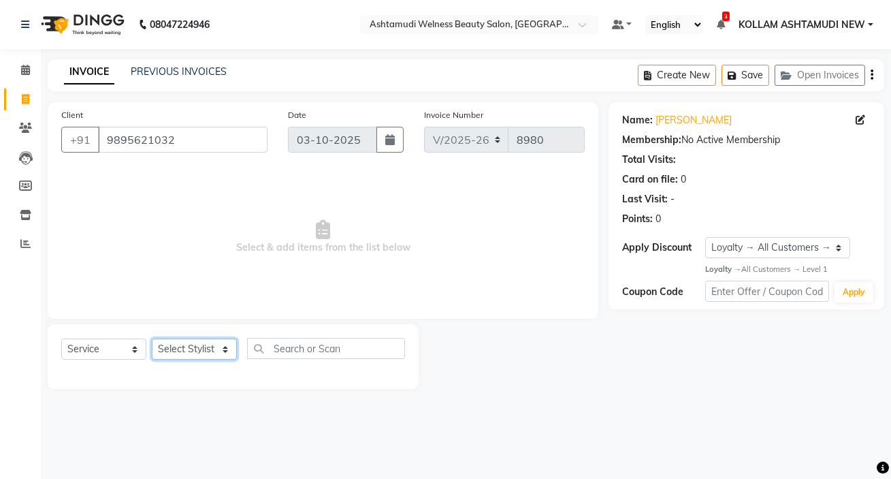
drag, startPoint x: 204, startPoint y: 351, endPoint x: 203, endPoint y: 341, distance: 10.3
click at [204, 351] on select "Select Stylist [PERSON_NAME] Admin [PERSON_NAME] [PERSON_NAME] [PERSON_NAME] M …" at bounding box center [194, 348] width 85 height 21
select select "28655"
click at [152, 338] on select "Select Stylist [PERSON_NAME] Admin [PERSON_NAME] [PERSON_NAME] [PERSON_NAME] M …" at bounding box center [194, 348] width 85 height 21
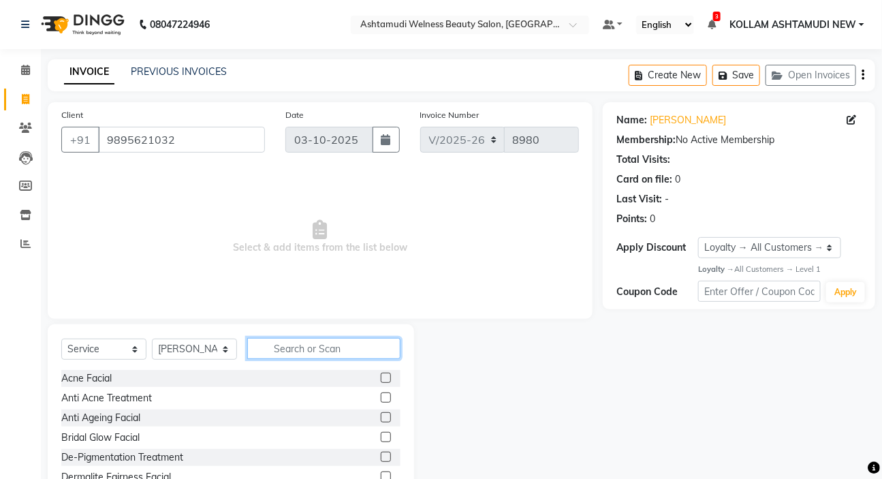
click at [319, 345] on input "text" at bounding box center [323, 348] width 153 height 21
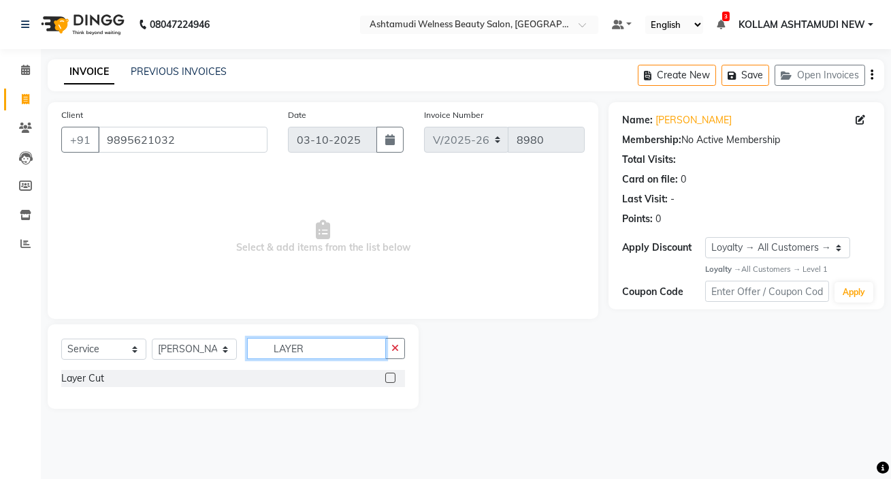
type input "LAYER"
click at [390, 379] on label at bounding box center [390, 377] width 10 height 10
click at [390, 379] on input "checkbox" at bounding box center [389, 378] width 9 height 9
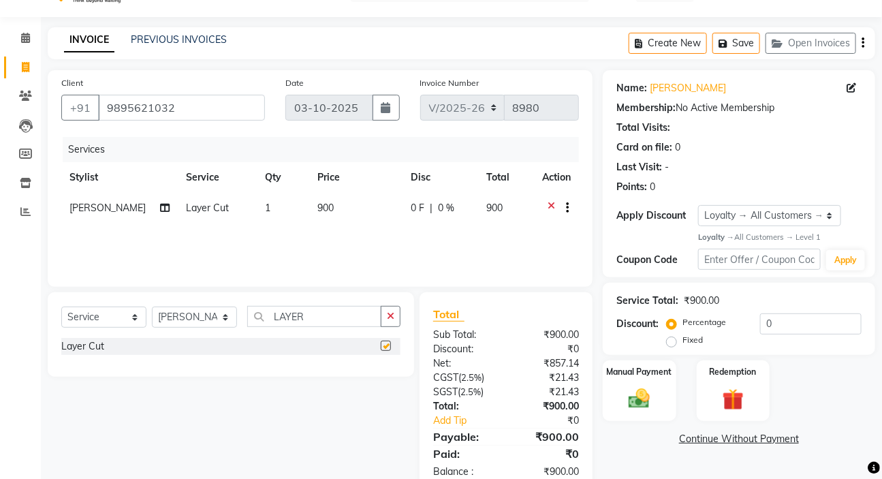
checkbox input "false"
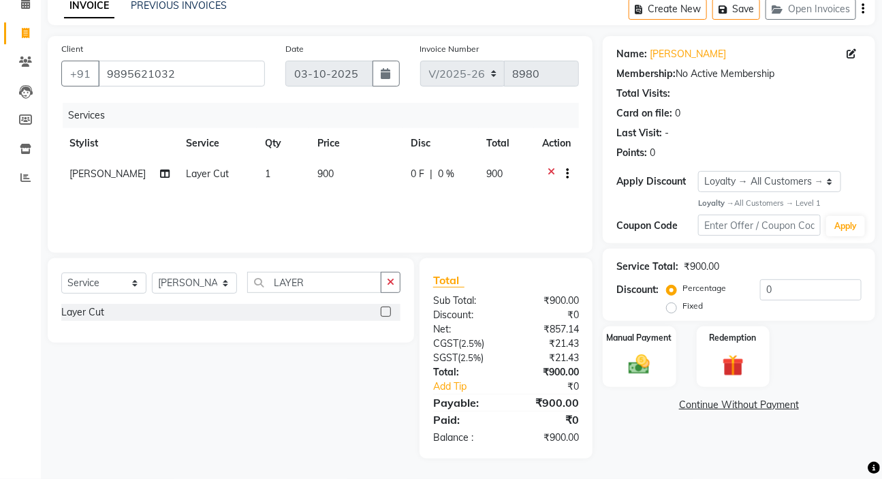
scroll to position [67, 0]
click at [634, 369] on img at bounding box center [639, 364] width 36 height 25
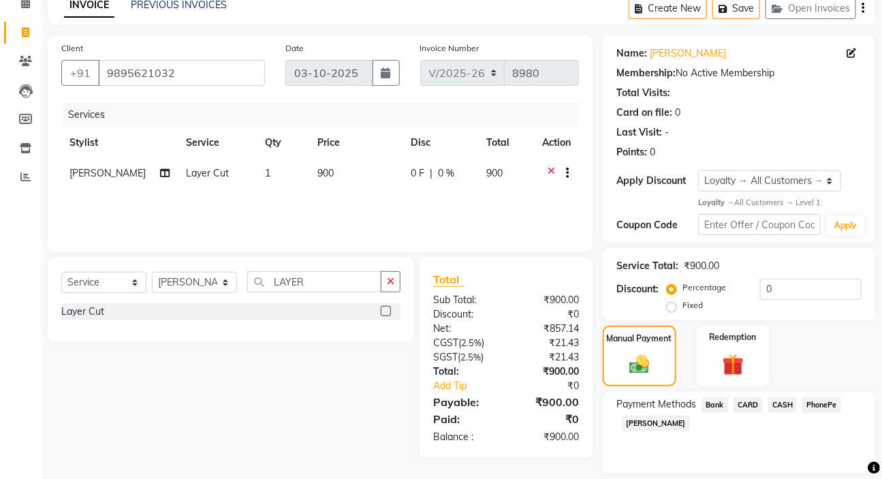
click at [826, 401] on span "PhonePe" at bounding box center [821, 405] width 39 height 16
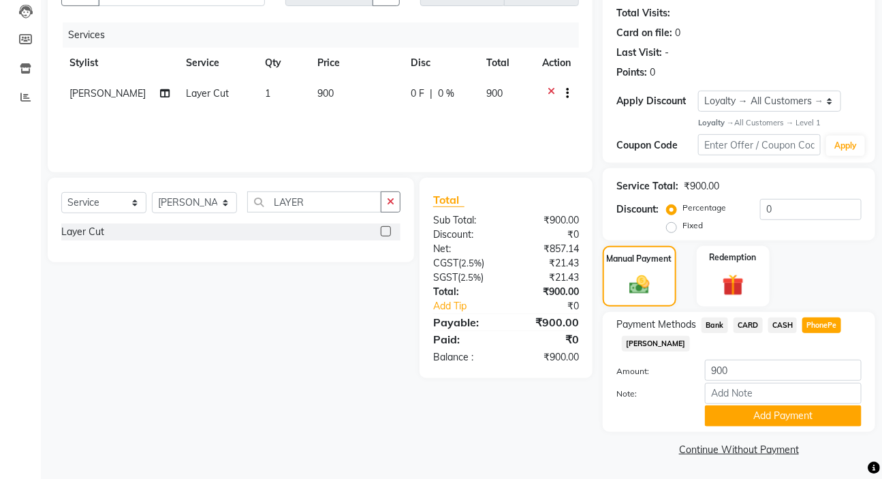
scroll to position [148, 0]
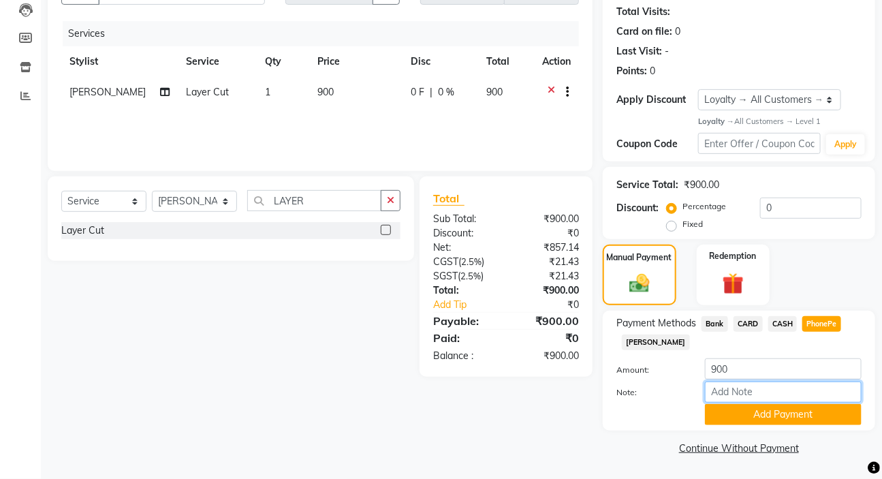
click at [742, 390] on input "Note:" at bounding box center [783, 391] width 157 height 21
type input "SARIGA"
click at [791, 414] on button "Add Payment" at bounding box center [783, 414] width 157 height 21
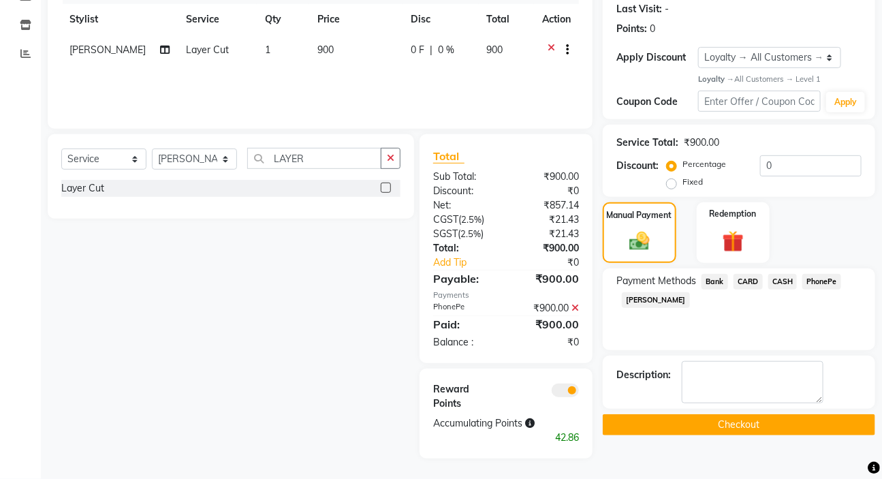
scroll to position [204, 0]
click at [738, 414] on button "Checkout" at bounding box center [739, 424] width 272 height 21
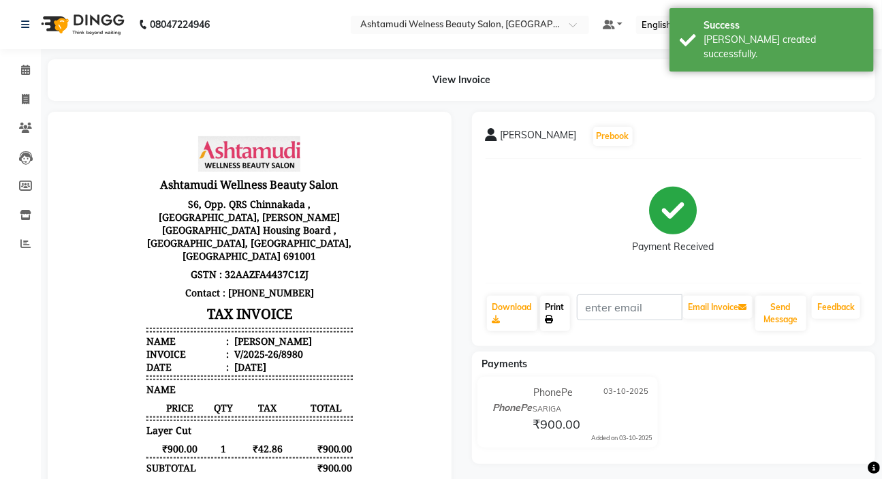
click at [553, 308] on link "Print" at bounding box center [555, 313] width 30 height 35
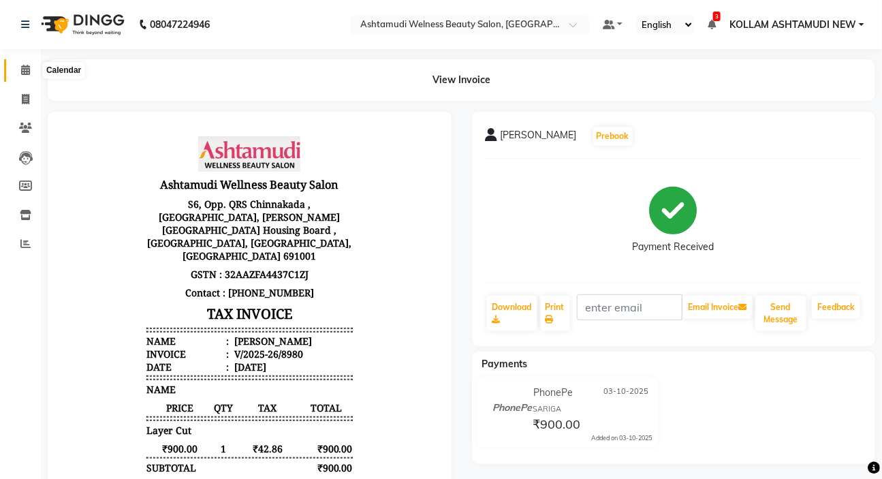
click at [27, 69] on icon at bounding box center [25, 70] width 9 height 10
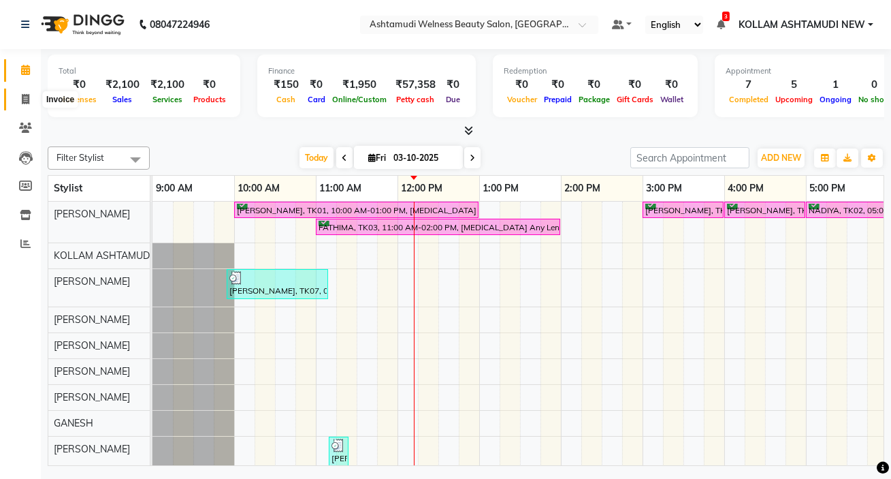
click at [25, 97] on icon at bounding box center [25, 99] width 7 height 10
select select "4529"
select select "service"
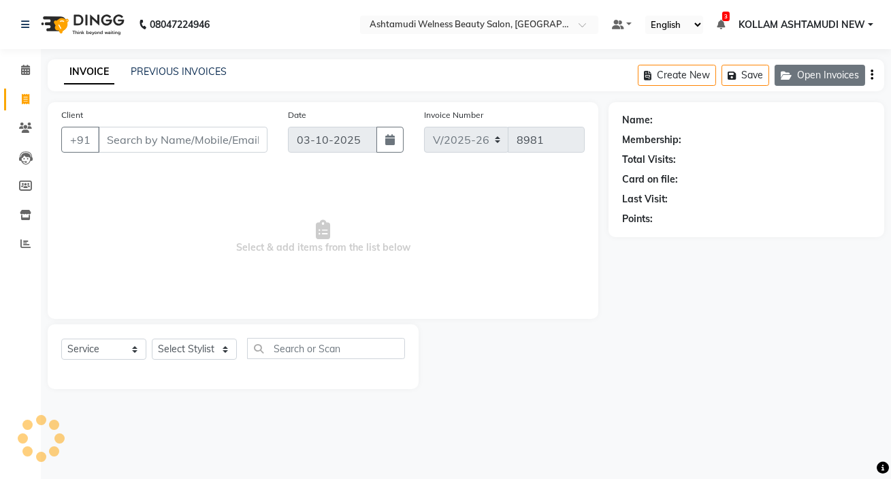
click at [833, 76] on button "Open Invoices" at bounding box center [820, 75] width 91 height 21
click at [802, 75] on button "Open Invoices" at bounding box center [820, 75] width 91 height 21
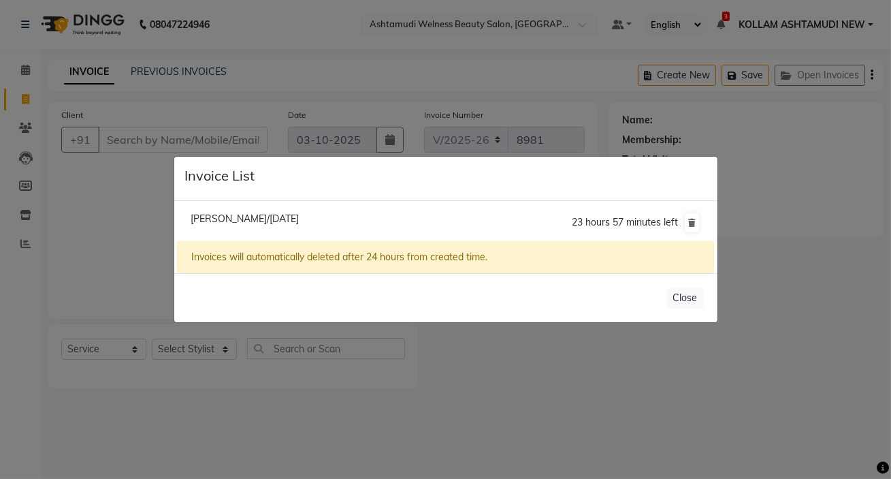
drag, startPoint x: 256, startPoint y: 221, endPoint x: 286, endPoint y: 261, distance: 50.7
click at [256, 222] on span "[PERSON_NAME]/[DATE]" at bounding box center [245, 218] width 108 height 12
type input "9895542109"
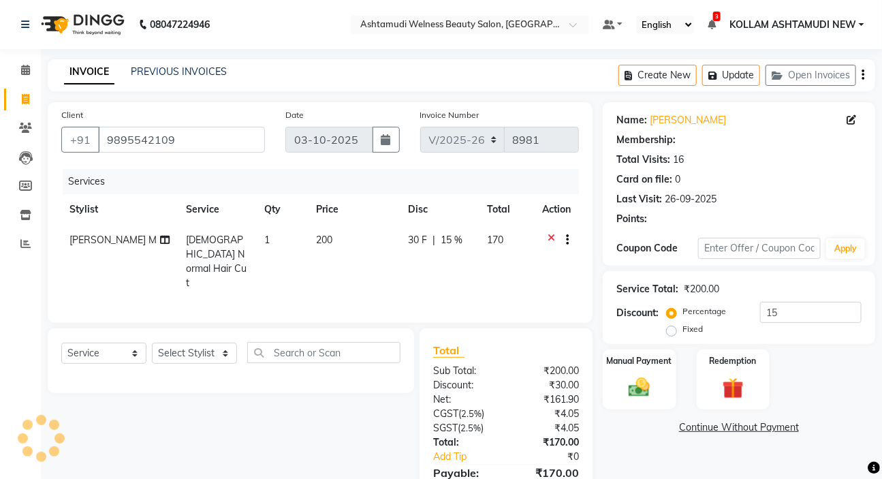
type input "0"
select select "2: Object"
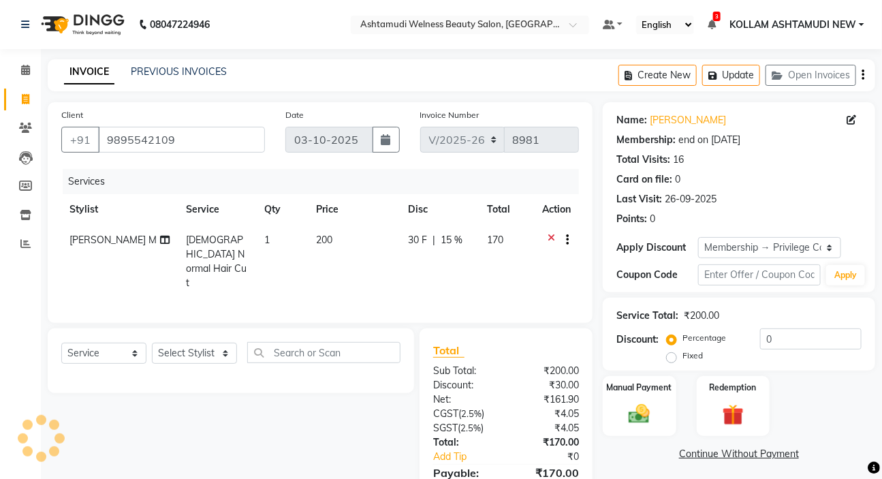
type input "15"
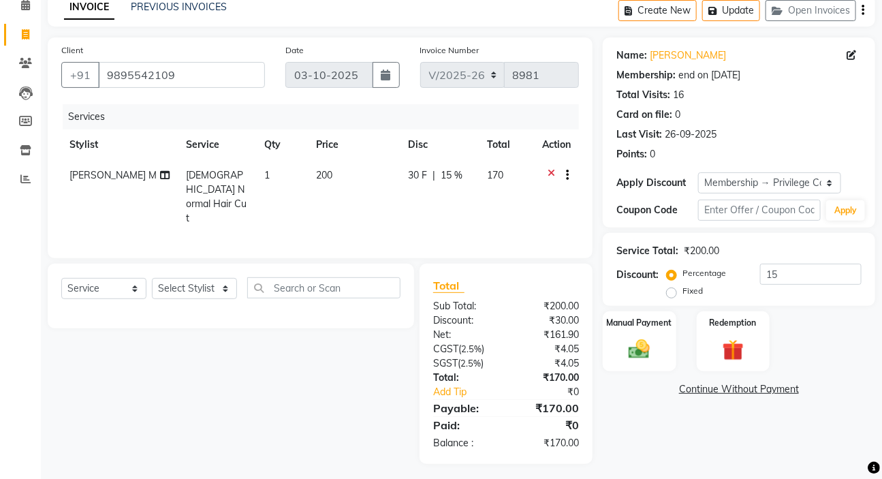
scroll to position [67, 0]
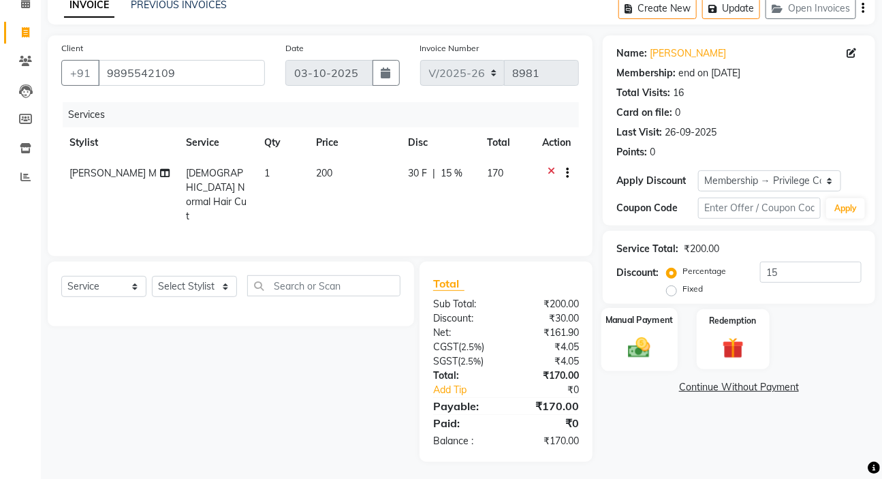
click at [644, 350] on img at bounding box center [639, 346] width 36 height 25
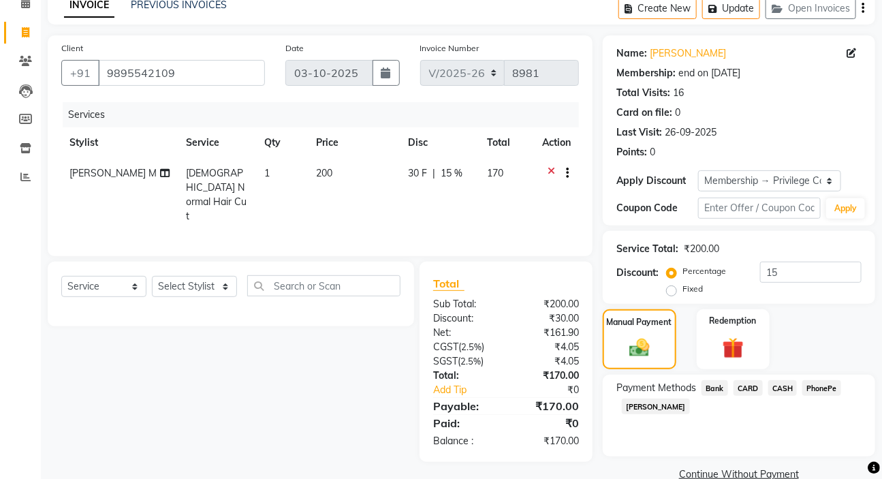
click at [819, 383] on span "PhonePe" at bounding box center [821, 388] width 39 height 16
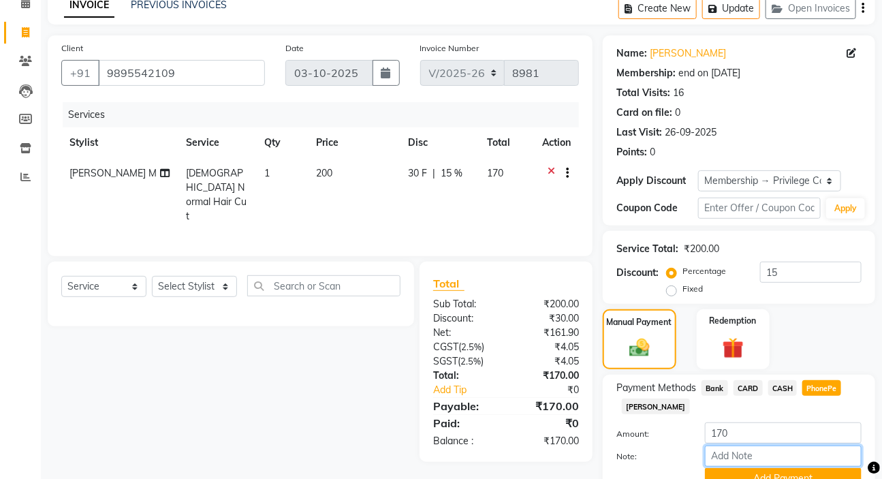
click at [760, 447] on input "Note:" at bounding box center [783, 455] width 157 height 21
type input "SARIGA"
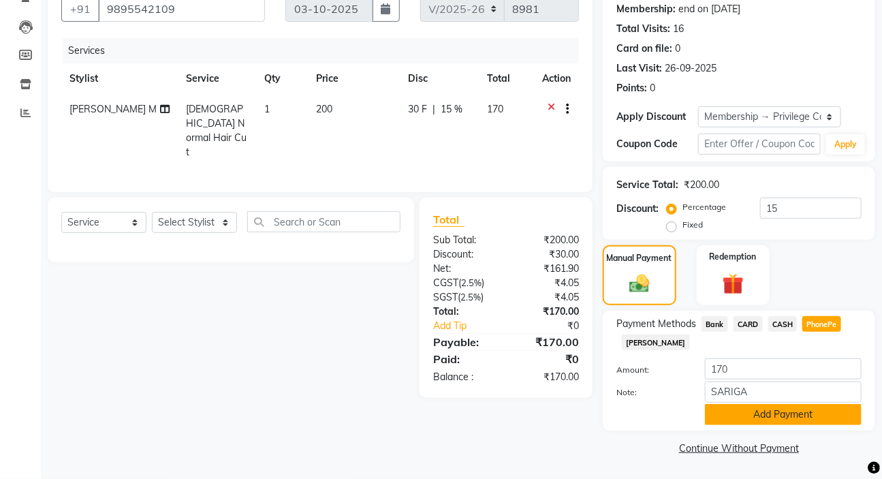
click at [772, 415] on button "Add Payment" at bounding box center [783, 414] width 157 height 21
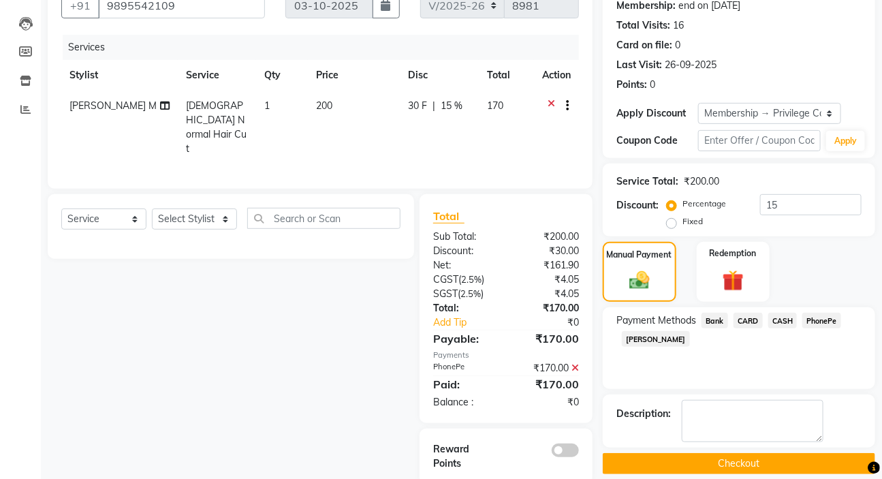
scroll to position [157, 0]
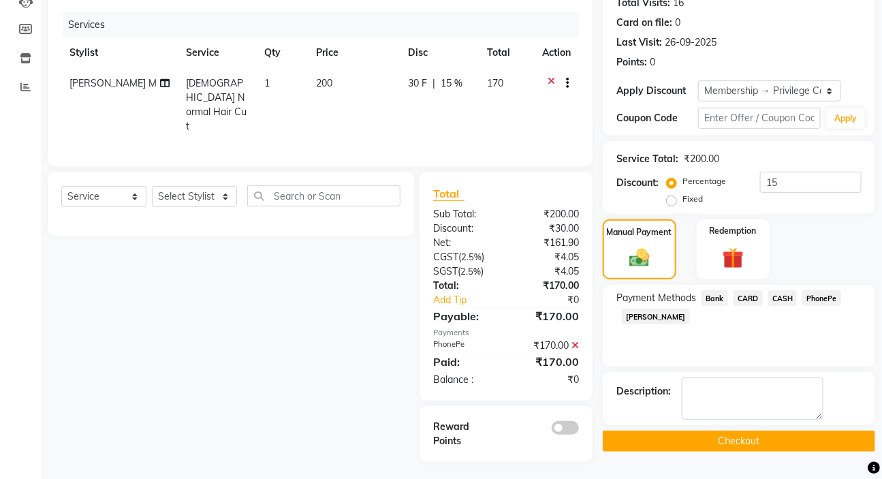
click at [747, 443] on button "Checkout" at bounding box center [739, 440] width 272 height 21
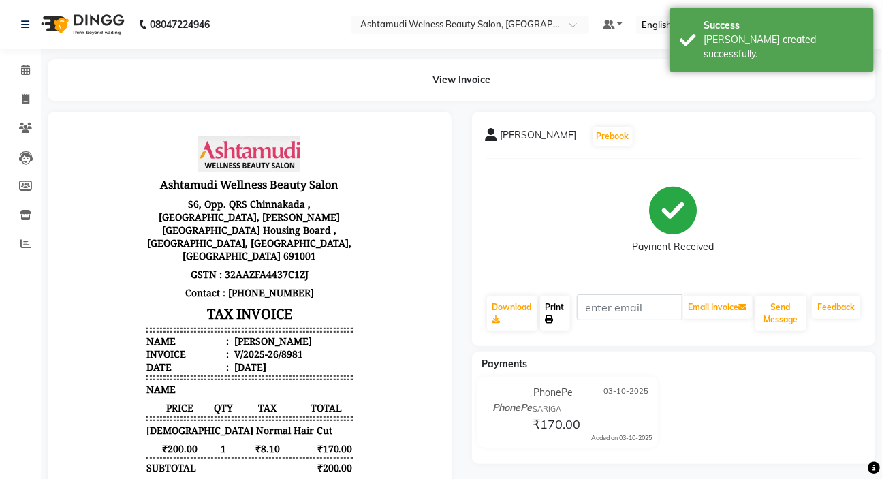
click at [550, 309] on link "Print" at bounding box center [555, 313] width 30 height 35
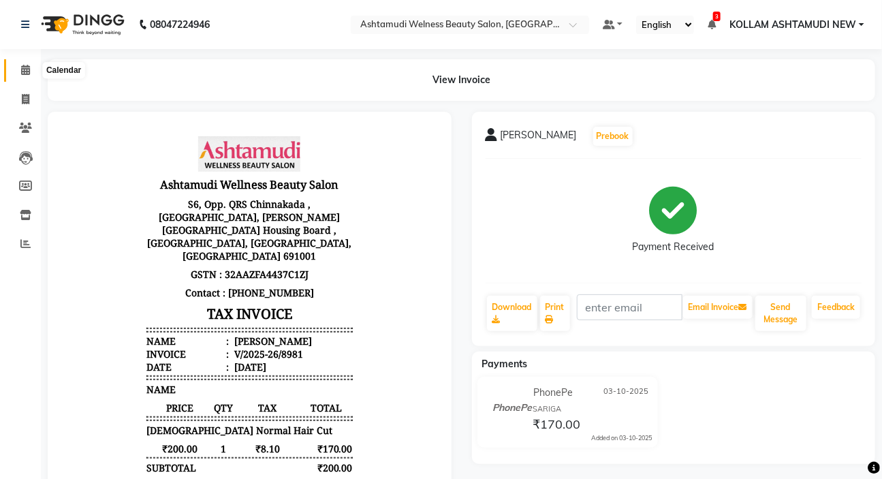
click at [24, 69] on icon at bounding box center [25, 70] width 9 height 10
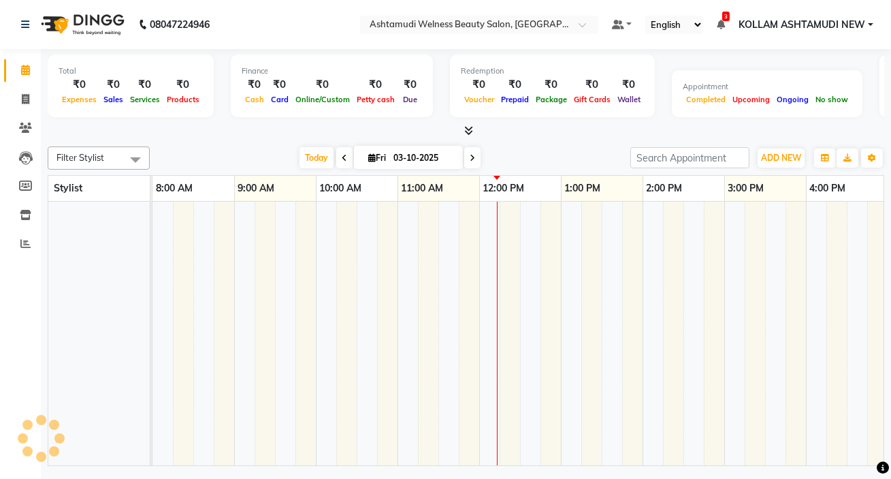
scroll to position [0, 245]
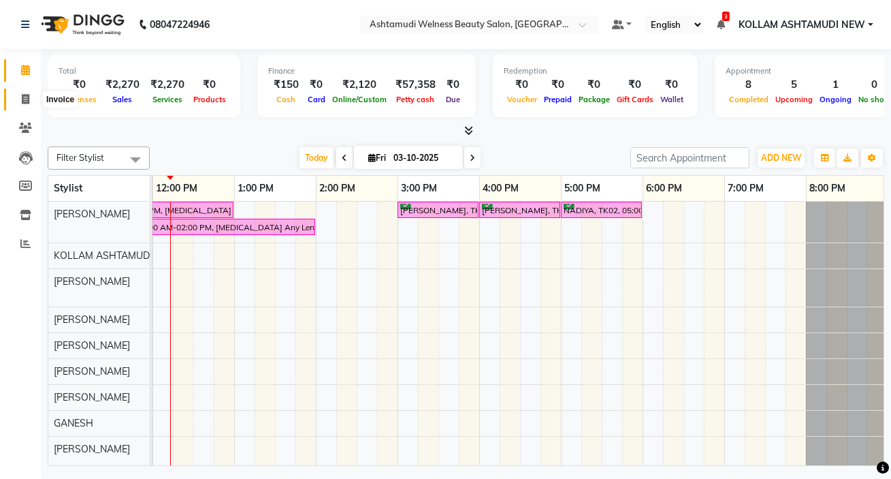
click at [25, 94] on icon at bounding box center [25, 99] width 7 height 10
select select "service"
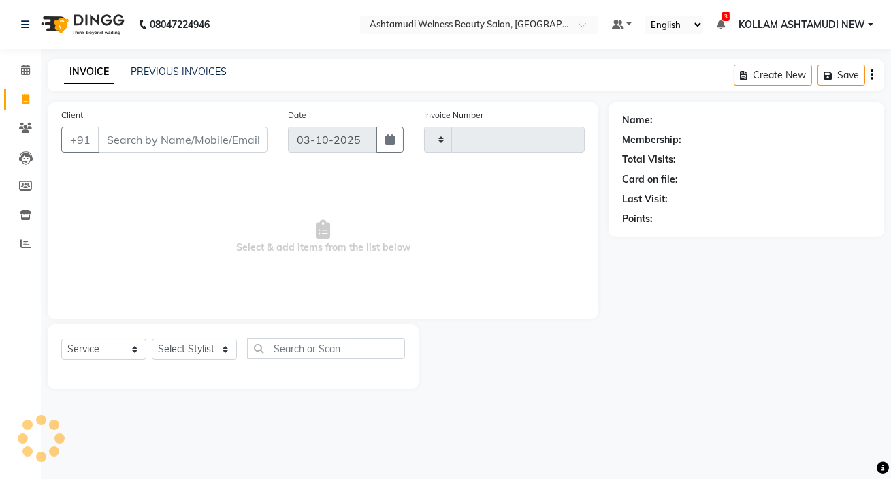
type input "8982"
select select "4529"
click at [27, 67] on icon at bounding box center [25, 70] width 9 height 10
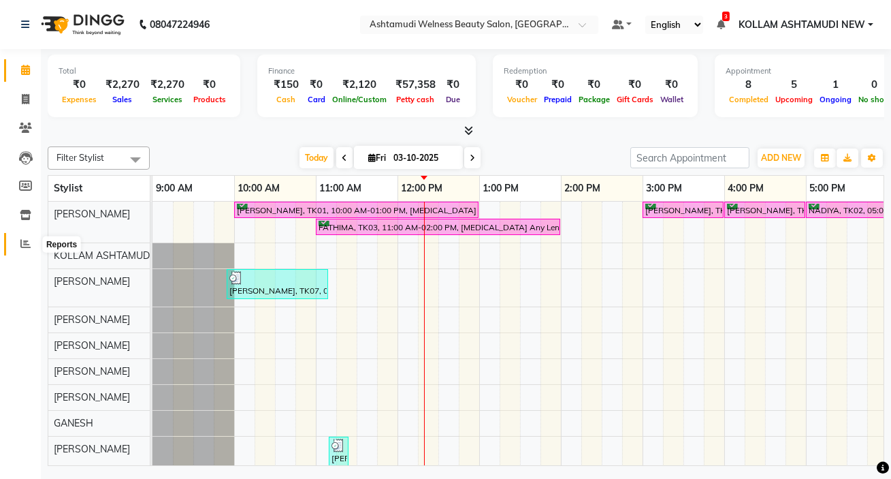
click at [27, 240] on icon at bounding box center [25, 243] width 10 height 10
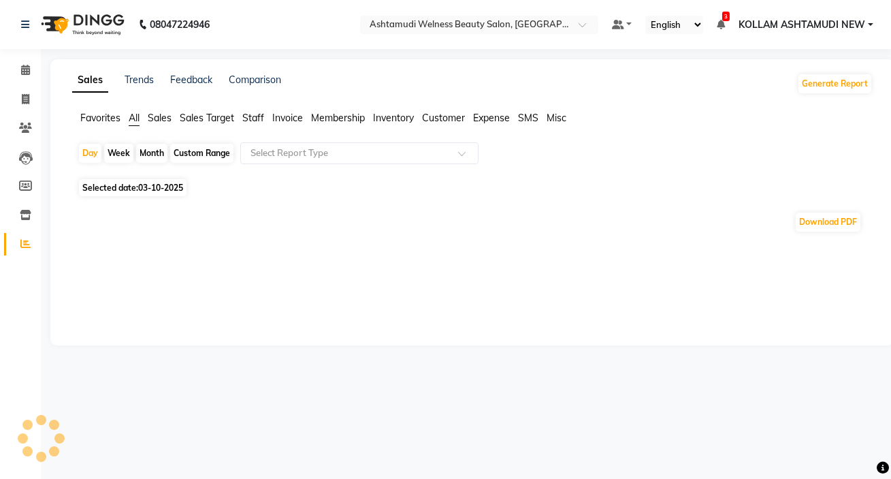
click at [163, 115] on span "Sales" at bounding box center [160, 118] width 24 height 12
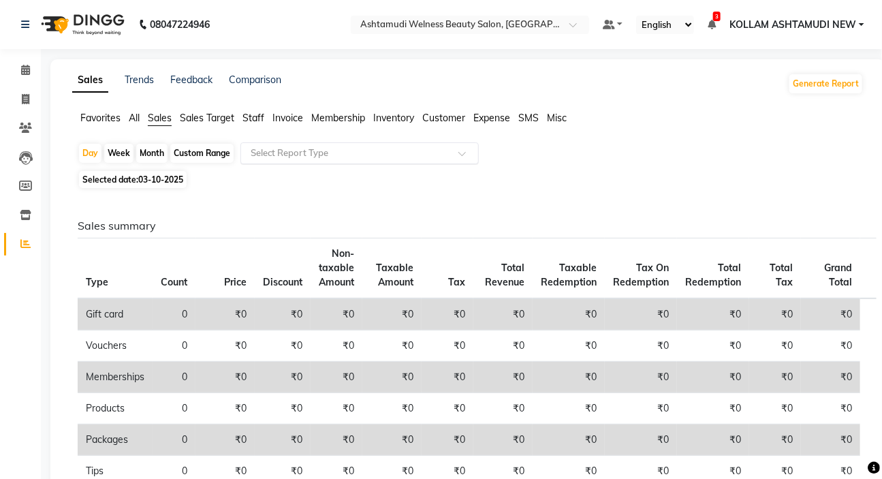
click at [337, 159] on div "Select Report Type" at bounding box center [349, 153] width 210 height 14
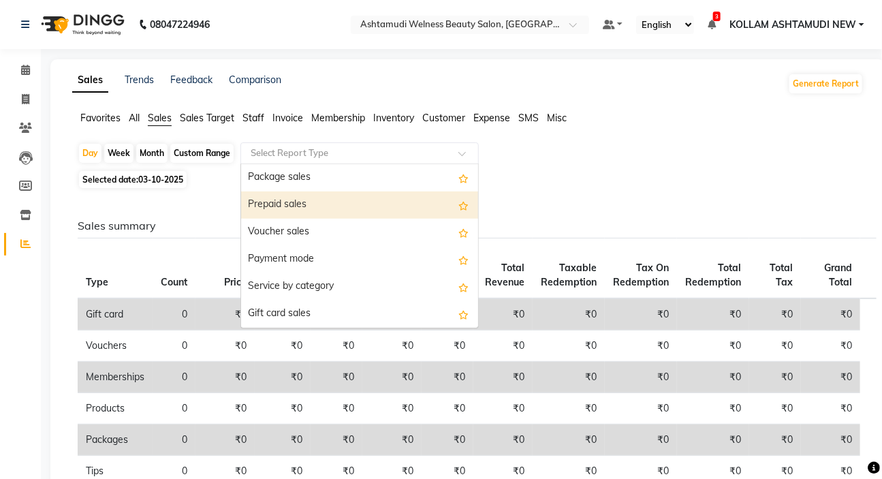
scroll to position [61, 0]
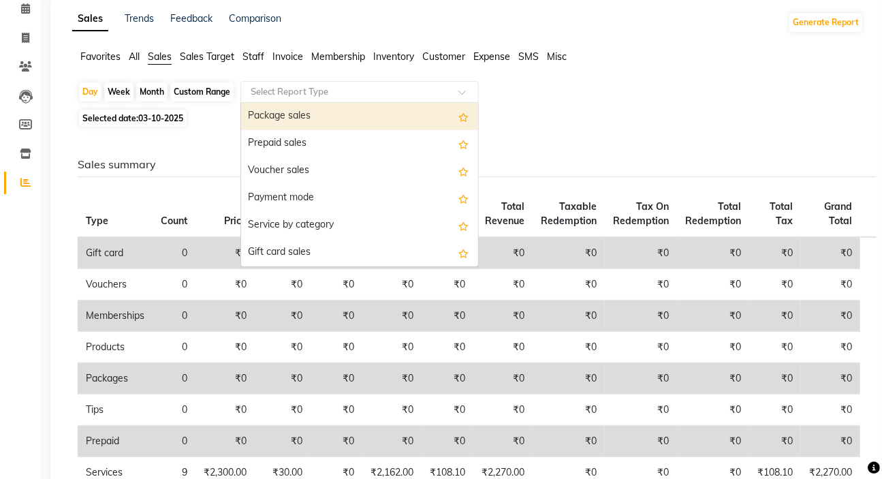
click at [253, 54] on span "Staff" at bounding box center [253, 56] width 22 height 12
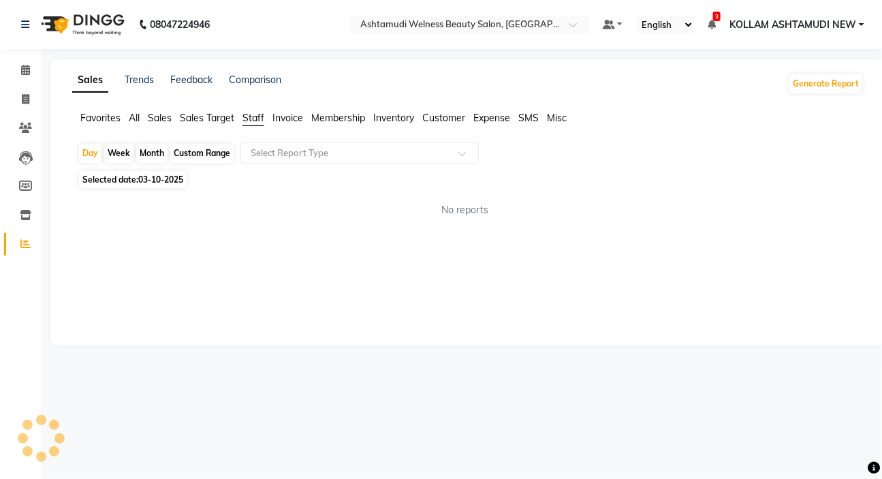
scroll to position [0, 0]
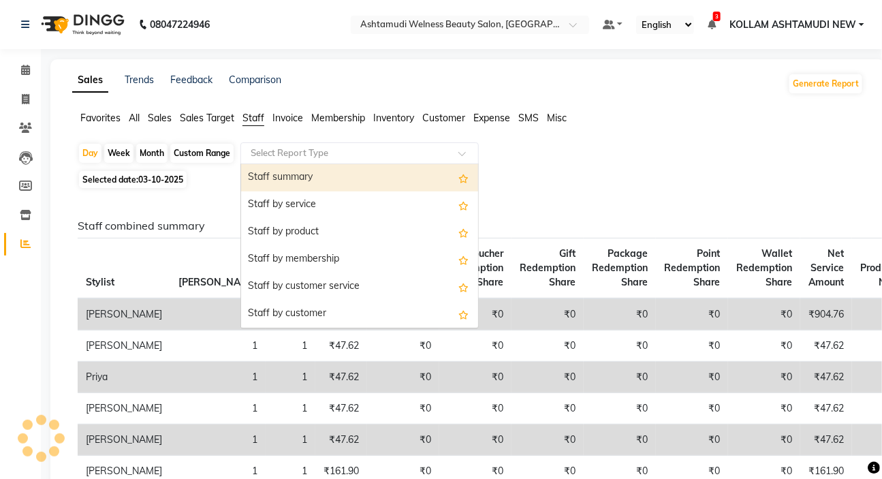
click at [313, 156] on input "text" at bounding box center [346, 153] width 196 height 14
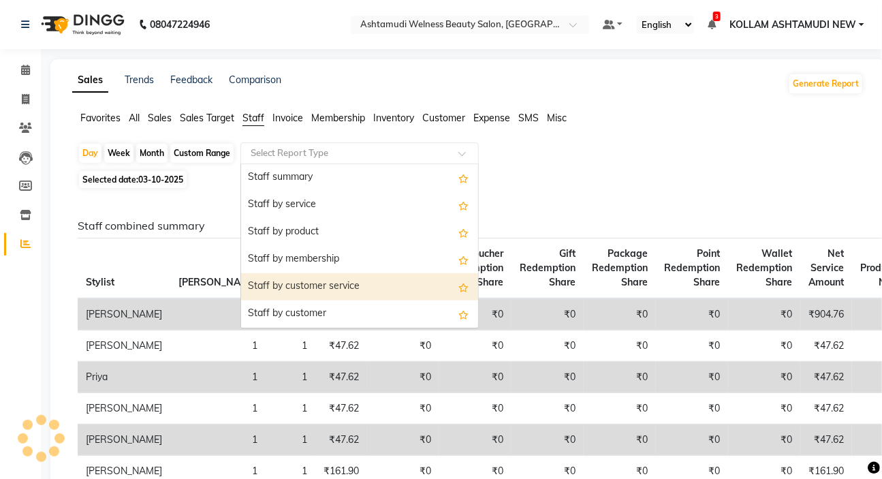
click at [334, 290] on div "Staff by customer service" at bounding box center [359, 286] width 237 height 27
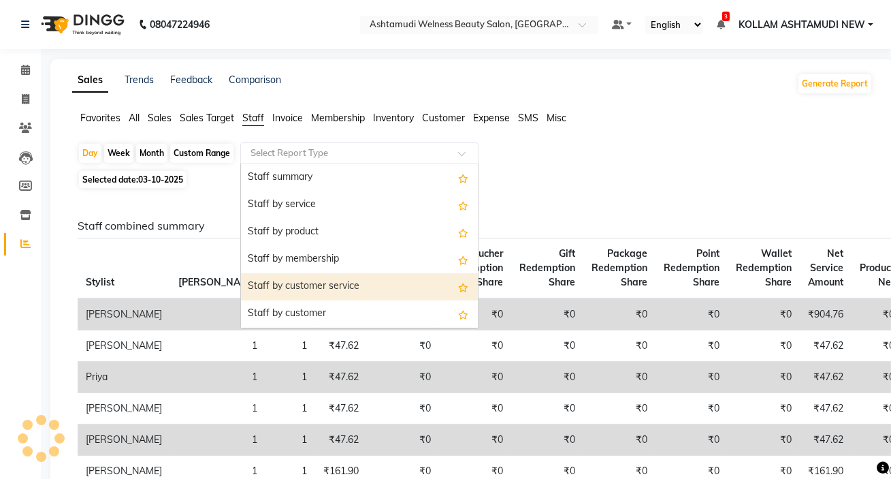
select select "full_report"
select select "csv"
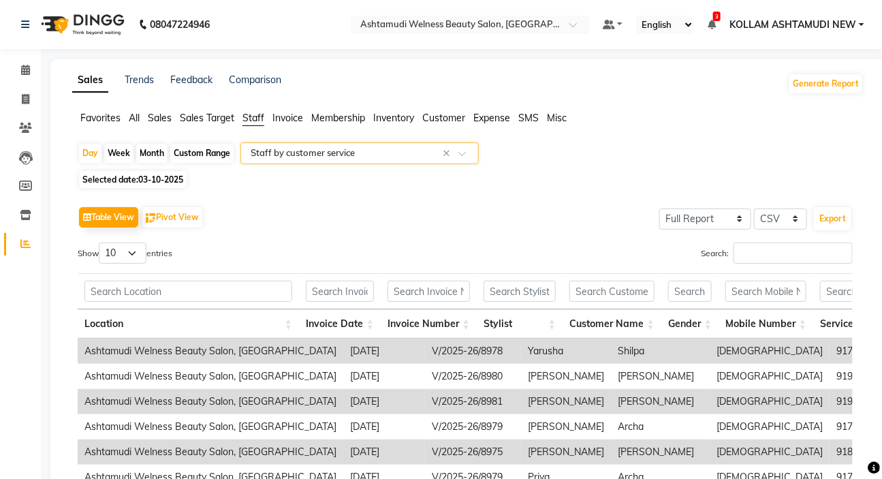
drag, startPoint x: 151, startPoint y: 176, endPoint x: 153, endPoint y: 190, distance: 13.7
click at [151, 177] on span "03-10-2025" at bounding box center [160, 179] width 45 height 10
select select "10"
select select "2025"
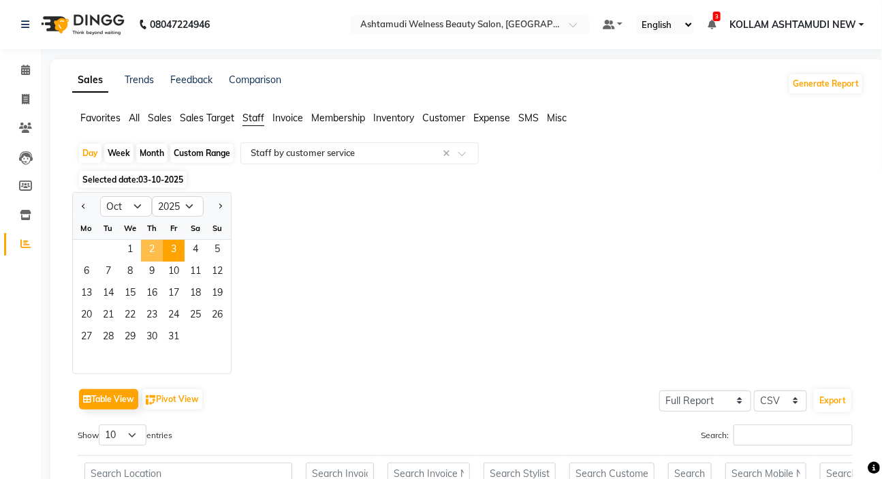
click at [155, 252] on span "2" at bounding box center [152, 251] width 22 height 22
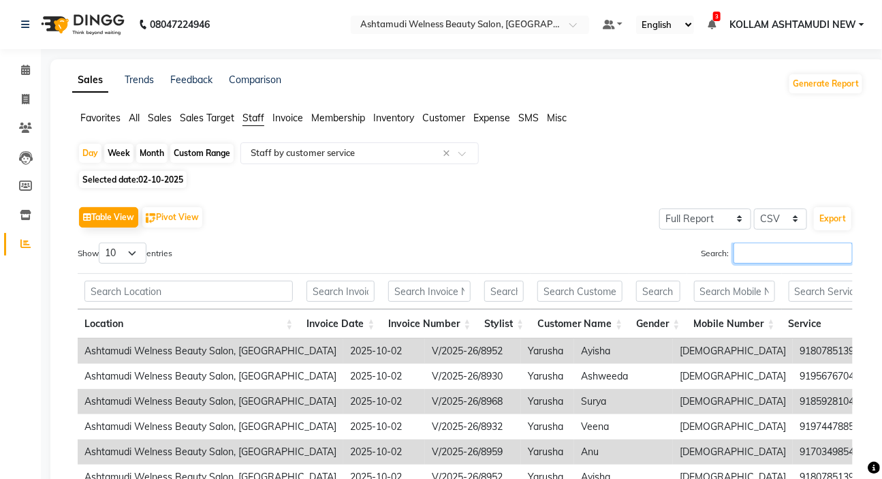
click at [774, 251] on input "Search:" at bounding box center [792, 252] width 119 height 21
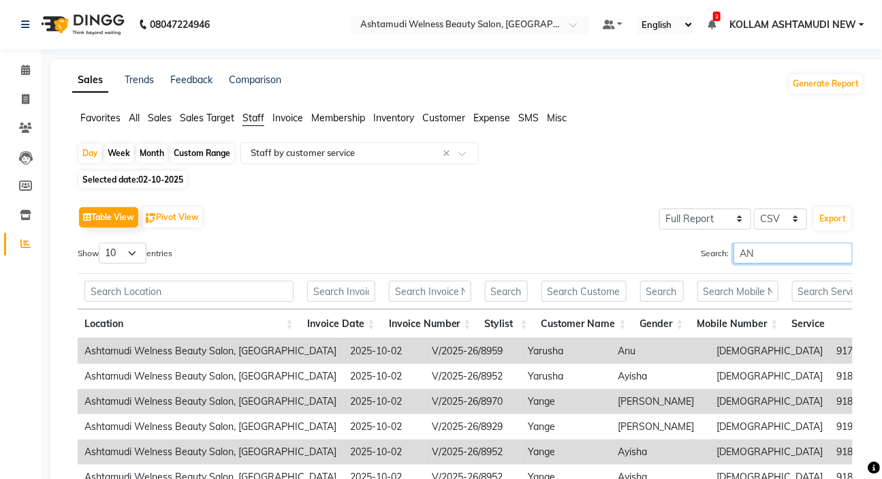
type input "ANY"
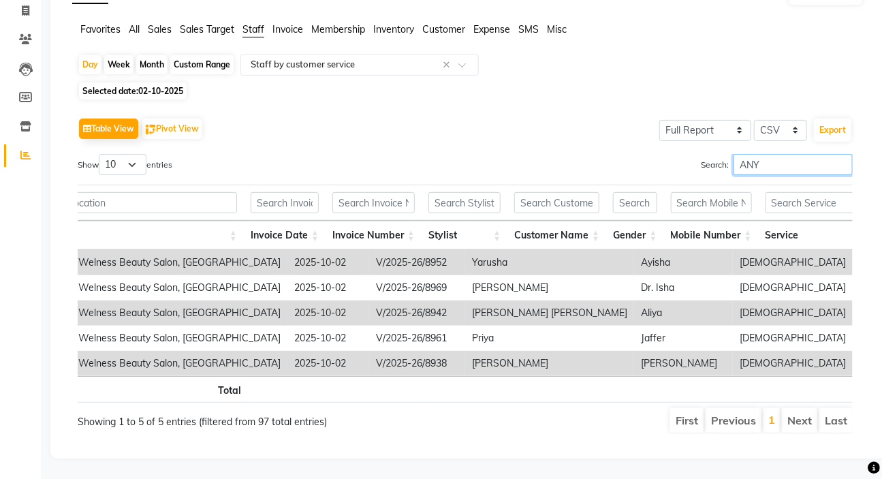
scroll to position [0, 84]
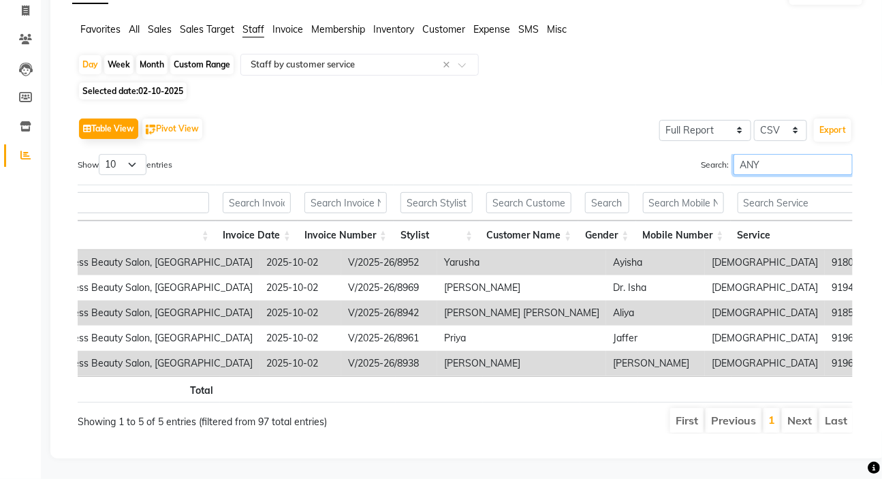
click at [842, 154] on input "ANY" at bounding box center [792, 164] width 119 height 21
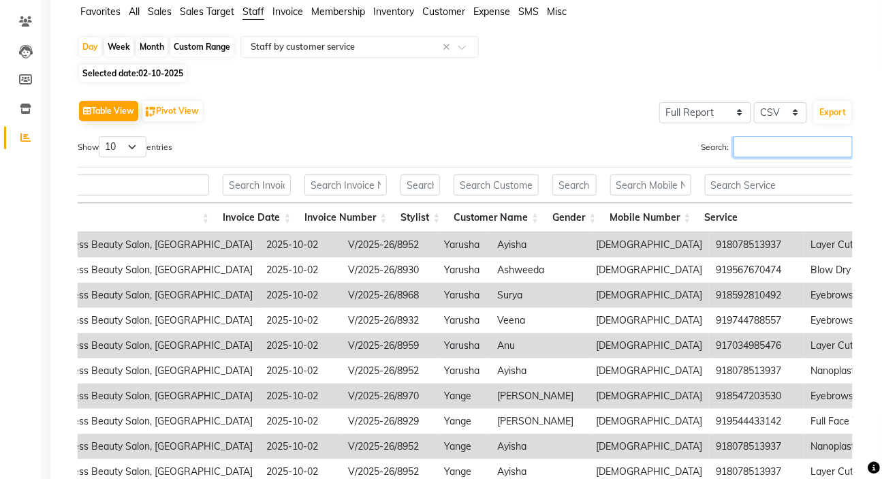
click at [795, 143] on input "Search:" at bounding box center [792, 146] width 119 height 21
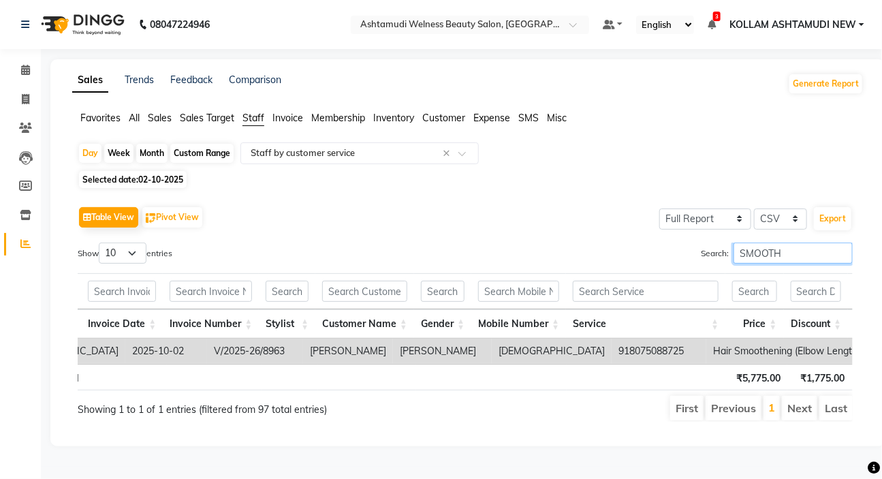
scroll to position [0, 245]
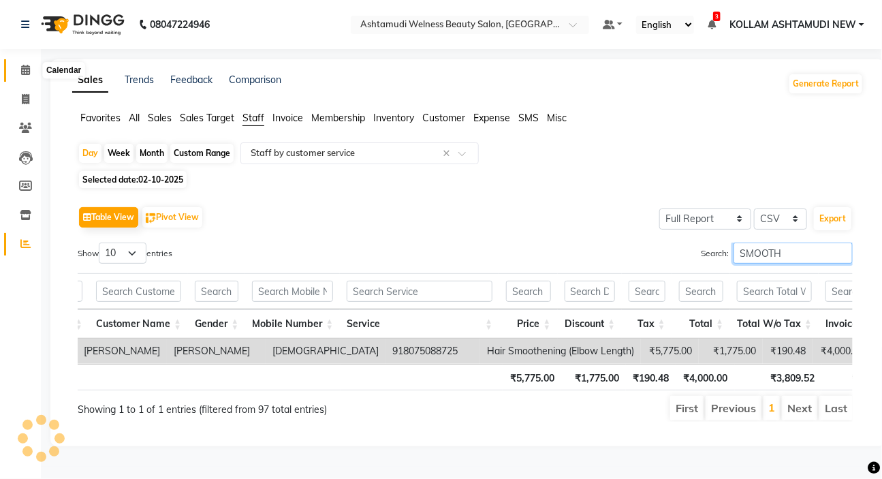
type input "SMOOTH"
click at [22, 65] on icon at bounding box center [25, 70] width 9 height 10
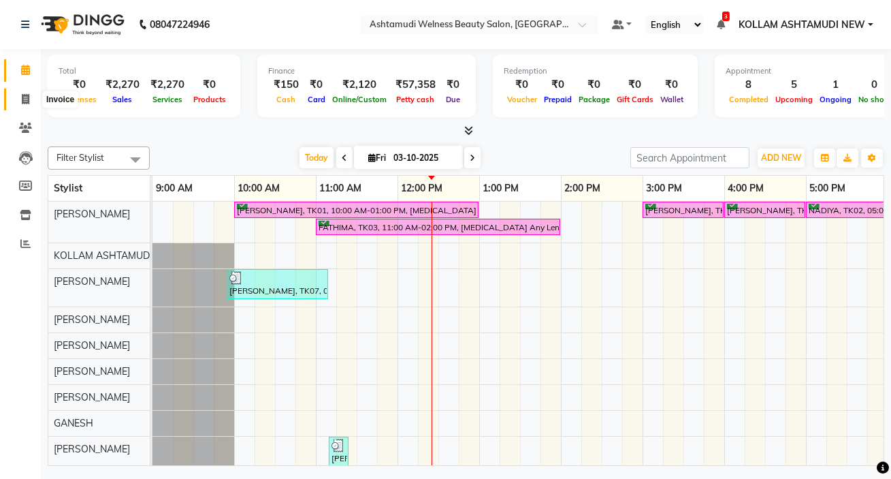
click at [27, 101] on icon at bounding box center [25, 99] width 7 height 10
select select "4529"
select select "service"
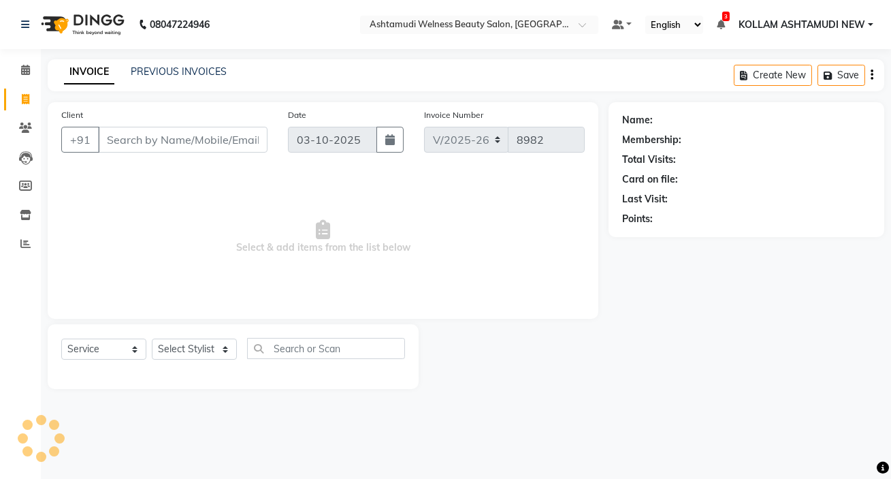
click at [187, 143] on input "Client" at bounding box center [183, 140] width 170 height 26
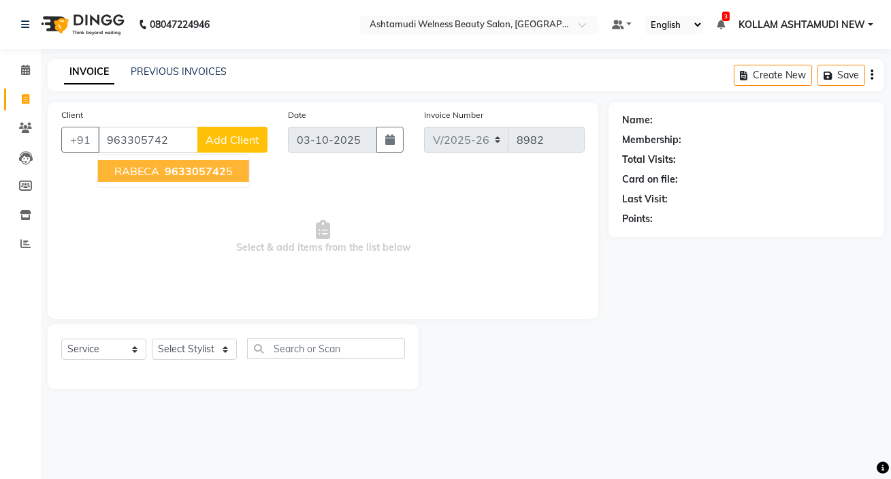
click at [127, 165] on span "RABECA" at bounding box center [136, 171] width 45 height 14
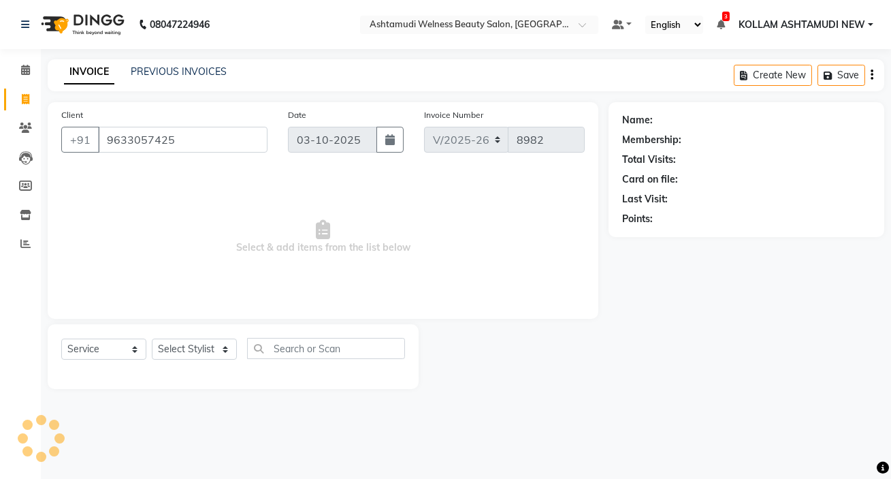
type input "9633057425"
select select "1: Object"
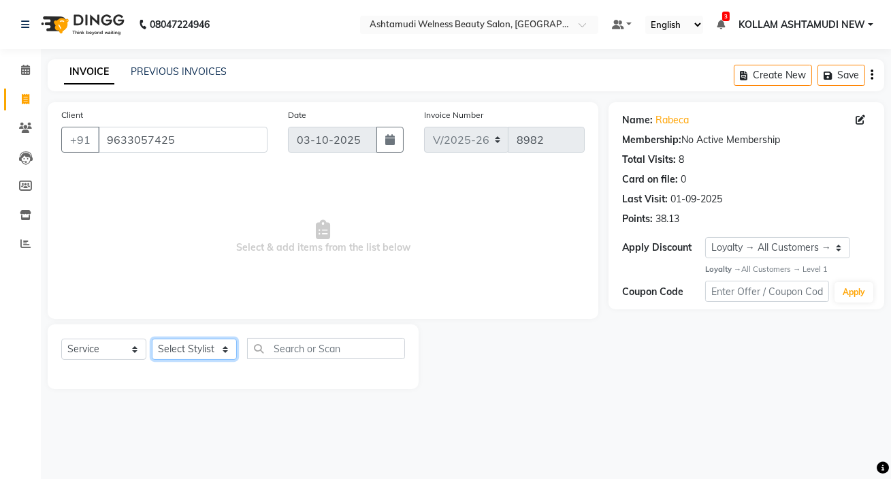
click at [191, 348] on select "Select Stylist [PERSON_NAME] Admin [PERSON_NAME] [PERSON_NAME] [PERSON_NAME] M …" at bounding box center [194, 348] width 85 height 21
select select "69782"
click at [152, 338] on select "Select Stylist [PERSON_NAME] Admin [PERSON_NAME] [PERSON_NAME] [PERSON_NAME] M …" at bounding box center [194, 348] width 85 height 21
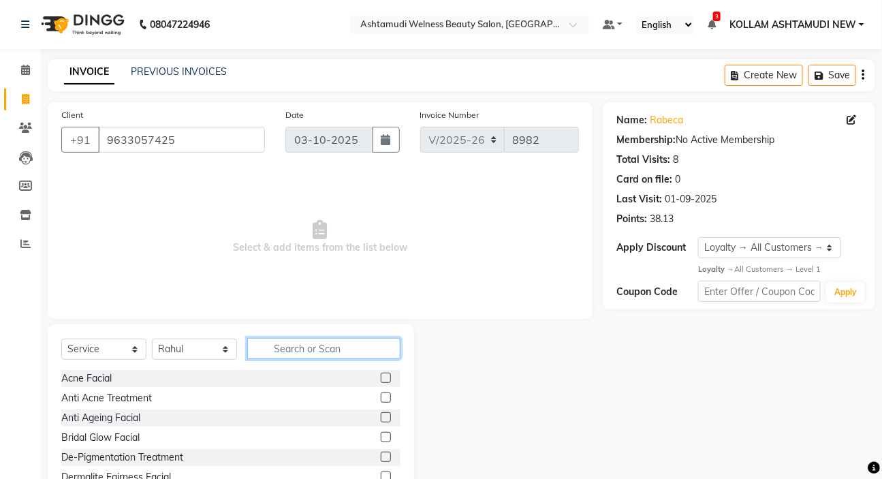
drag, startPoint x: 303, startPoint y: 351, endPoint x: 330, endPoint y: 343, distance: 28.4
click at [306, 351] on input "text" at bounding box center [323, 348] width 153 height 21
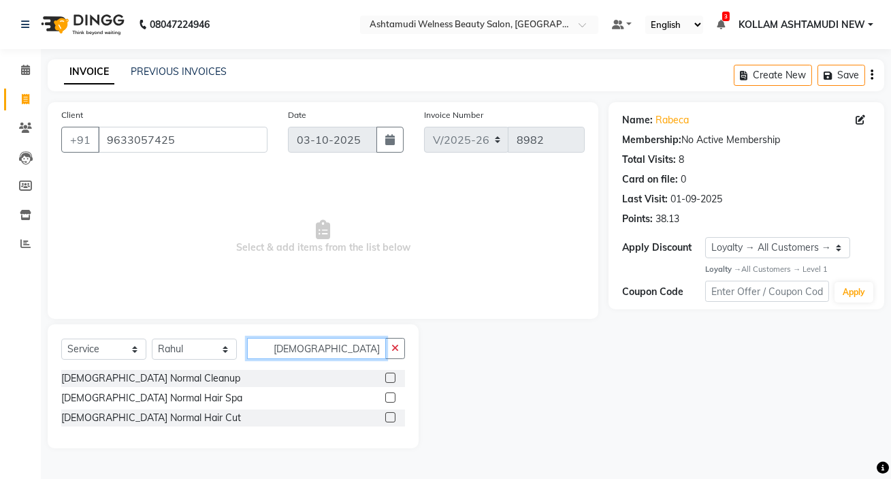
type input "[DEMOGRAPHIC_DATA] NORM"
click at [387, 418] on label at bounding box center [390, 417] width 10 height 10
click at [387, 418] on input "checkbox" at bounding box center [389, 417] width 9 height 9
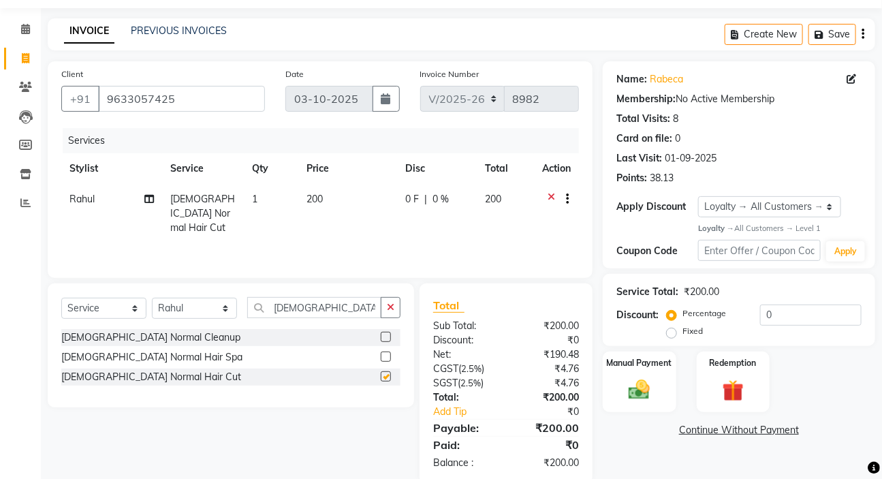
checkbox input "false"
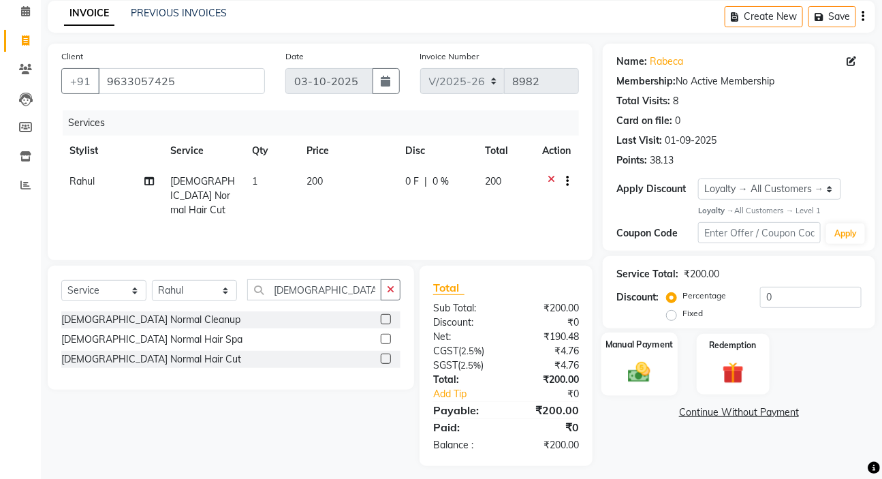
scroll to position [67, 0]
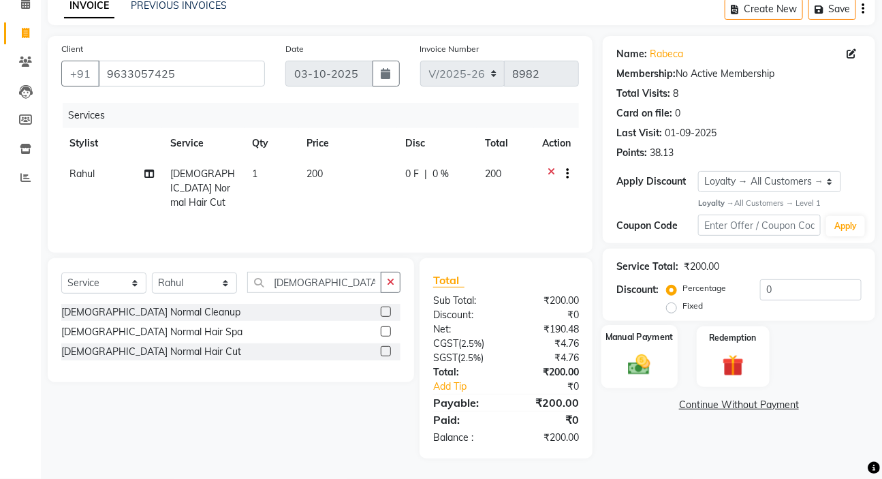
click at [645, 368] on img at bounding box center [639, 364] width 36 height 25
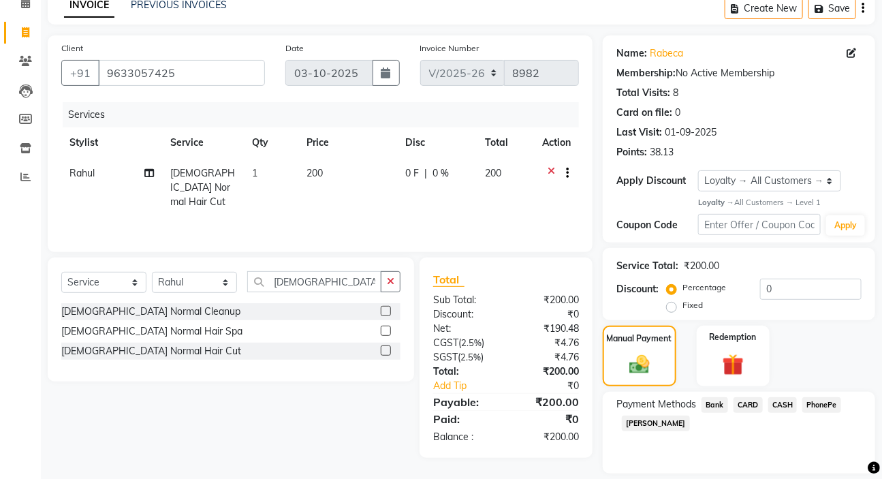
click at [782, 404] on span "CASH" at bounding box center [782, 405] width 29 height 16
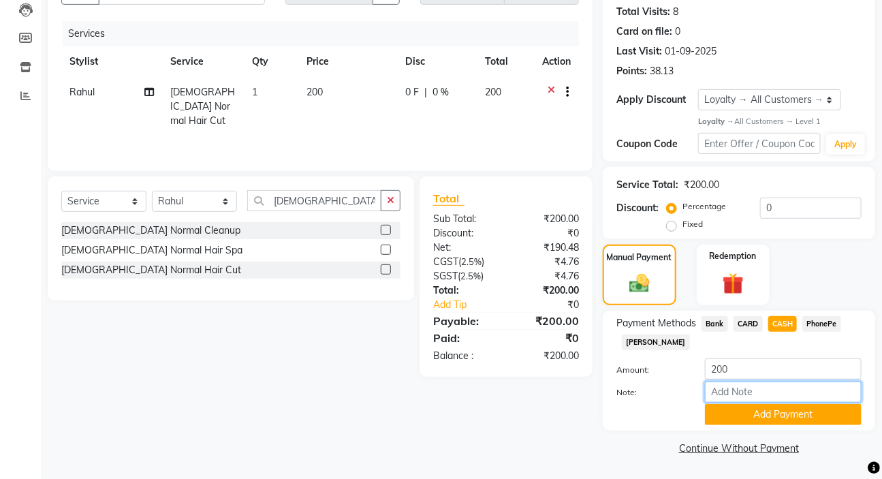
click at [750, 391] on input "Note:" at bounding box center [783, 391] width 157 height 21
type input "SARIGA"
click at [784, 415] on button "Add Payment" at bounding box center [783, 414] width 157 height 21
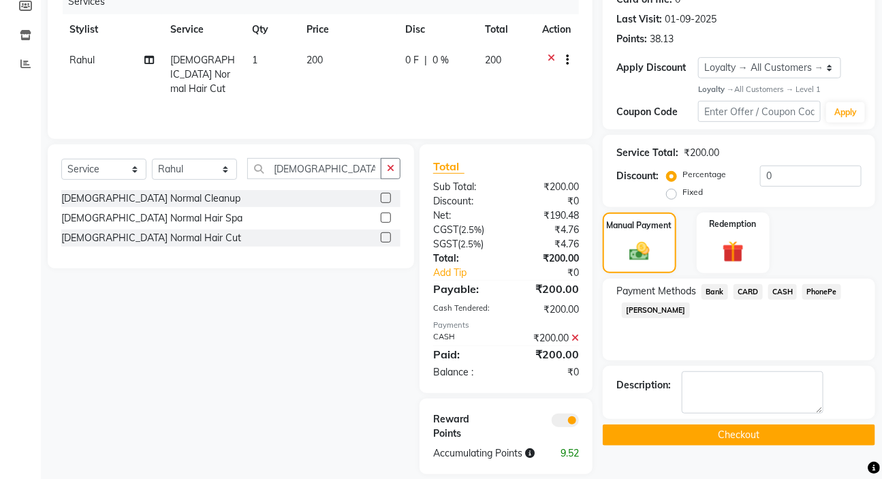
scroll to position [210, 0]
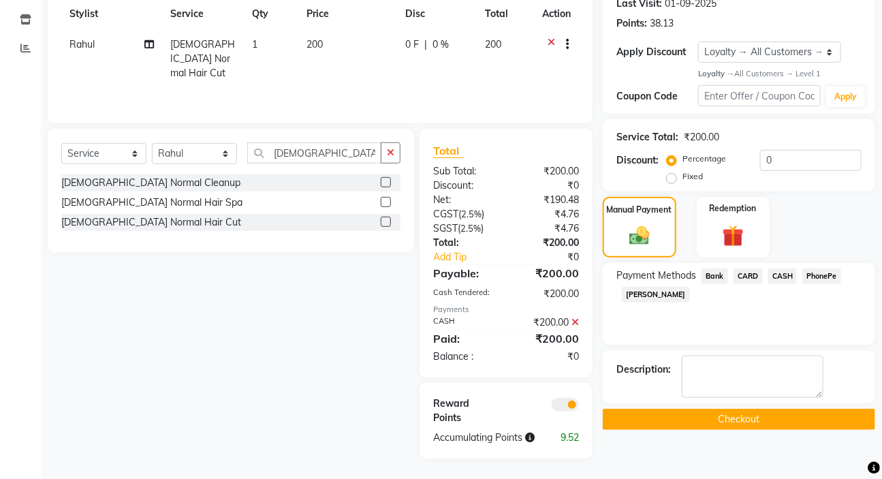
drag, startPoint x: 751, startPoint y: 406, endPoint x: 763, endPoint y: 406, distance: 11.6
click at [752, 409] on button "Checkout" at bounding box center [739, 419] width 272 height 21
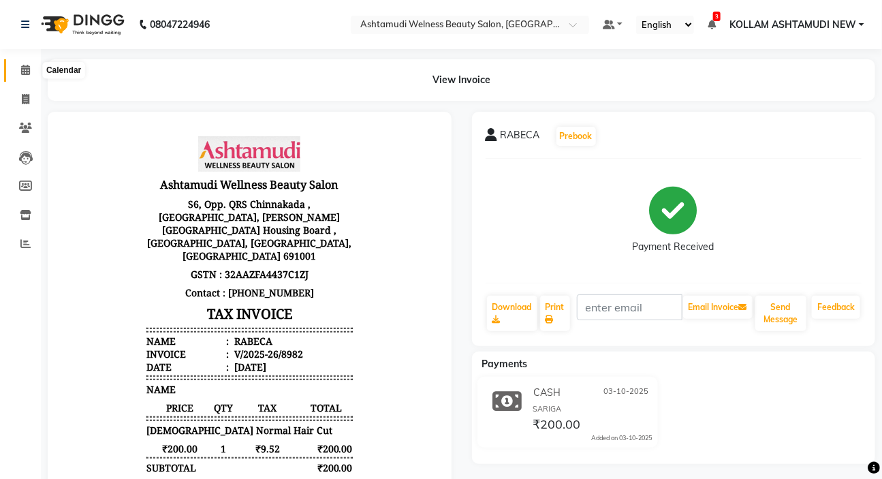
click at [25, 69] on icon at bounding box center [25, 70] width 9 height 10
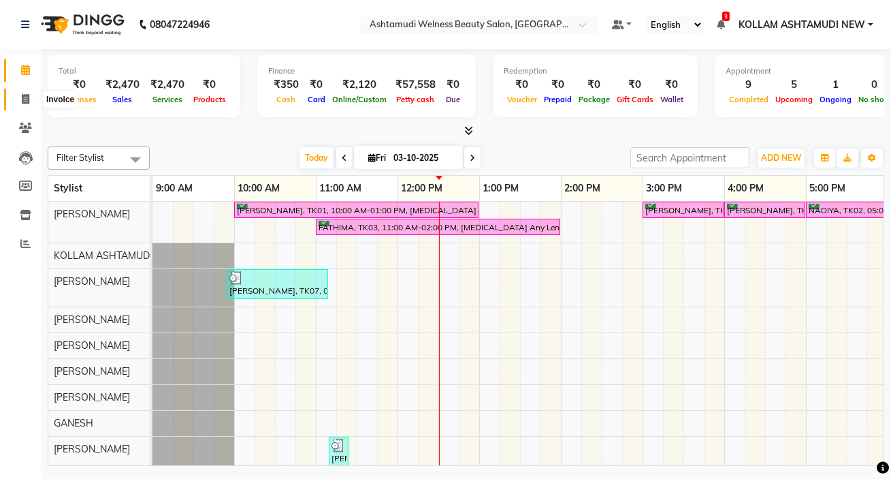
click at [22, 99] on icon at bounding box center [25, 99] width 7 height 10
select select "4529"
select select "service"
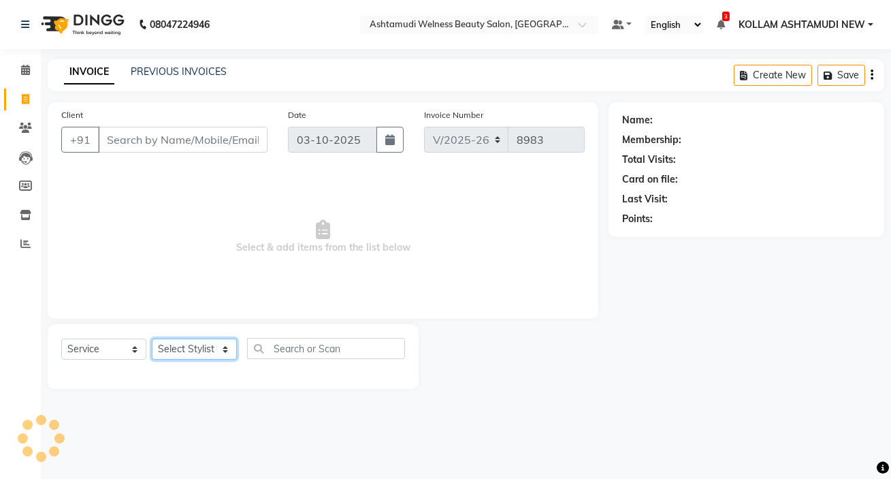
click at [183, 353] on select "Select Stylist [PERSON_NAME] Admin [PERSON_NAME] [PERSON_NAME] [PERSON_NAME] M …" at bounding box center [194, 348] width 85 height 21
select select "78962"
click at [152, 338] on select "Select Stylist [PERSON_NAME] Admin [PERSON_NAME] [PERSON_NAME] [PERSON_NAME] M …" at bounding box center [194, 348] width 85 height 21
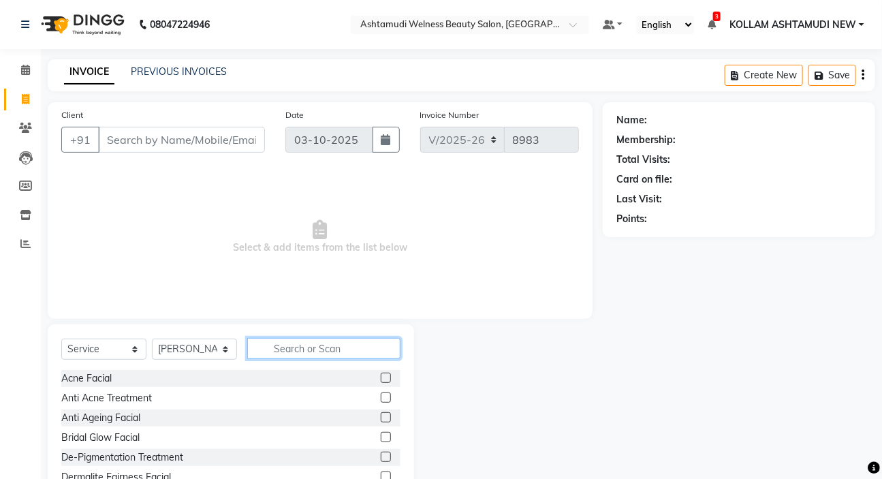
click at [334, 347] on input "text" at bounding box center [323, 348] width 153 height 21
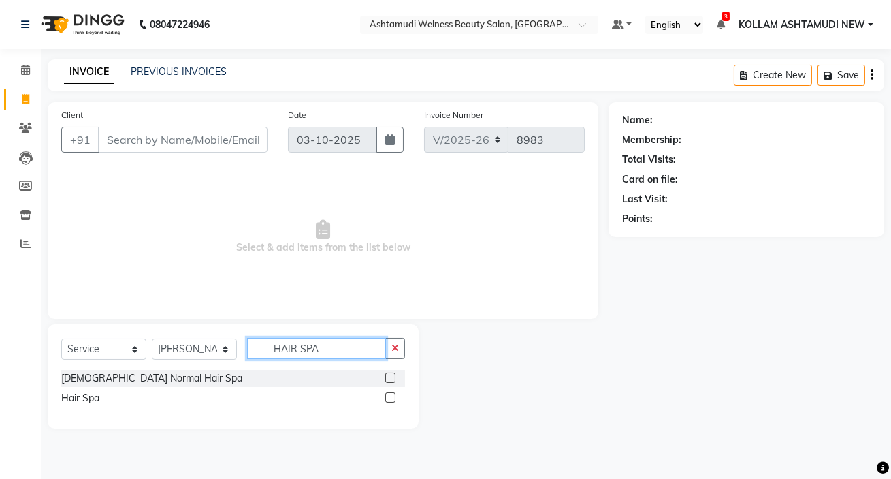
type input "HAIR SPA"
click at [386, 400] on label at bounding box center [390, 397] width 10 height 10
click at [386, 400] on input "checkbox" at bounding box center [389, 398] width 9 height 9
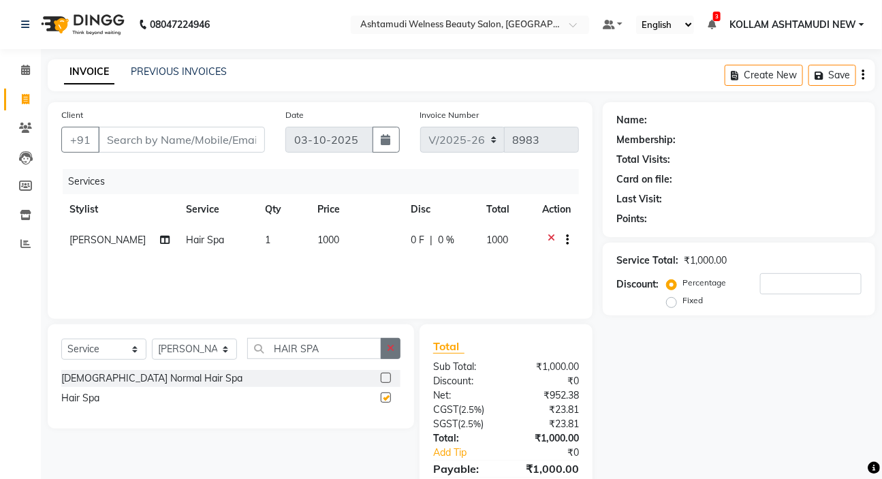
checkbox input "false"
click at [391, 347] on icon "button" at bounding box center [390, 348] width 7 height 10
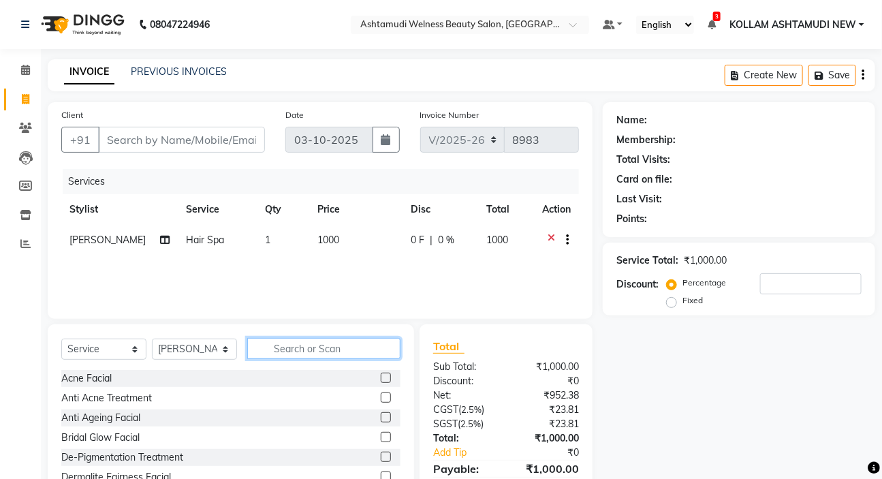
click at [362, 349] on input "text" at bounding box center [323, 348] width 153 height 21
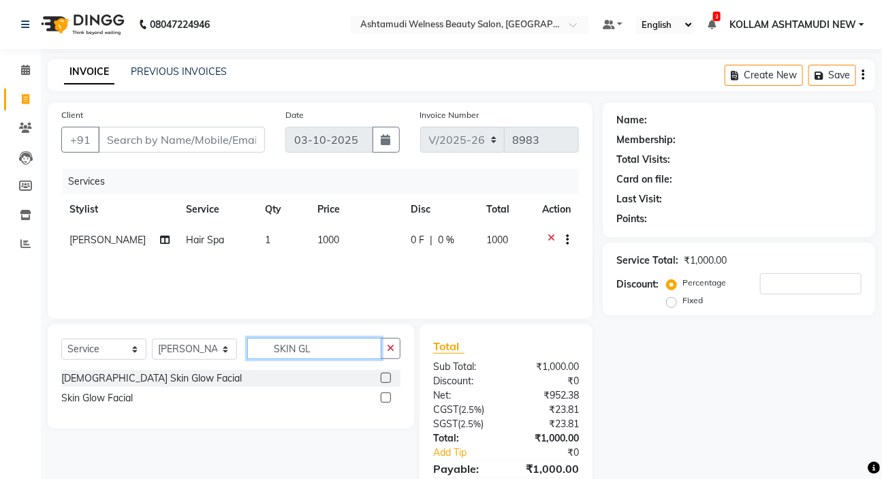
type input "SKIN GL"
drag, startPoint x: 387, startPoint y: 398, endPoint x: 249, endPoint y: 202, distance: 239.6
click at [383, 395] on label at bounding box center [386, 397] width 10 height 10
click at [383, 395] on input "checkbox" at bounding box center [385, 398] width 9 height 9
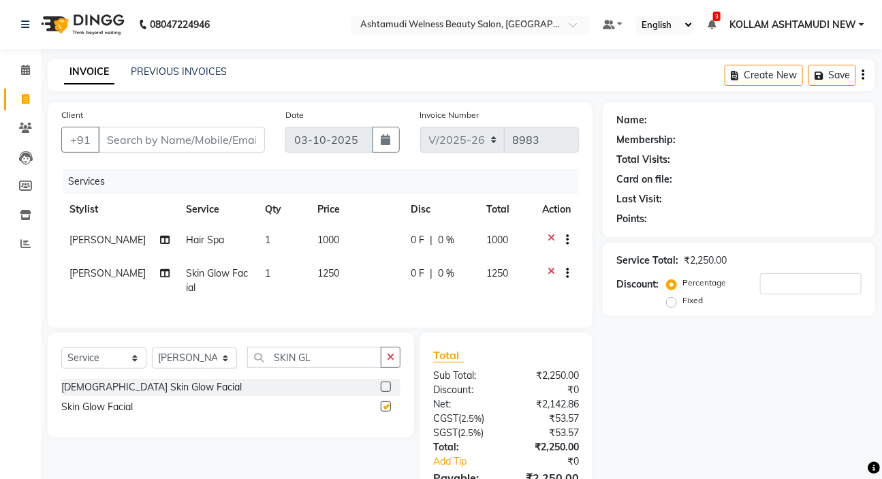
checkbox input "false"
click at [160, 137] on input "Client" at bounding box center [181, 140] width 167 height 26
type input "9"
type input "0"
type input "9656187425"
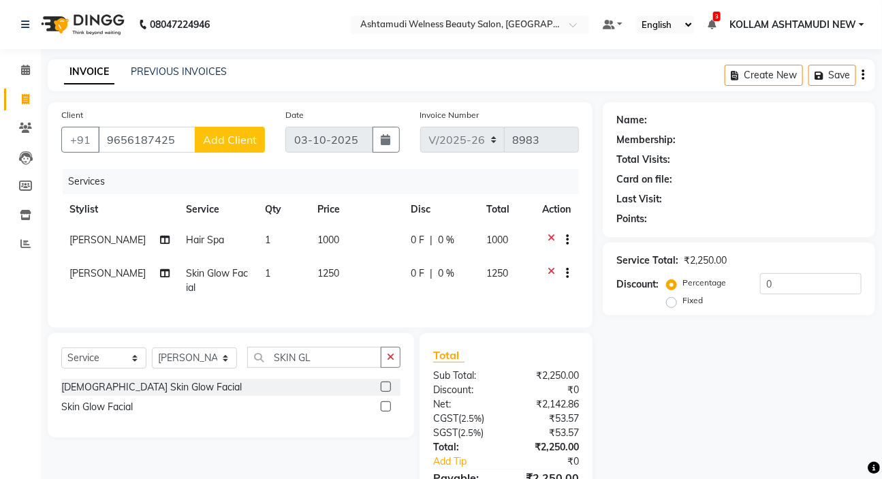
click at [231, 143] on span "Add Client" at bounding box center [230, 140] width 54 height 14
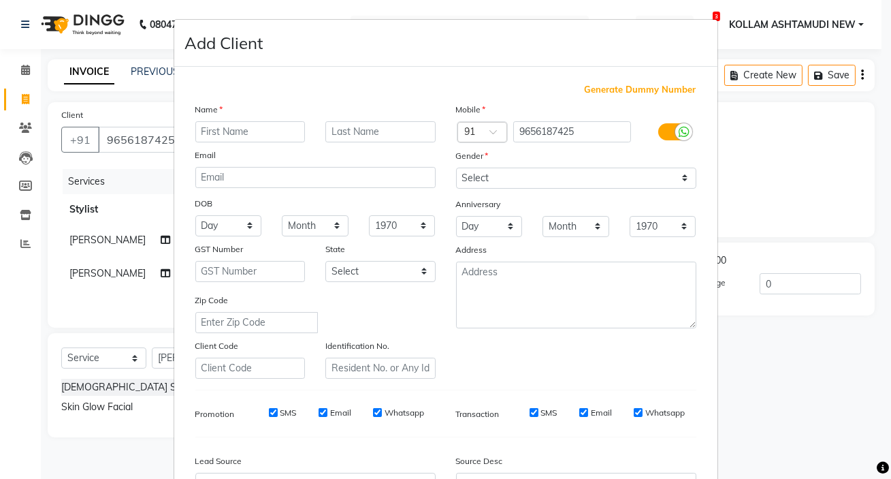
click at [279, 129] on input "text" at bounding box center [250, 131] width 110 height 21
type input "[PERSON_NAME]"
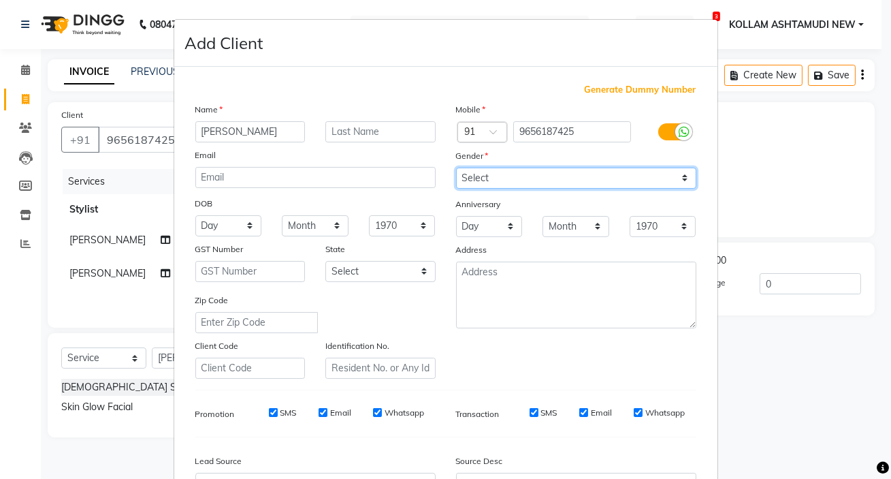
click at [481, 180] on select "Select [DEMOGRAPHIC_DATA] [DEMOGRAPHIC_DATA] Other Prefer Not To Say" at bounding box center [576, 178] width 240 height 21
select select "[DEMOGRAPHIC_DATA]"
click at [456, 168] on select "Select [DEMOGRAPHIC_DATA] [DEMOGRAPHIC_DATA] Other Prefer Not To Say" at bounding box center [576, 178] width 240 height 21
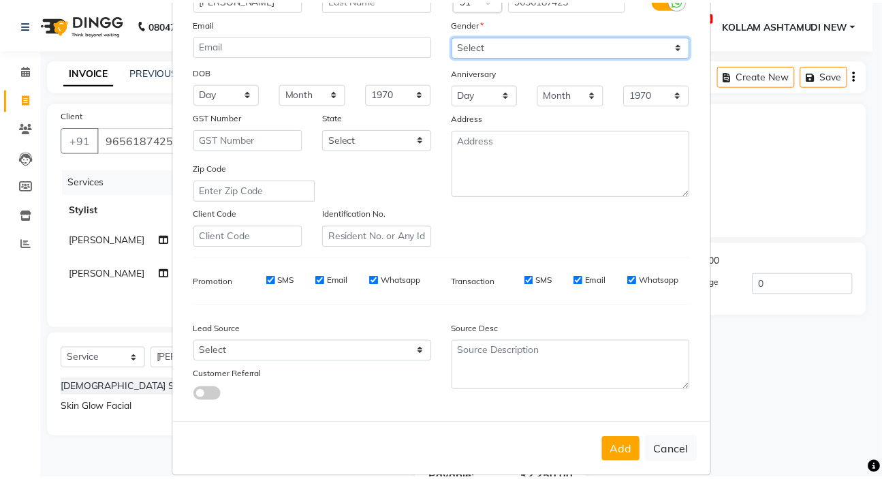
scroll to position [154, 0]
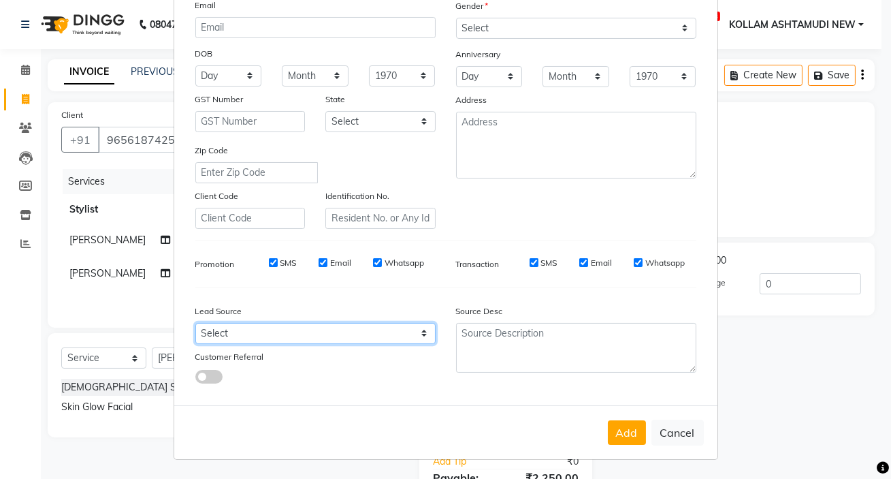
click at [249, 332] on select "Select Walk-in Referral Internet Friend Word of Mouth Advertisement Facebook Ju…" at bounding box center [315, 333] width 240 height 21
select select "30864"
click at [195, 323] on select "Select Walk-in Referral Internet Friend Word of Mouth Advertisement Facebook Ju…" at bounding box center [315, 333] width 240 height 21
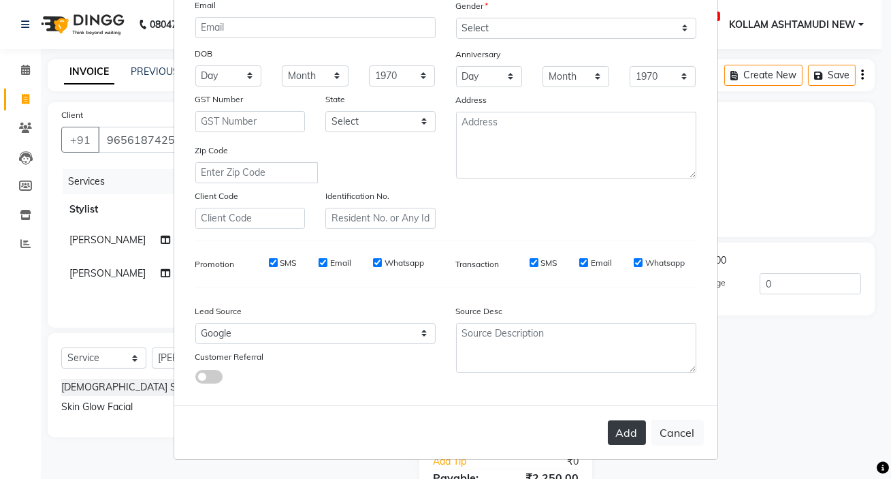
click at [612, 424] on button "Add" at bounding box center [627, 432] width 38 height 25
select select
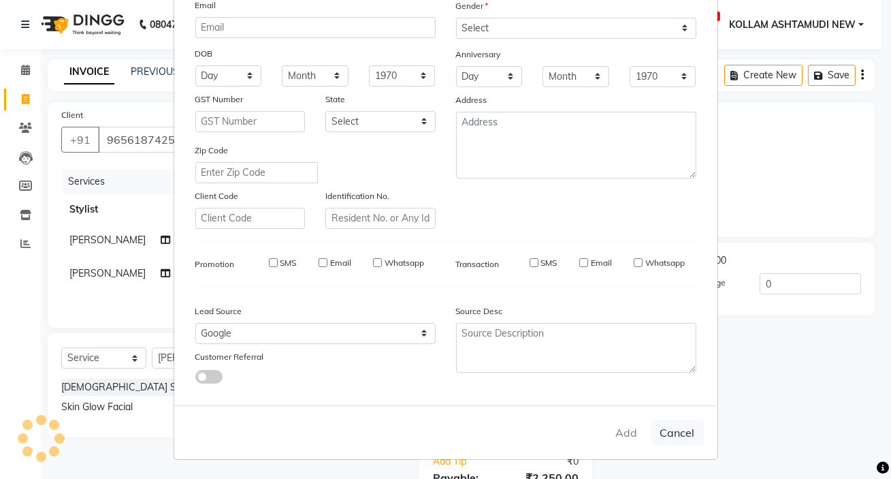
select select
checkbox input "false"
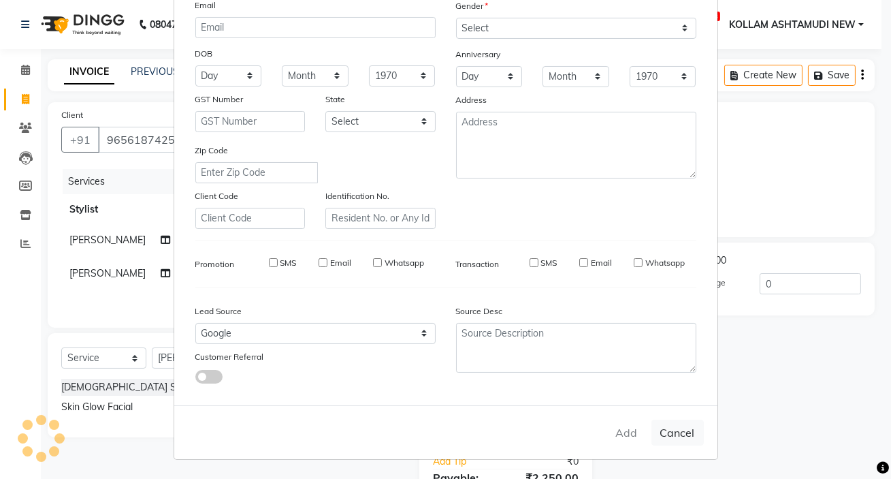
checkbox input "false"
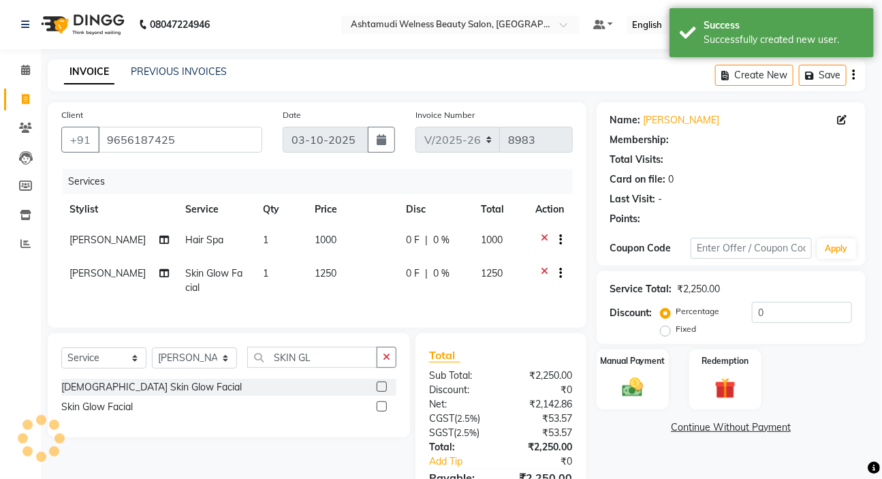
select select "1: Object"
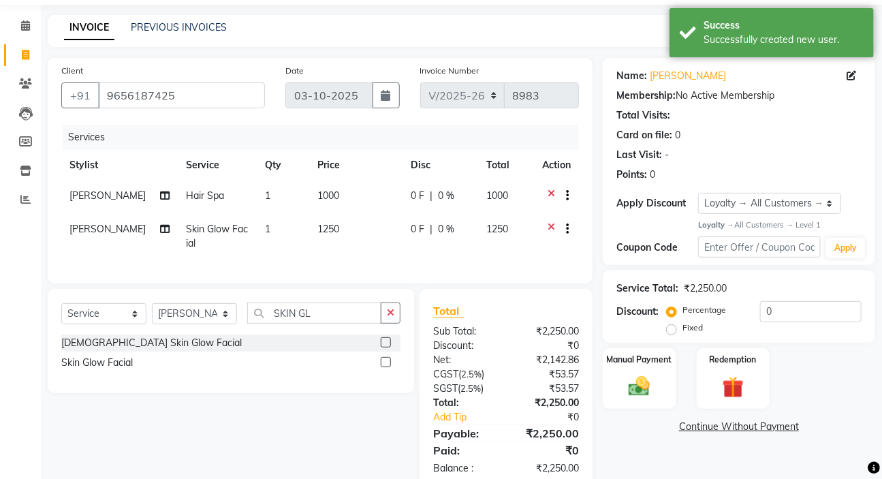
scroll to position [84, 0]
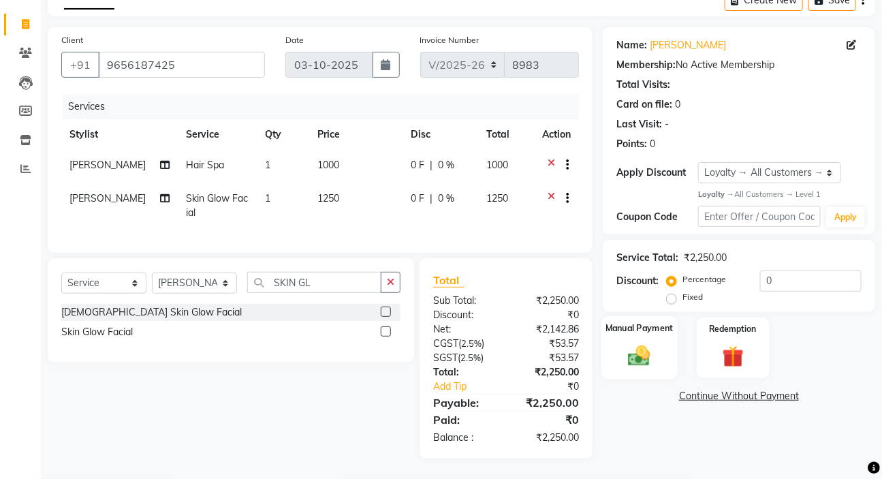
click at [637, 345] on img at bounding box center [639, 355] width 36 height 25
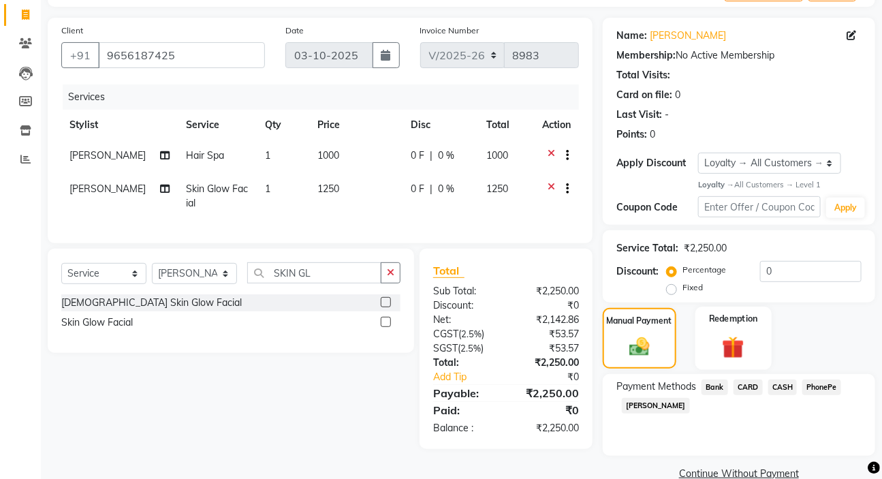
scroll to position [109, 0]
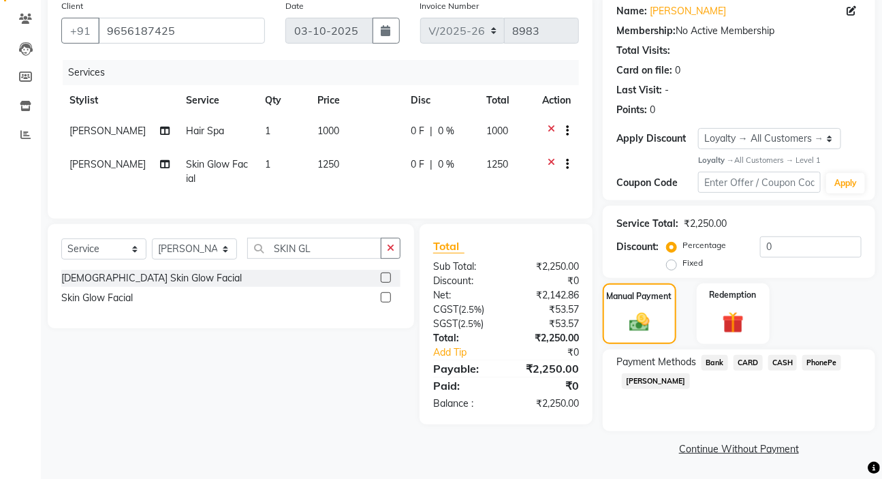
click at [829, 361] on span "PhonePe" at bounding box center [821, 363] width 39 height 16
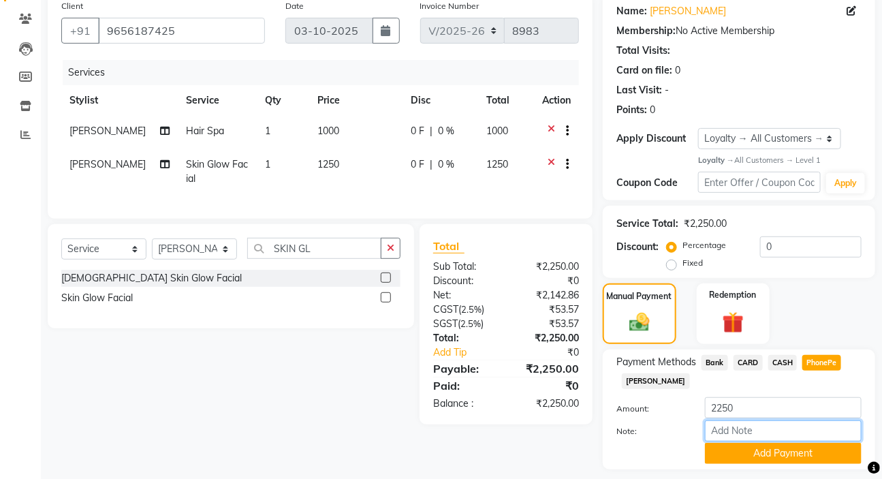
click at [753, 434] on input "Note:" at bounding box center [783, 430] width 157 height 21
type input "SARIGA"
click at [790, 450] on button "Add Payment" at bounding box center [783, 453] width 157 height 21
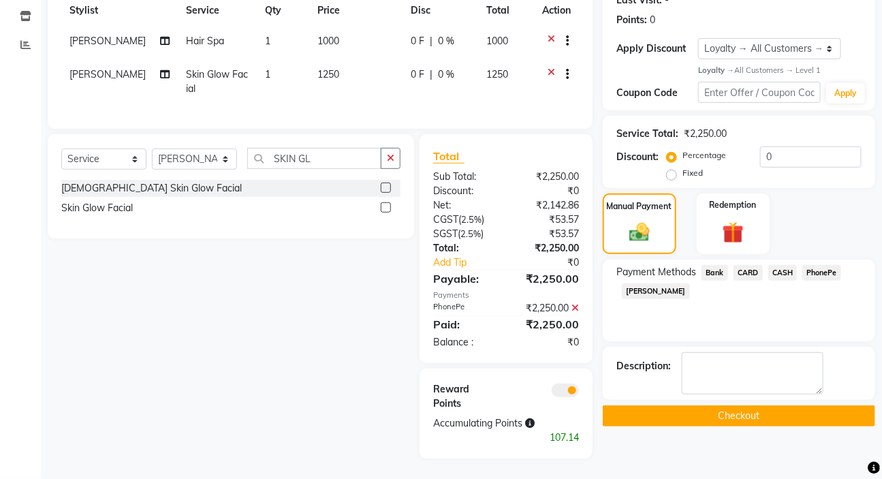
scroll to position [223, 0]
click at [743, 405] on button "Checkout" at bounding box center [739, 415] width 272 height 21
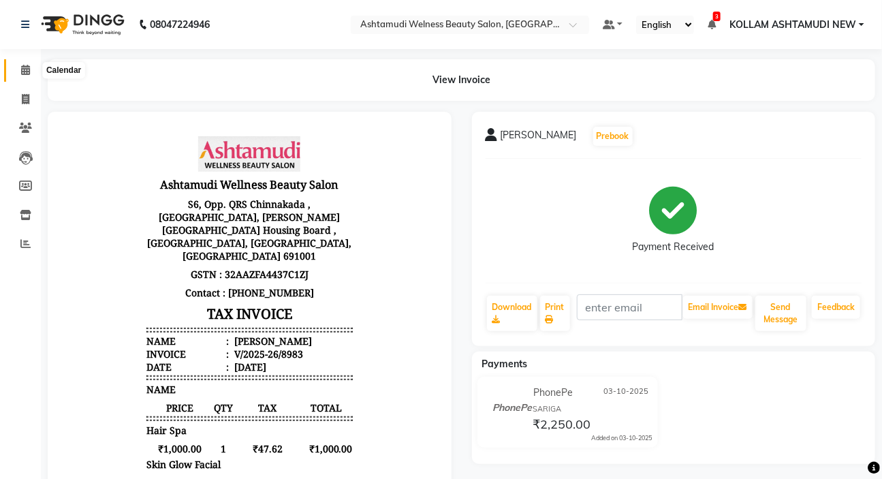
click at [23, 69] on icon at bounding box center [25, 70] width 9 height 10
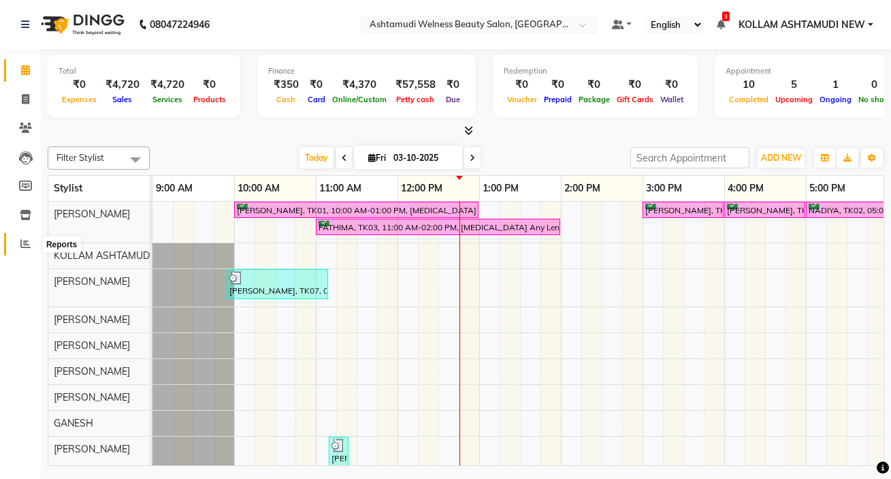
click at [24, 244] on icon at bounding box center [25, 243] width 10 height 10
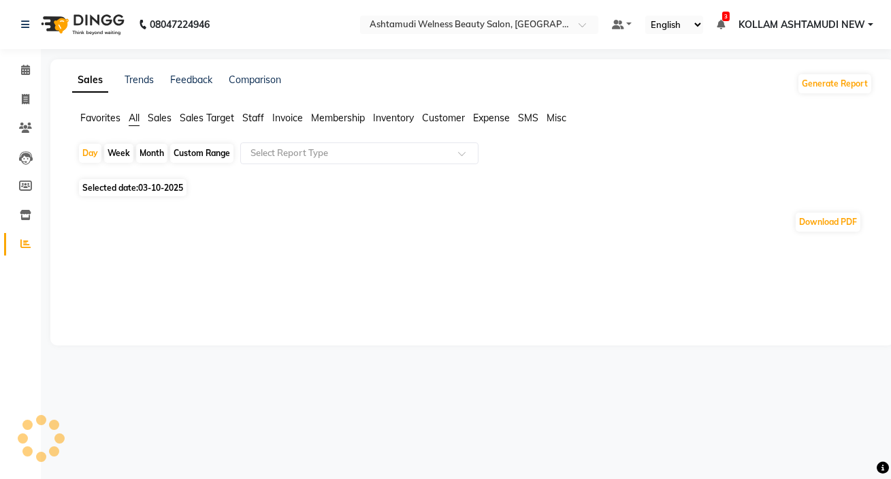
click at [479, 115] on span "Expense" at bounding box center [491, 118] width 37 height 12
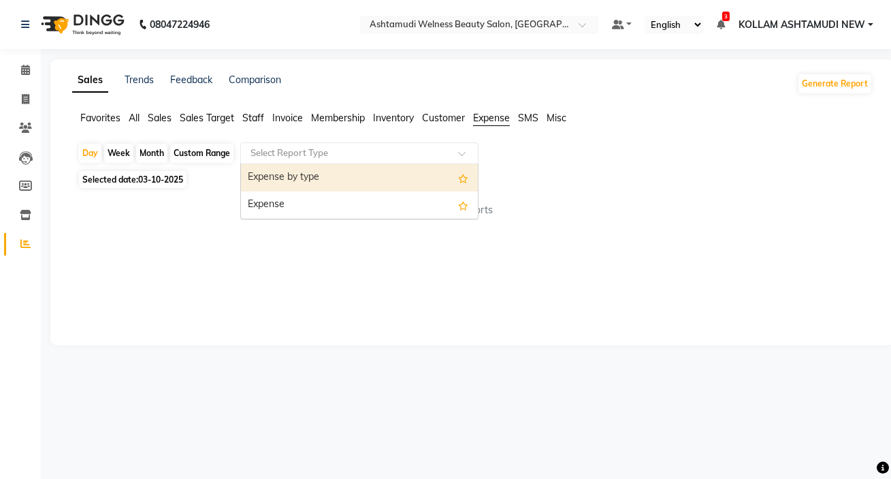
click at [311, 153] on input "text" at bounding box center [346, 153] width 196 height 14
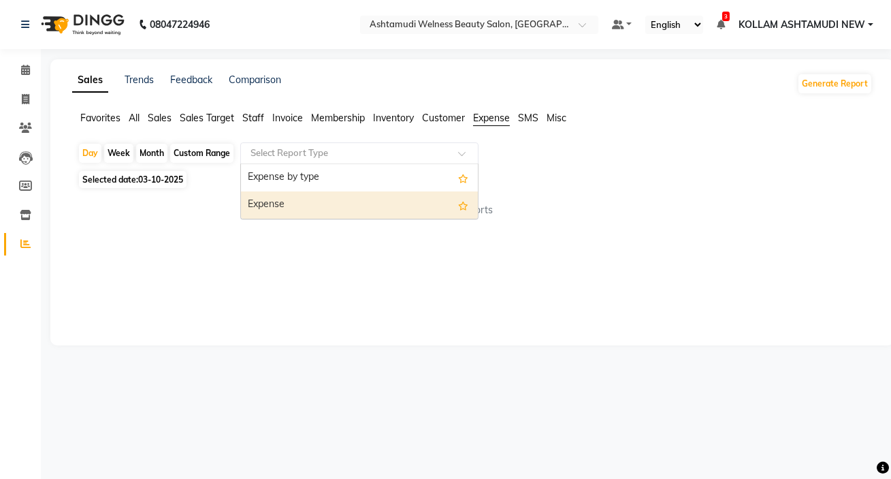
click at [315, 208] on div "Expense" at bounding box center [359, 204] width 237 height 27
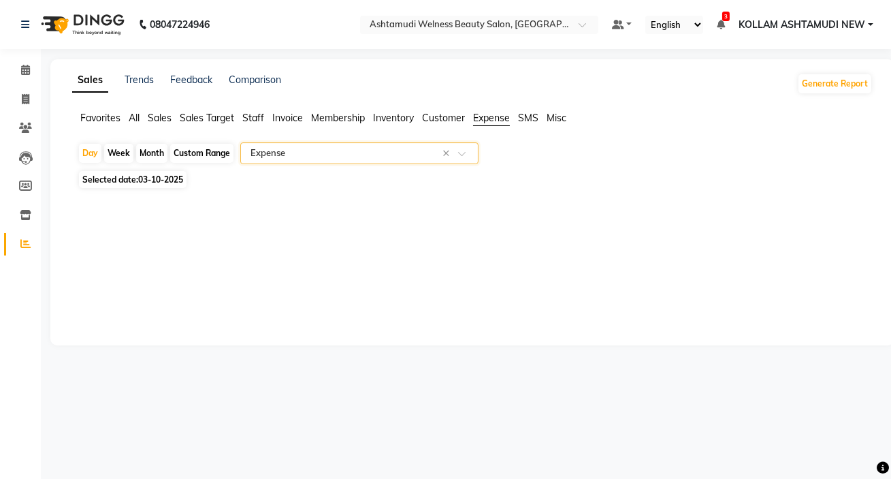
click at [161, 177] on span "03-10-2025" at bounding box center [160, 179] width 45 height 10
select select "10"
select select "2025"
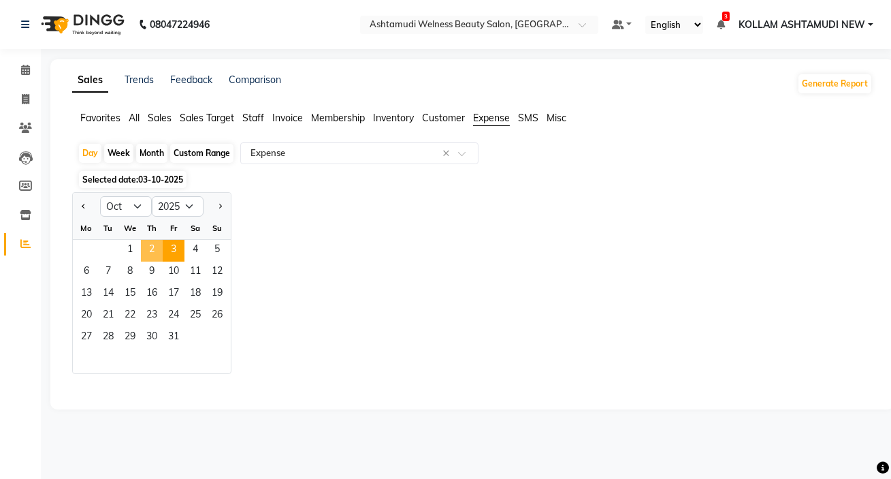
click at [153, 249] on span "2" at bounding box center [152, 251] width 22 height 22
select select "full_report"
select select "csv"
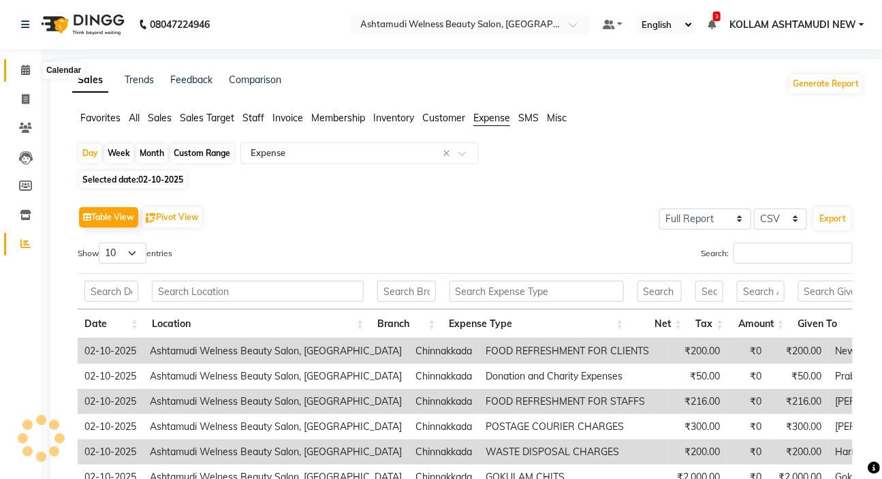
click at [26, 66] on icon at bounding box center [25, 70] width 9 height 10
